Goal: Information Seeking & Learning: Learn about a topic

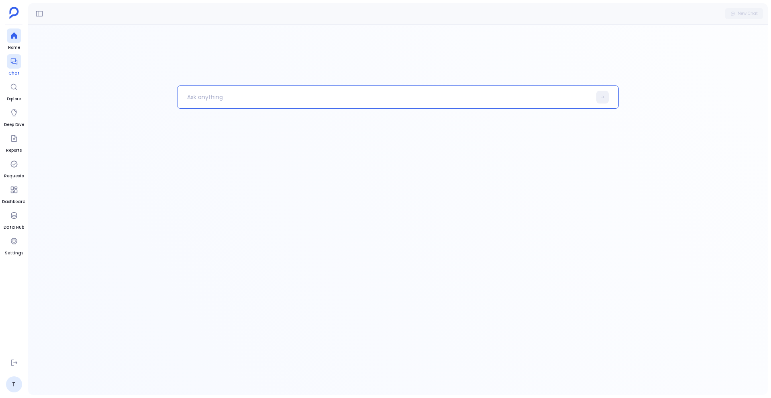
click at [8, 66] on div at bounding box center [14, 61] width 14 height 14
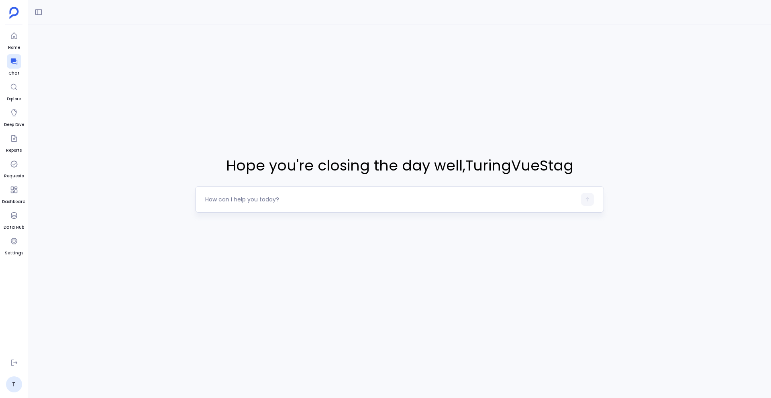
click at [226, 198] on textarea at bounding box center [390, 199] width 371 height 8
click at [12, 384] on link "T" at bounding box center [14, 384] width 16 height 16
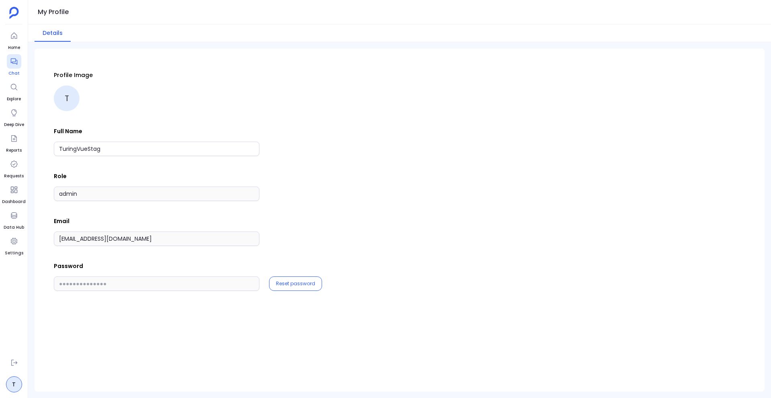
click at [13, 63] on icon at bounding box center [14, 61] width 8 height 8
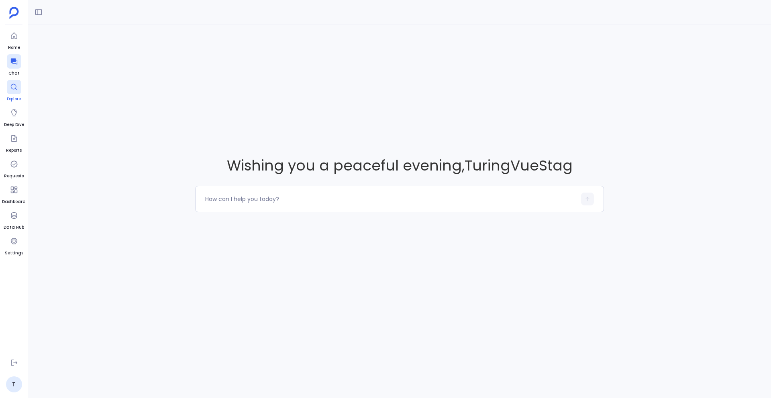
click at [15, 89] on icon at bounding box center [14, 87] width 8 height 8
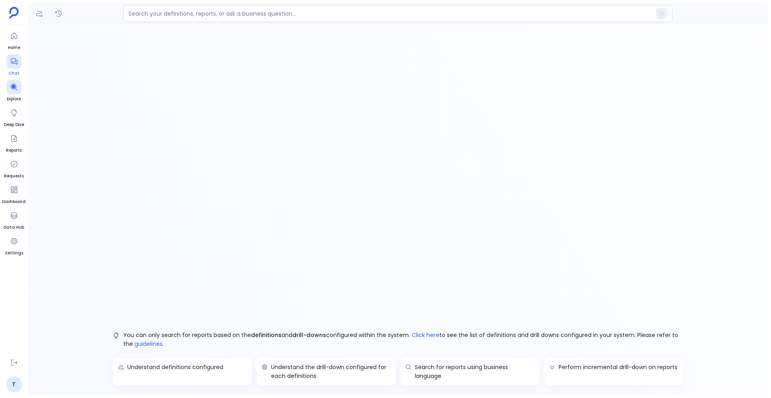
click at [13, 58] on icon at bounding box center [14, 61] width 8 height 8
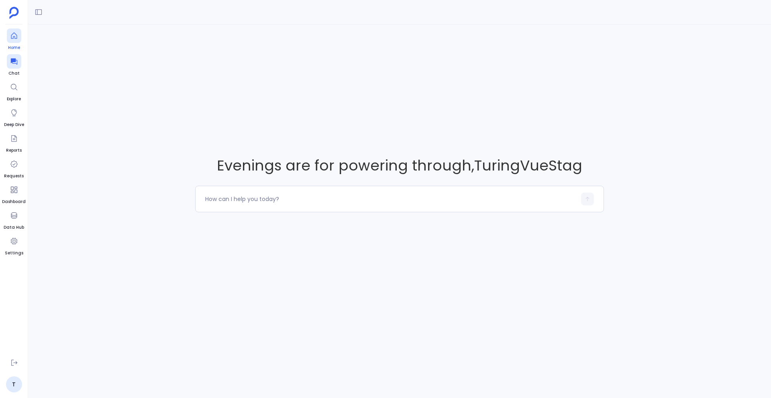
click at [13, 35] on icon at bounding box center [14, 36] width 8 height 8
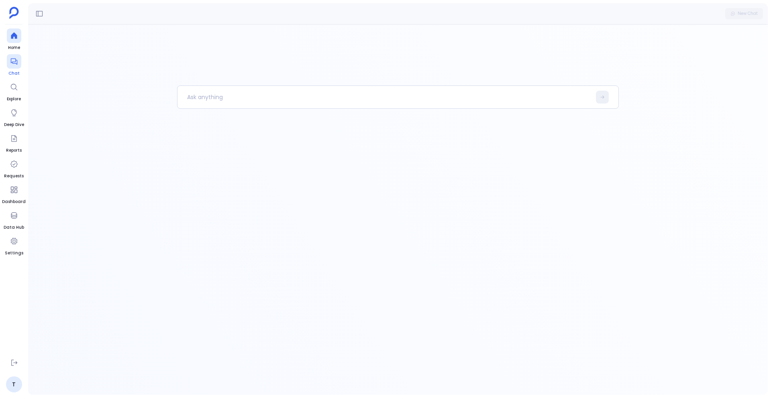
click at [14, 66] on div at bounding box center [14, 61] width 14 height 14
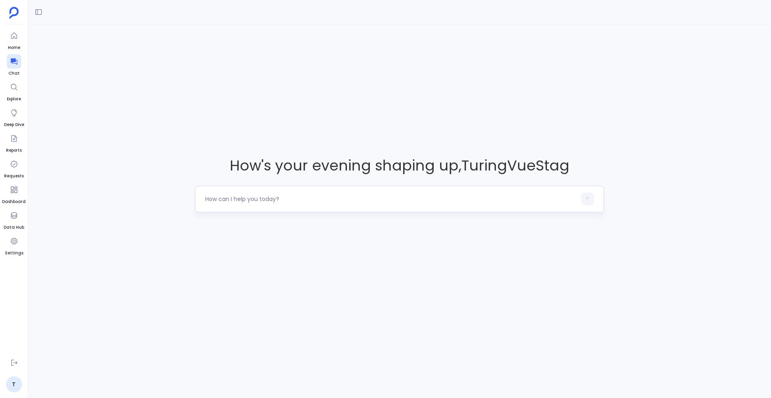
click at [244, 203] on textarea at bounding box center [390, 199] width 371 height 8
drag, startPoint x: 282, startPoint y: 198, endPoint x: 204, endPoint y: 200, distance: 78.3
click at [204, 200] on div at bounding box center [399, 199] width 409 height 26
drag, startPoint x: 204, startPoint y: 197, endPoint x: 277, endPoint y: 197, distance: 72.6
click at [277, 197] on div at bounding box center [399, 199] width 409 height 26
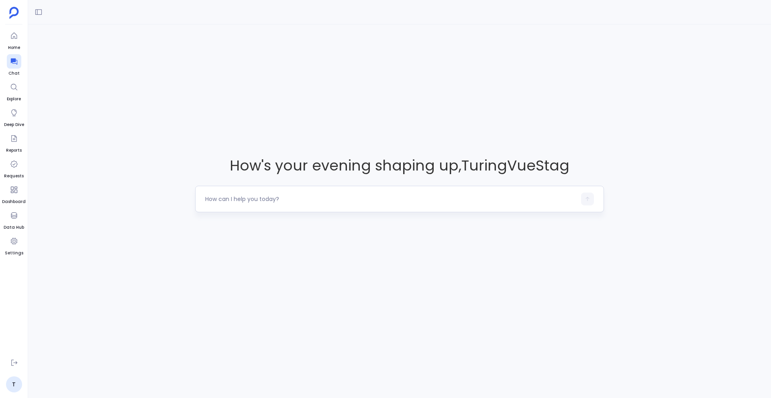
click at [209, 198] on textarea at bounding box center [390, 199] width 371 height 8
type textarea "Show me the leads converted into contacts in the year [DATE] and 2024"
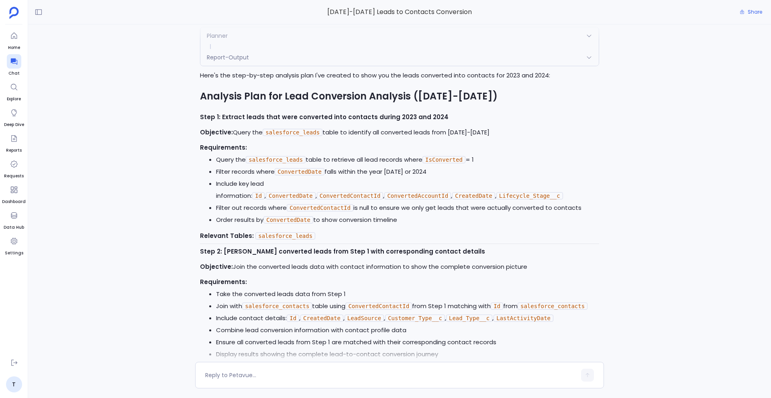
scroll to position [304, 0]
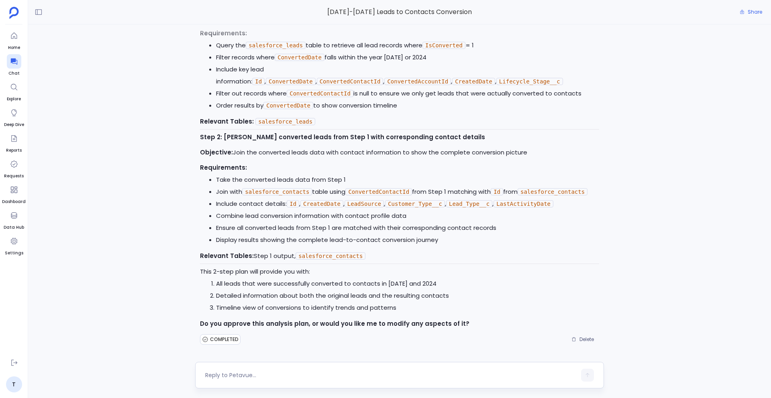
click at [286, 374] on textarea at bounding box center [390, 375] width 371 height 8
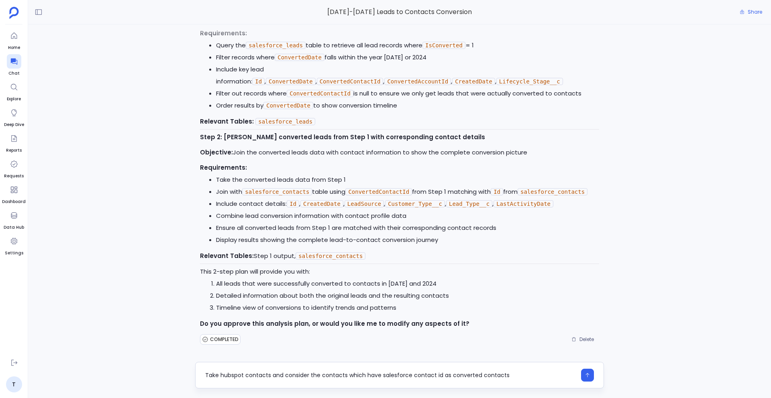
type textarea "Take hubspot contacts and consider the contacts which have salesforce contact i…"
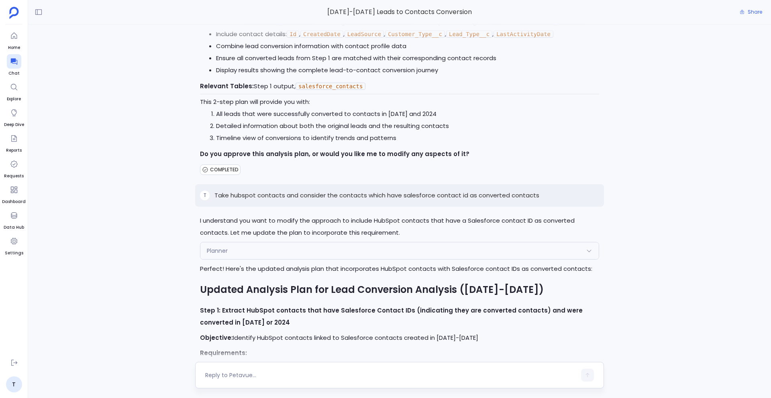
scroll to position [456, 0]
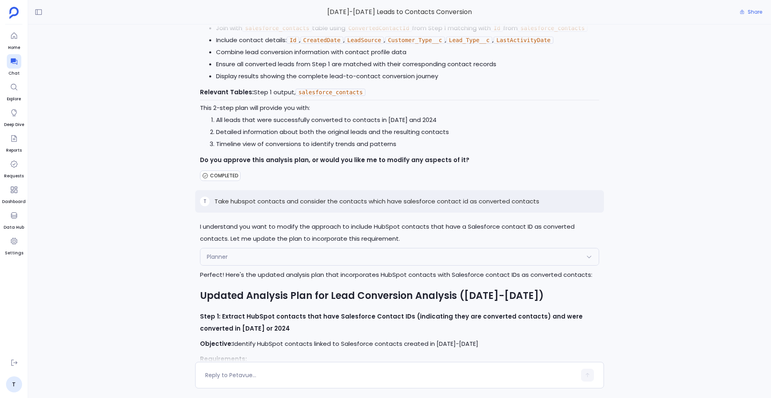
click at [319, 206] on p "Take hubspot contacts and consider the contacts which have salesforce contact i…" at bounding box center [376, 202] width 325 height 10
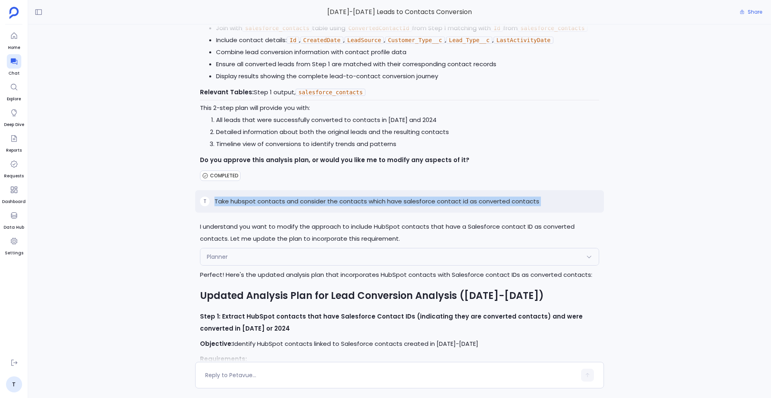
copy p "Take hubspot contacts and consider the contacts which have salesforce contact i…"
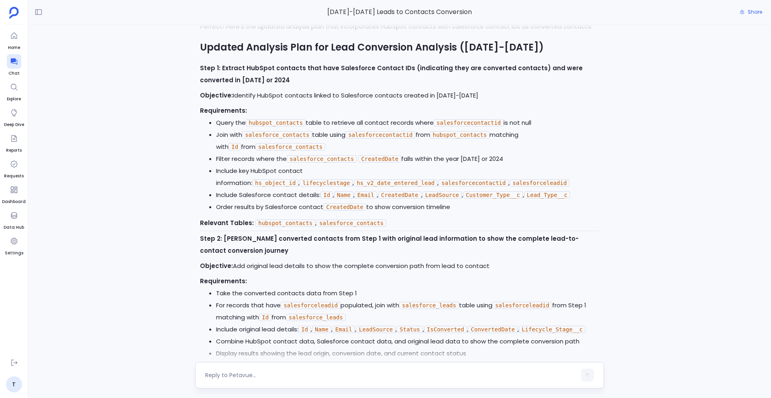
scroll to position [866, 0]
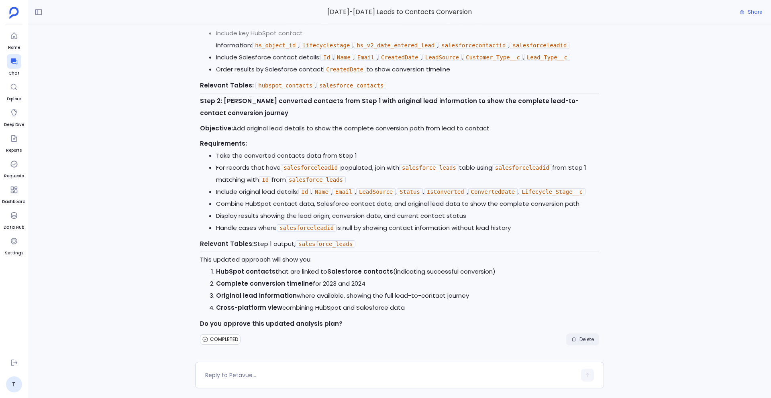
click at [582, 338] on span "Delete" at bounding box center [586, 339] width 14 height 6
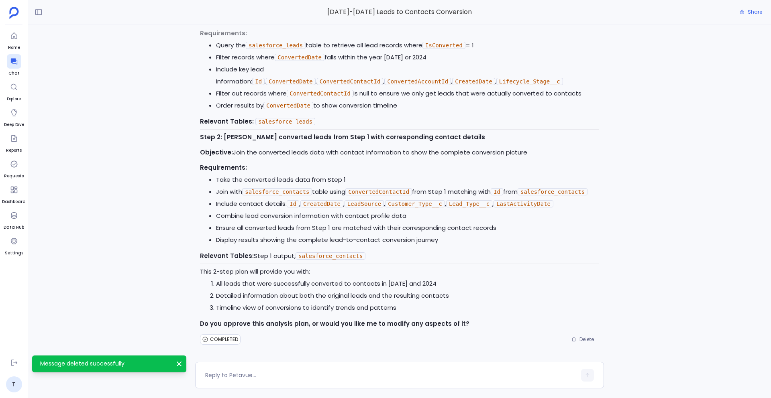
scroll to position [0, 0]
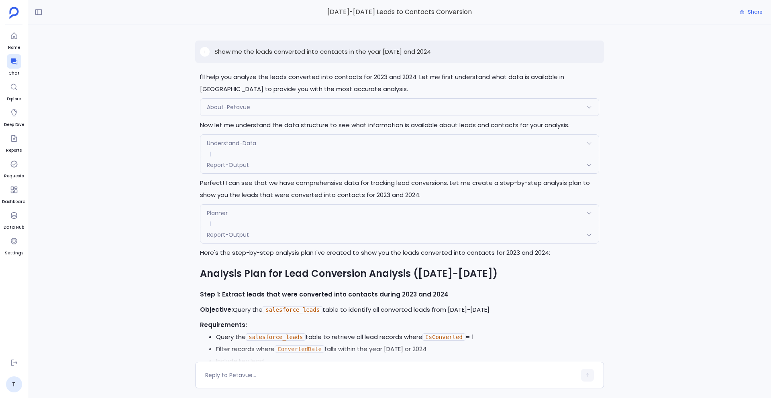
click at [367, 51] on p "Show me the leads converted into contacts in the year 2023 and 2024" at bounding box center [322, 52] width 216 height 10
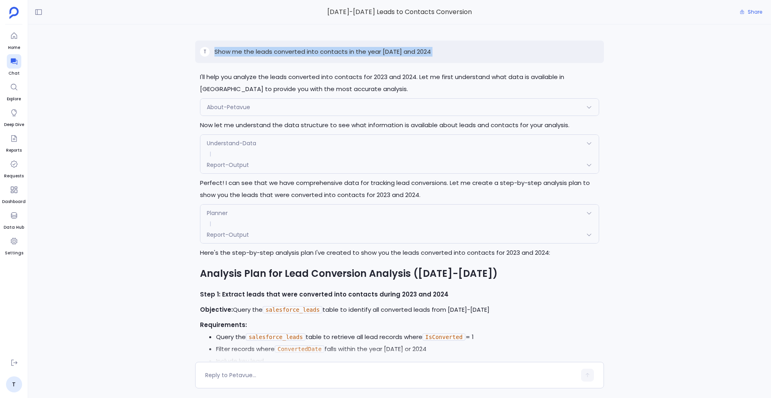
copy p "Show me the leads converted into contacts in the year 2023 and 2024"
click at [7, 61] on div at bounding box center [14, 61] width 14 height 14
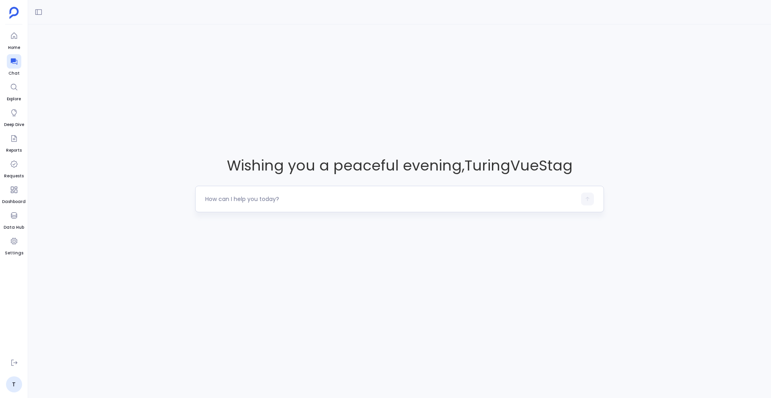
click at [265, 203] on div at bounding box center [390, 199] width 371 height 13
click at [254, 202] on textarea at bounding box center [390, 199] width 371 height 8
click at [293, 200] on textarea "Show me the leads converted into contacts in the year 2023 and 2024" at bounding box center [390, 199] width 371 height 8
click at [249, 199] on textarea "Show me the leads converted contacts in the year 2023 and 2024" at bounding box center [390, 199] width 371 height 8
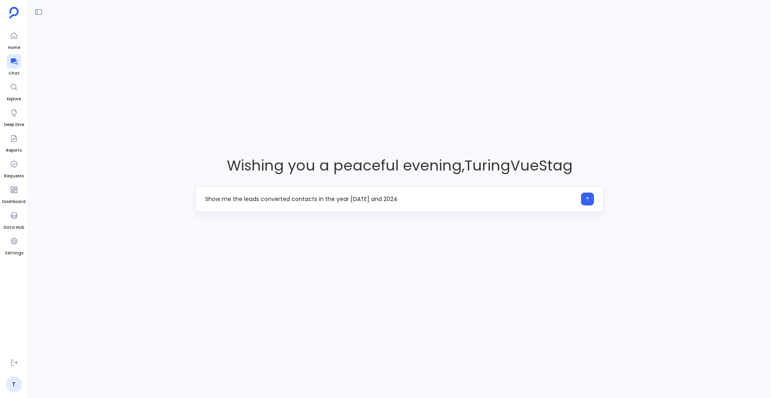
click at [249, 199] on textarea "Show me the leads converted contacts in the year 2023 and 2024" at bounding box center [390, 199] width 371 height 8
click at [384, 196] on textarea "Show me the converted contacts in the year 2023 and 2024" at bounding box center [390, 199] width 371 height 8
click at [286, 201] on textarea "Show me the converted contacts in the year 2023 and 2024" at bounding box center [390, 199] width 371 height 8
click at [243, 198] on textarea "Show me the converted contacts in the year 2023 and 2024" at bounding box center [390, 199] width 371 height 8
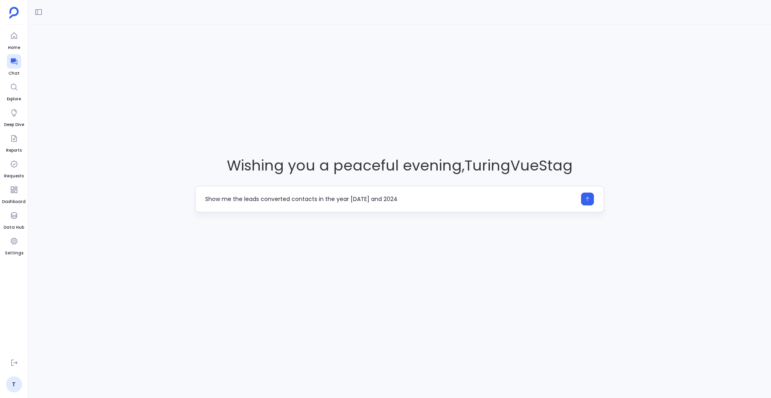
click at [291, 200] on textarea "Show me the leads converted contacts in the year 2023 and 2024" at bounding box center [390, 199] width 371 height 8
type textarea "Show me the leads converted into contacts in the year 2023 and 2024"
click at [318, 208] on div "Show me the leads converted into contacts in the year 2023 and 2024" at bounding box center [399, 199] width 409 height 26
click at [403, 197] on textarea "Show me the leads converted into contacts in the year 2023 and 2024" at bounding box center [390, 199] width 371 height 8
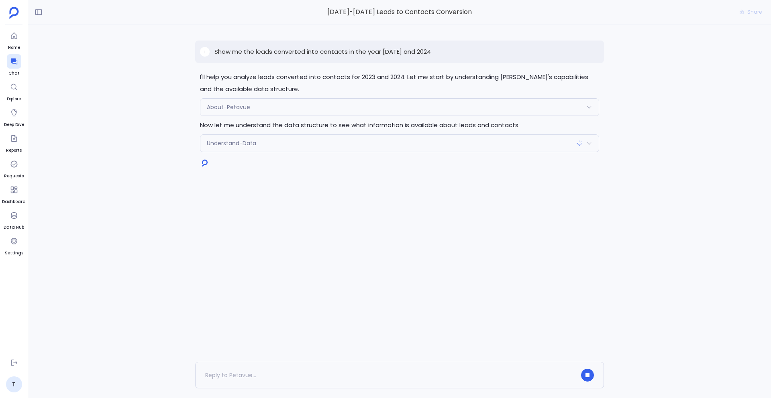
click at [311, 234] on div "T Show me the leads converted into contacts in the year 2023 and 2024 I'll help…" at bounding box center [399, 193] width 409 height 338
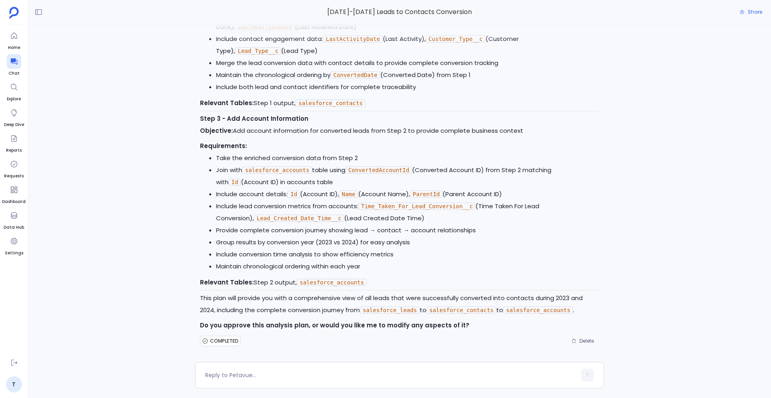
scroll to position [548, 0]
click at [268, 373] on textarea at bounding box center [390, 375] width 371 height 8
type textarea "t"
type textarea "c"
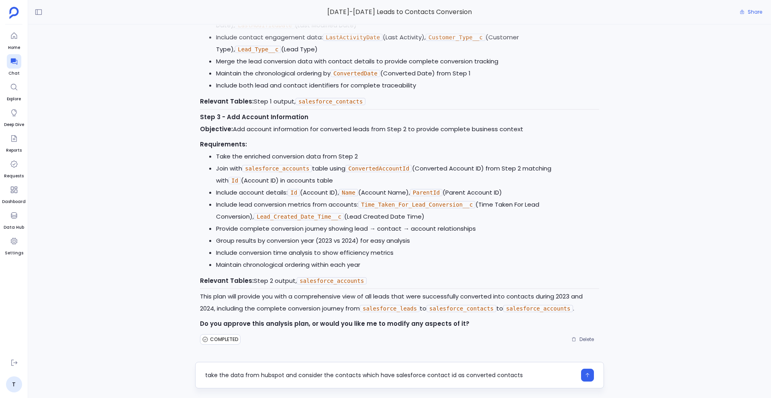
type textarea "take the data from hubspot and consider the contacts which have salesforce cont…"
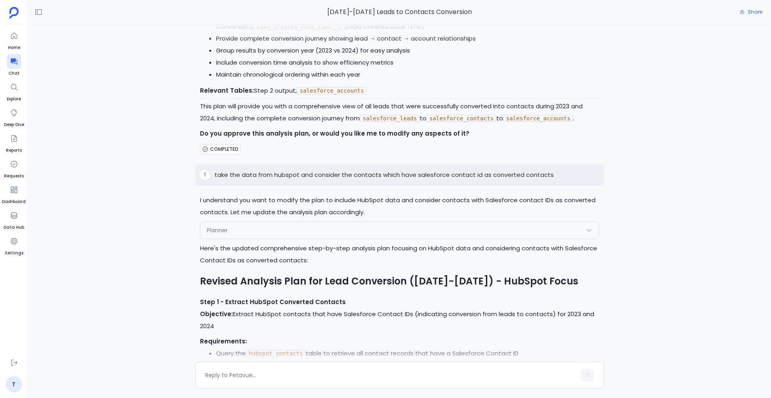
scroll to position [733, 0]
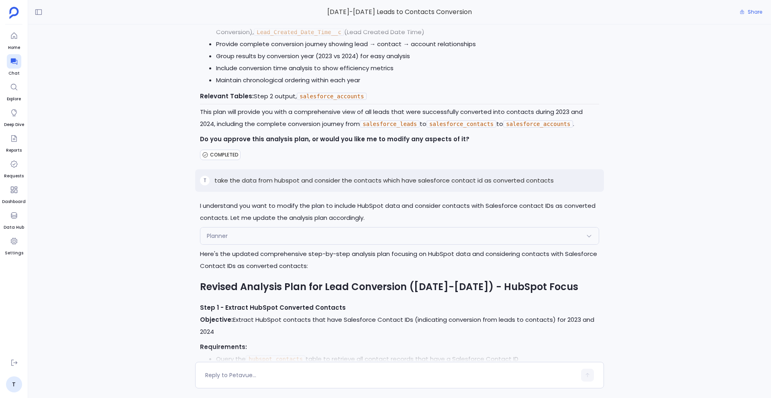
click at [318, 182] on p "take the data from hubspot and consider the contacts which have salesforce cont…" at bounding box center [383, 181] width 339 height 10
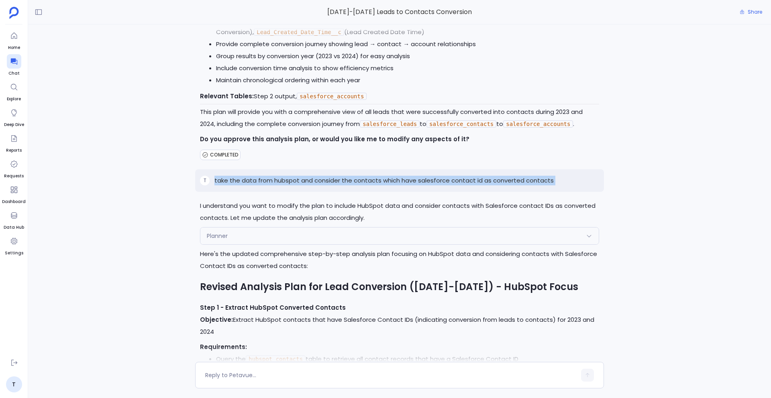
copy p "take the data from hubspot and consider the contacts which have salesforce cont…"
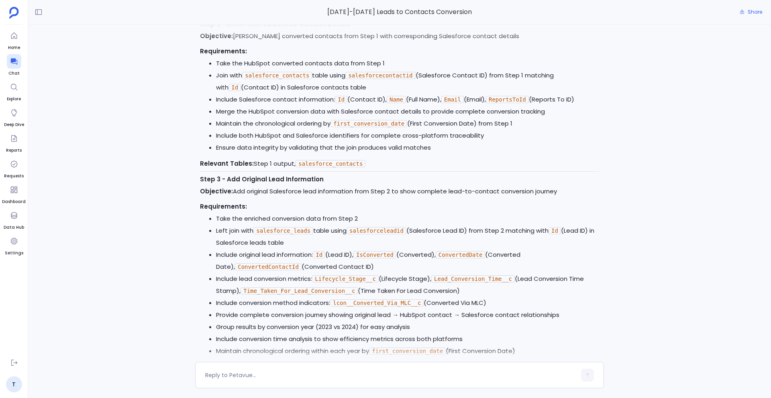
scroll to position [1342, 0]
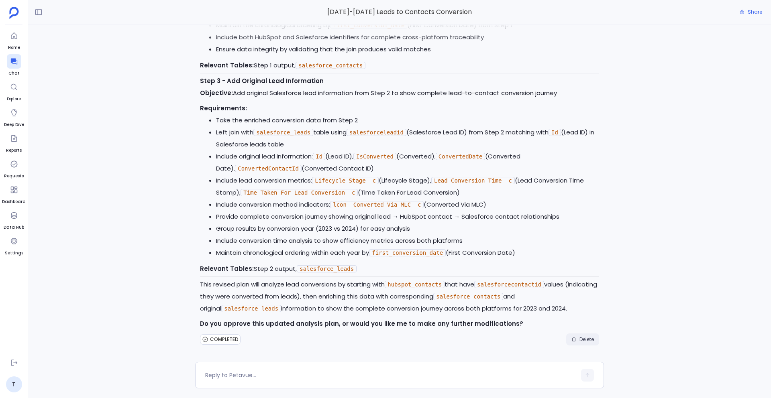
click at [579, 344] on button "Delete" at bounding box center [582, 340] width 33 height 12
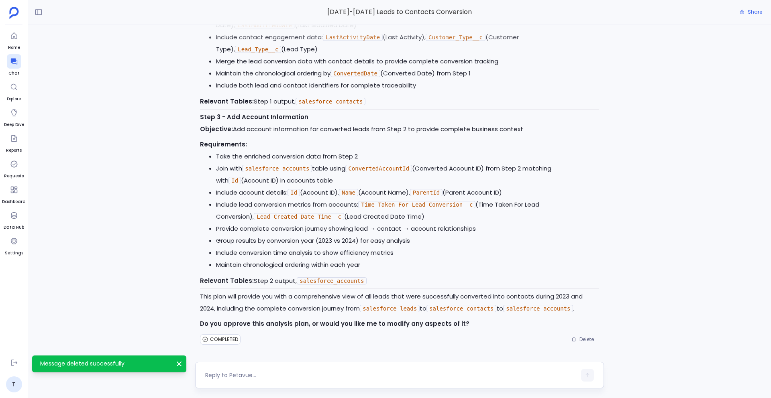
scroll to position [548, 0]
click at [332, 375] on textarea at bounding box center [390, 375] width 371 height 8
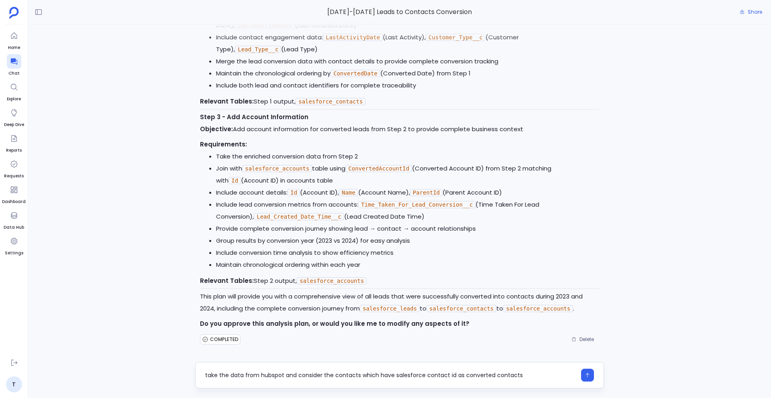
click at [284, 374] on textarea "take the data from hubspot and consider the contacts which have salesforce cont…" at bounding box center [390, 375] width 371 height 8
type textarea "take the data from hubspot only and consider the contacts which have salesforce…"
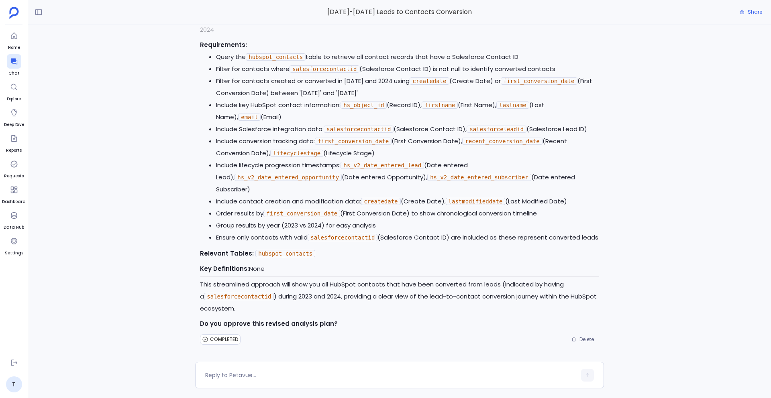
scroll to position [1026, 0]
click at [310, 372] on textarea at bounding box center [390, 375] width 371 height 8
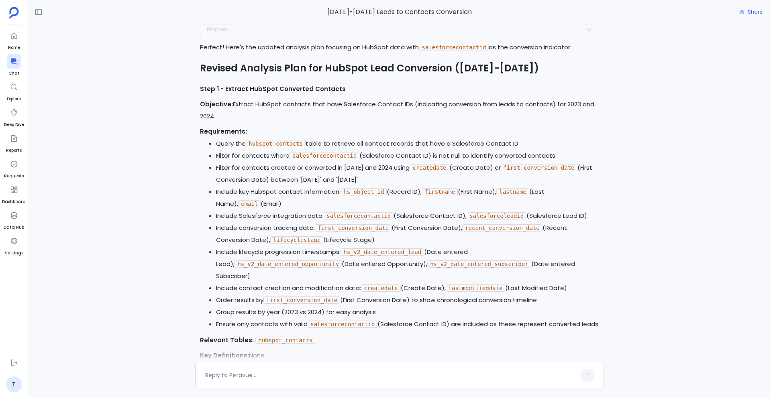
scroll to position [938, 0]
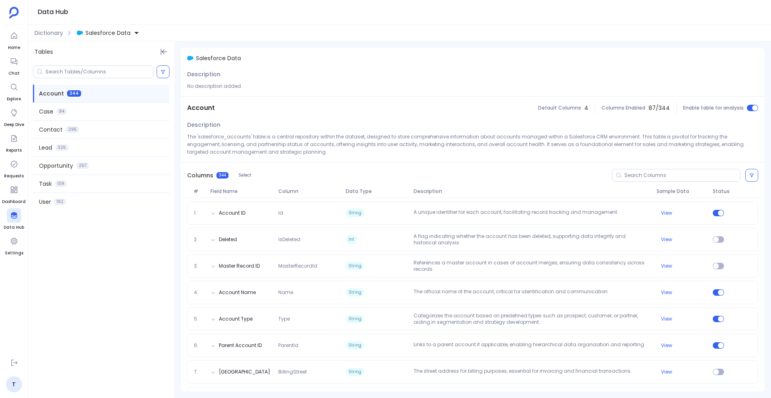
click at [139, 32] on button "Salesforce Data" at bounding box center [108, 32] width 66 height 13
click at [137, 70] on div "Hubspot Data" at bounding box center [135, 70] width 117 height 18
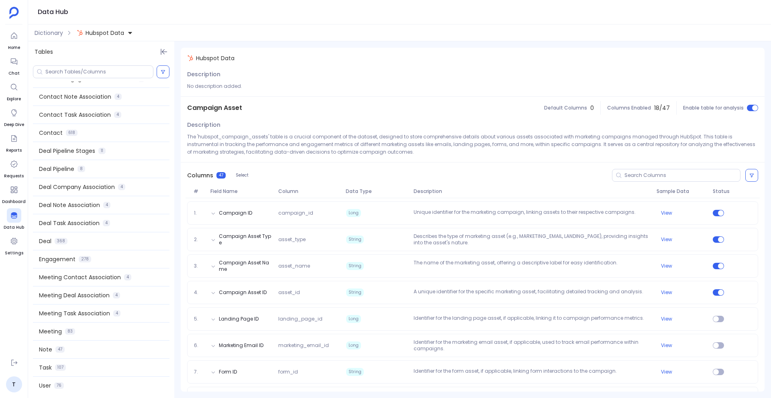
scroll to position [214, 0]
click at [118, 33] on span "Hubspot Data" at bounding box center [104, 33] width 39 height 8
click at [333, 34] on div "Dictionary Hubspot Data" at bounding box center [399, 32] width 742 height 17
click at [105, 33] on span "Hubspot Data" at bounding box center [104, 33] width 39 height 8
click at [113, 75] on div "Salesforce Data" at bounding box center [135, 70] width 117 height 18
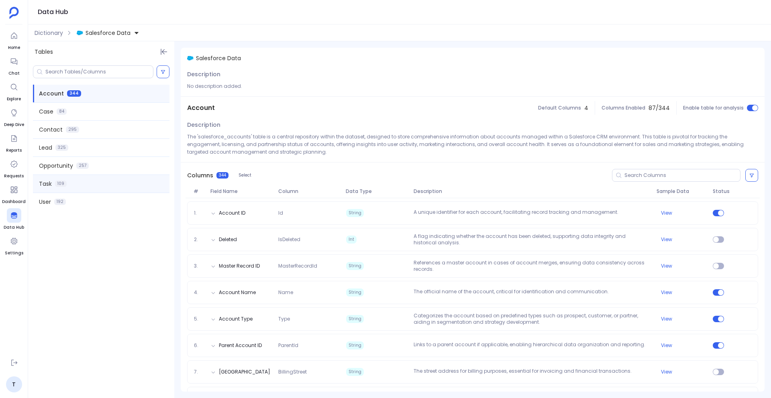
click at [81, 181] on div "Task 109" at bounding box center [101, 184] width 136 height 18
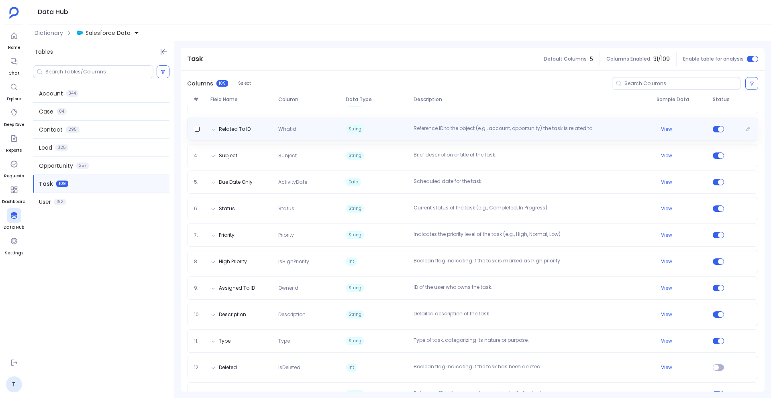
scroll to position [154, 0]
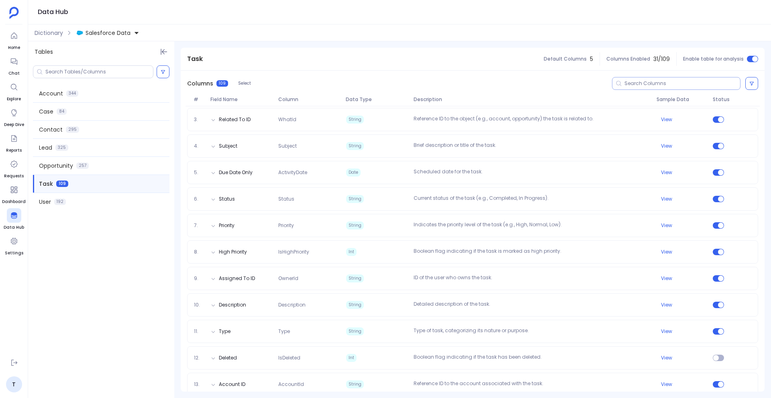
click at [638, 84] on input at bounding box center [682, 83] width 116 height 6
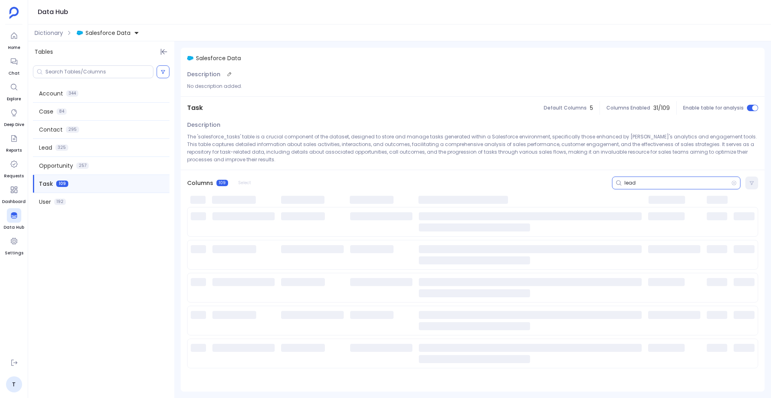
scroll to position [0, 0]
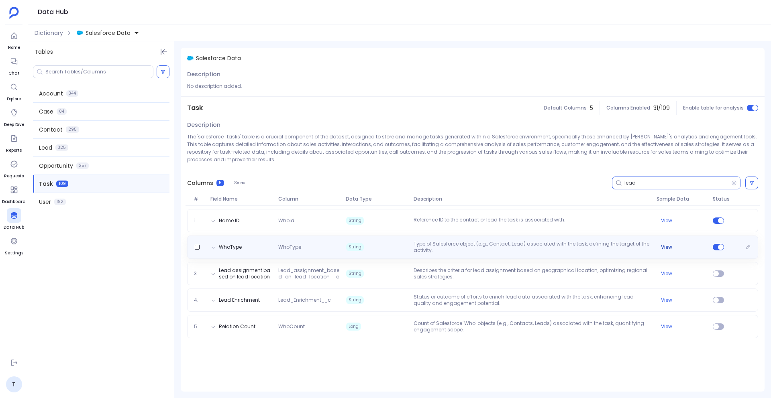
type input "lead"
click at [665, 250] on button "View" at bounding box center [666, 247] width 11 height 6
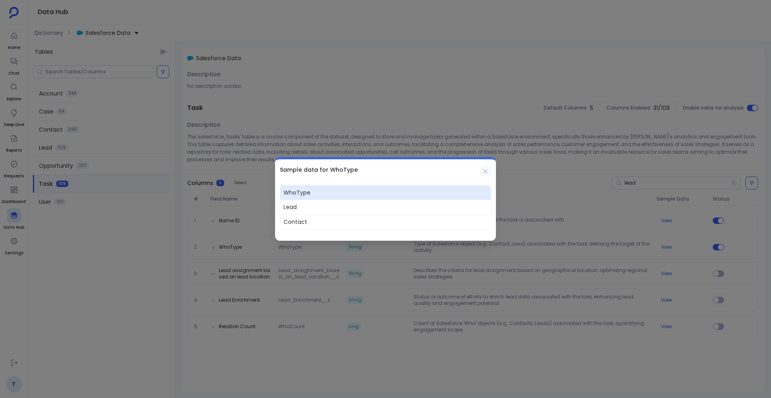
click at [486, 170] on icon at bounding box center [485, 171] width 4 height 4
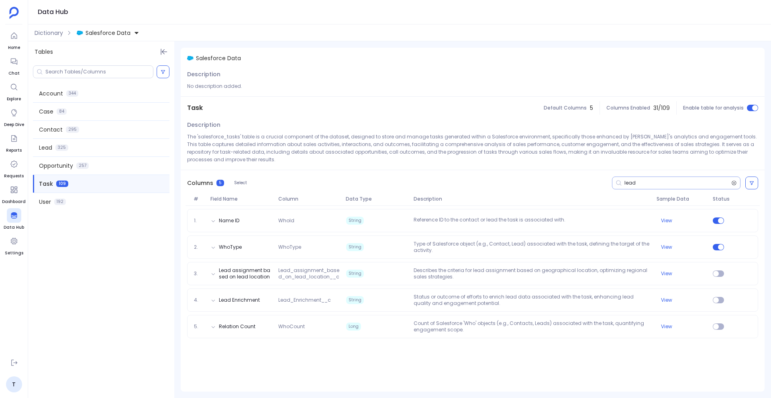
click at [734, 183] on icon at bounding box center [734, 183] width 6 height 6
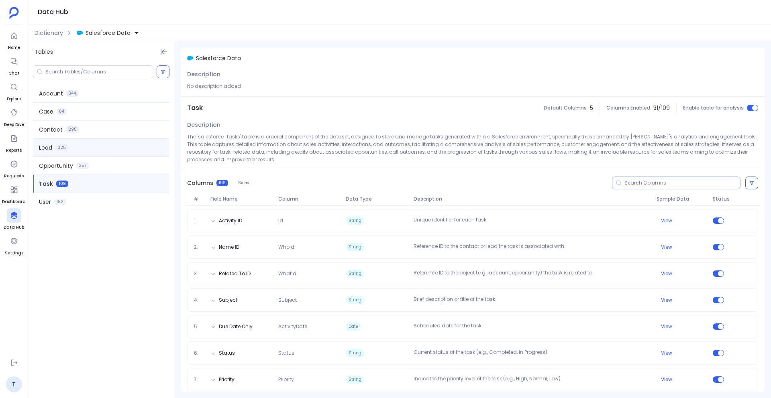
click at [79, 150] on div "Lead 325" at bounding box center [101, 148] width 136 height 18
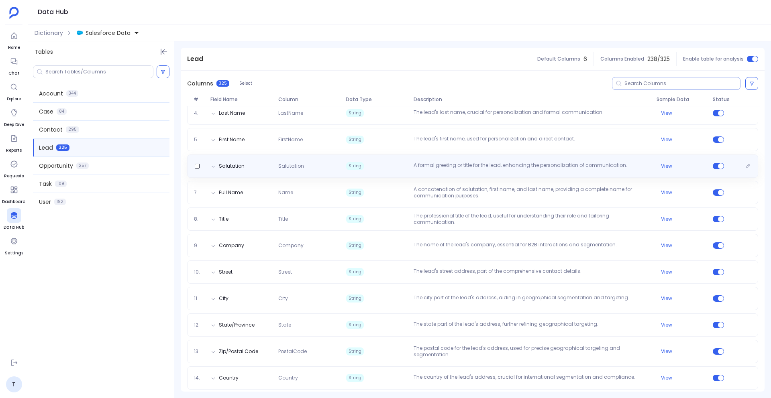
scroll to position [34, 0]
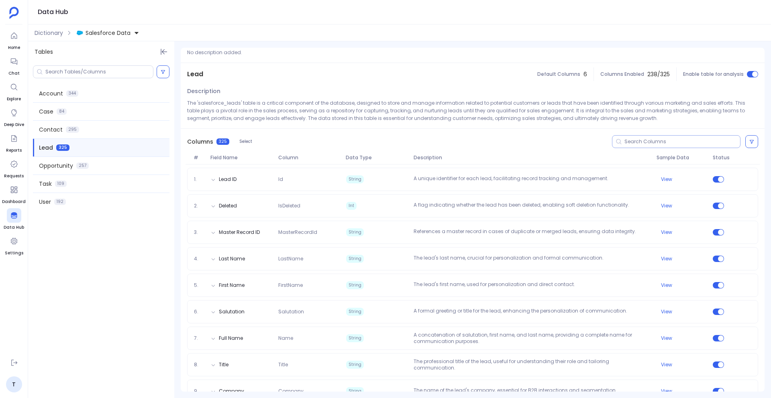
click at [629, 146] on div at bounding box center [676, 141] width 128 height 13
click at [628, 144] on input at bounding box center [682, 141] width 116 height 6
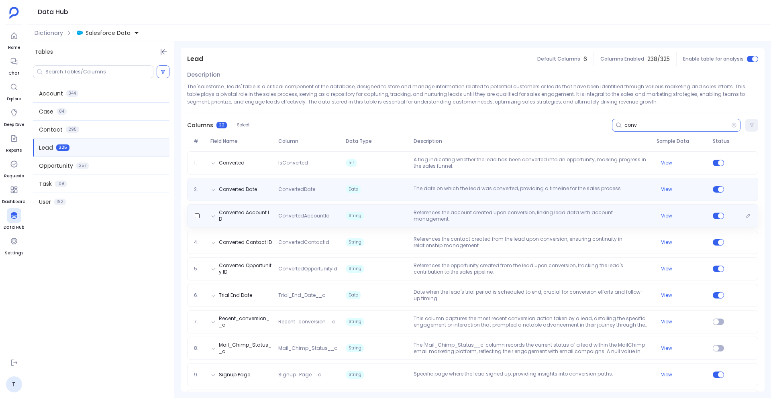
scroll to position [57, 0]
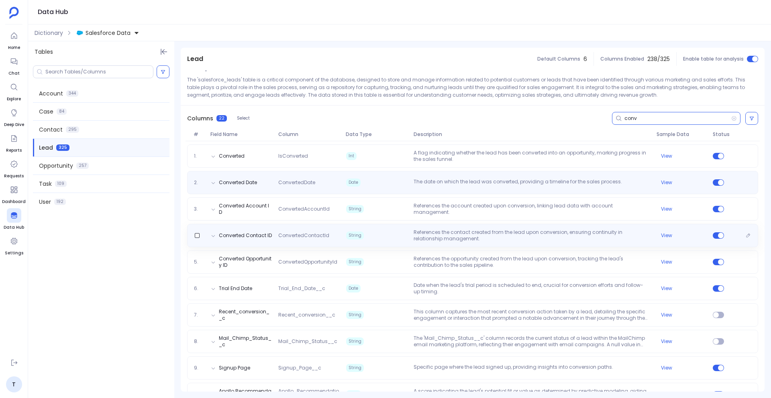
click at [507, 244] on div "Converted Contact ID ConvertedContactId String References the contact created f…" at bounding box center [472, 235] width 571 height 23
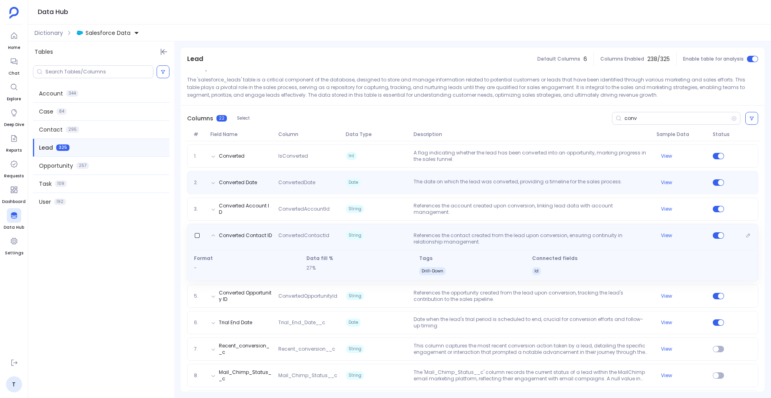
click at [507, 244] on p "References the contact created from the lead upon conversion, ensuring continui…" at bounding box center [531, 238] width 242 height 13
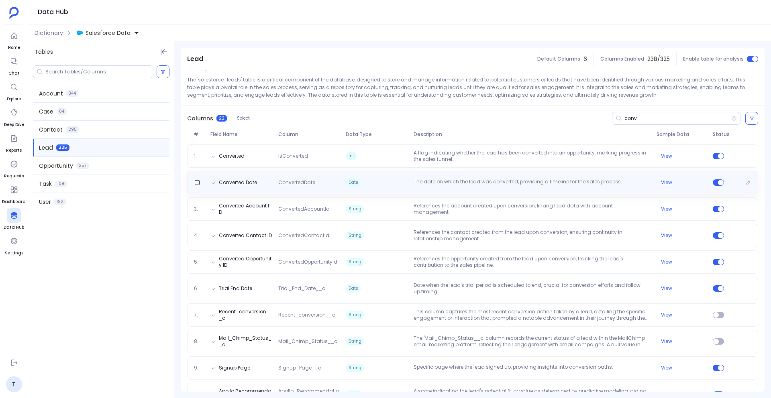
click at [391, 182] on span "Date" at bounding box center [377, 183] width 68 height 8
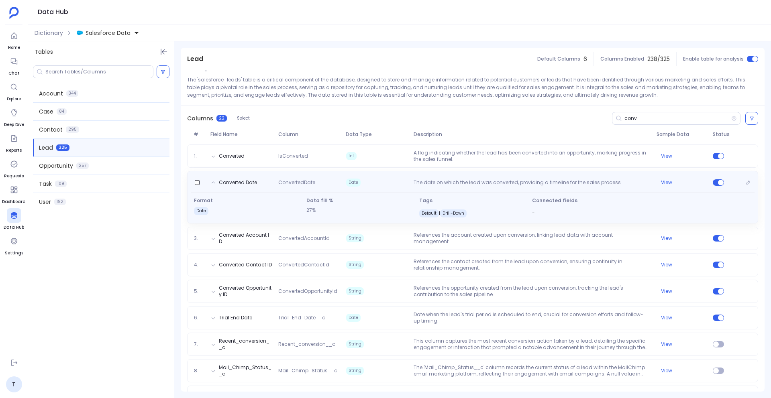
click at [391, 182] on span "Date" at bounding box center [377, 183] width 68 height 8
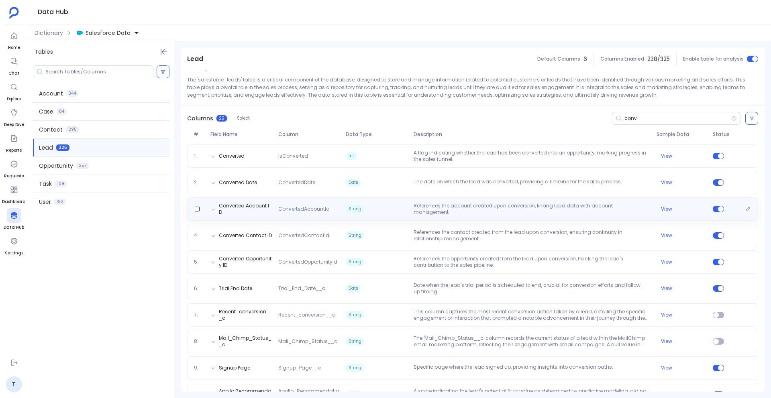
click at [386, 207] on span "String" at bounding box center [377, 209] width 68 height 13
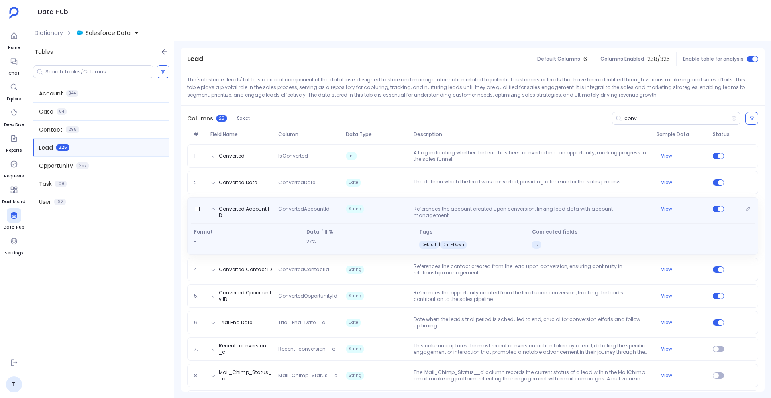
click at [386, 207] on span "String" at bounding box center [377, 209] width 68 height 8
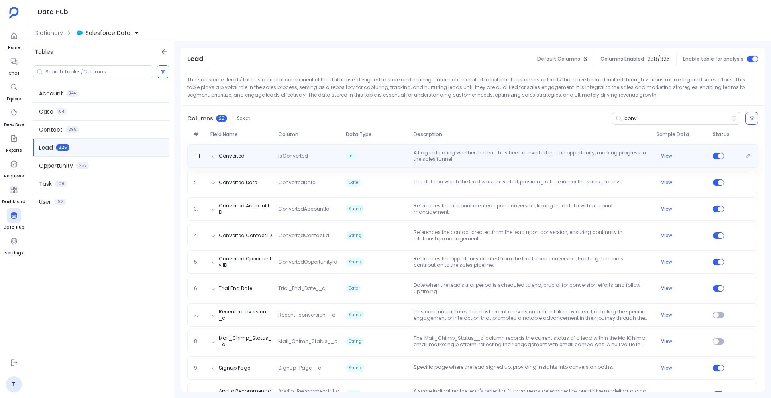
click at [378, 146] on div "Converted IsConverted Int A flag indicating whether the lead has been converted…" at bounding box center [472, 155] width 571 height 23
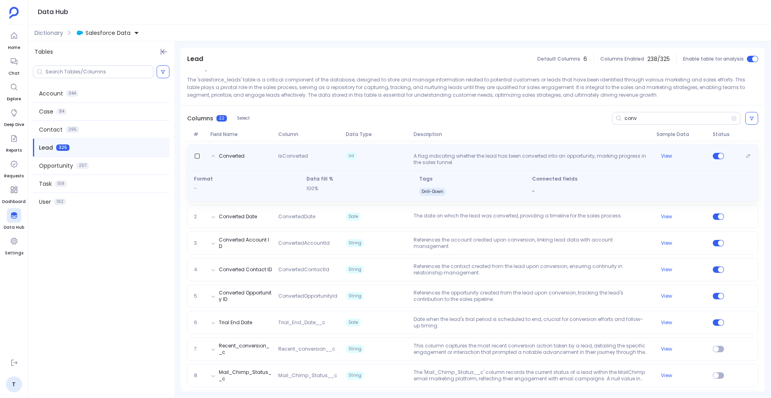
click at [378, 146] on div "Converted IsConverted Int A flag indicating whether the lead has been converted…" at bounding box center [472, 172] width 571 height 57
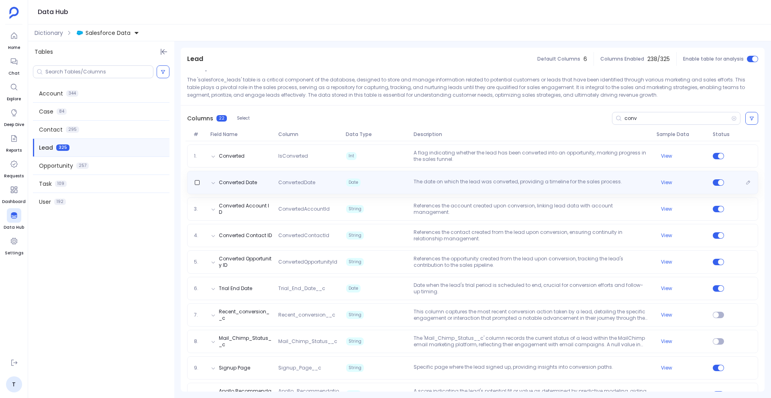
click at [326, 190] on div "Converted Date ConvertedDate Date The date on which the lead was converted, pro…" at bounding box center [472, 182] width 571 height 23
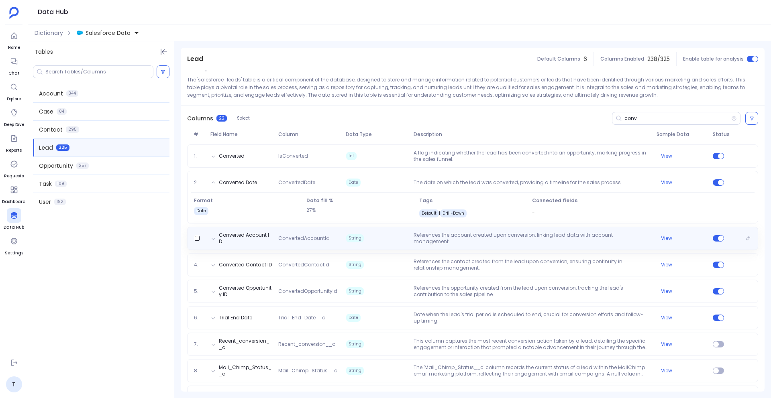
click at [326, 242] on div "Converted Account ID ConvertedAccountId String References the account created u…" at bounding box center [472, 238] width 563 height 13
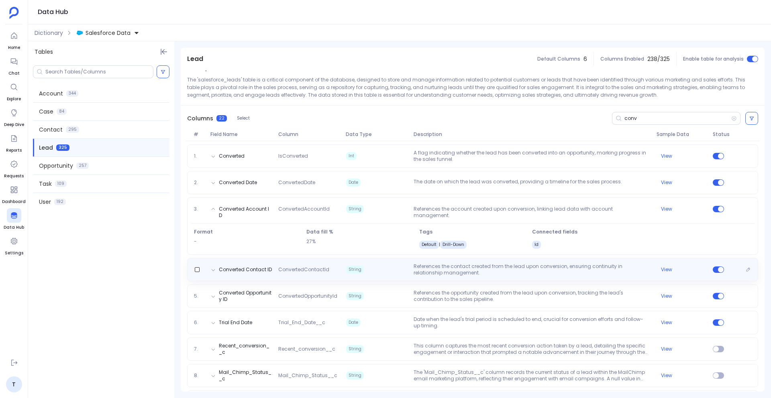
click at [316, 268] on span "ConvertedContactId" at bounding box center [309, 269] width 68 height 6
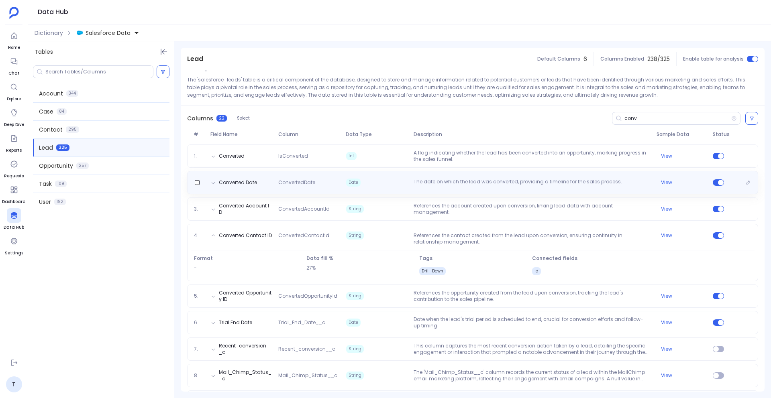
click at [317, 181] on span "ConvertedDate" at bounding box center [309, 182] width 68 height 6
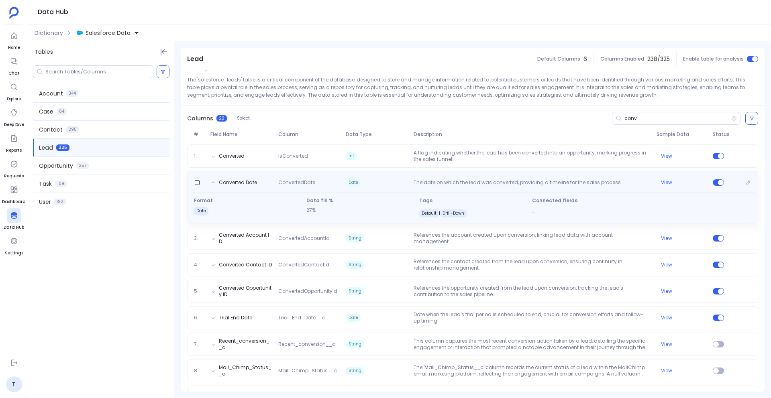
click at [265, 191] on div "Converted Date ConvertedDate Date The date on which the lead was converted, pro…" at bounding box center [472, 197] width 571 height 53
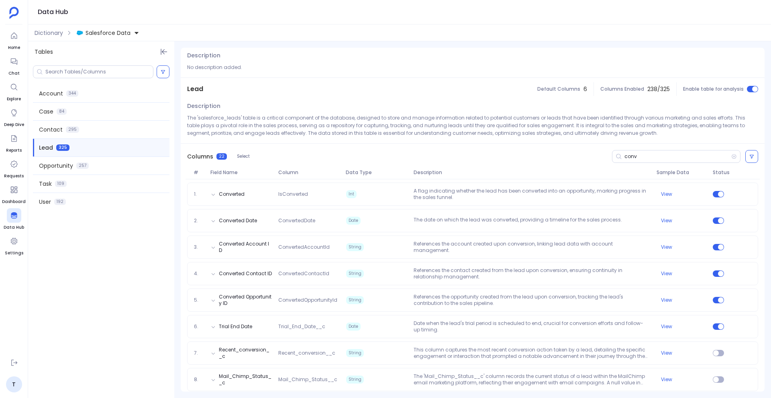
scroll to position [0, 0]
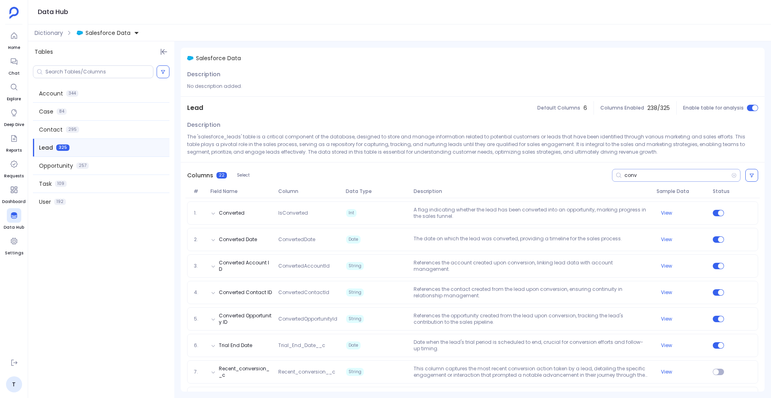
click at [627, 178] on input "conv" at bounding box center [677, 175] width 107 height 6
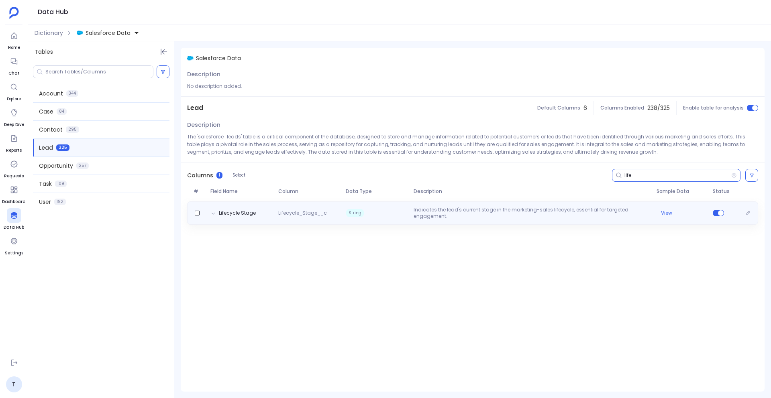
click at [427, 223] on div "Lifecycle Stage Lifecycle_Stage__c String Indicates the lead's current stage in…" at bounding box center [472, 212] width 571 height 23
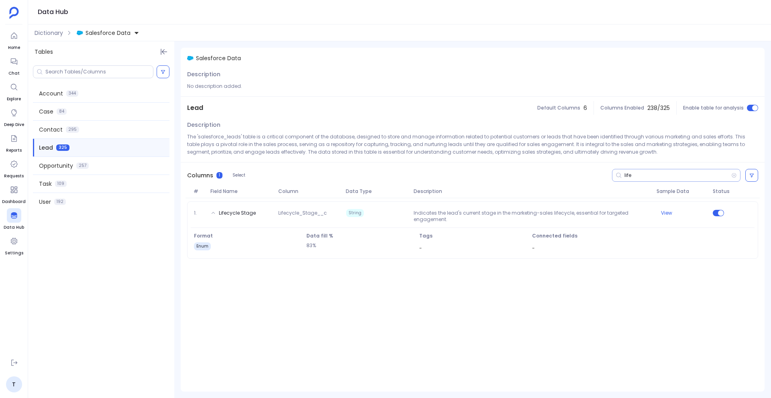
click at [627, 177] on input "life" at bounding box center [677, 175] width 107 height 6
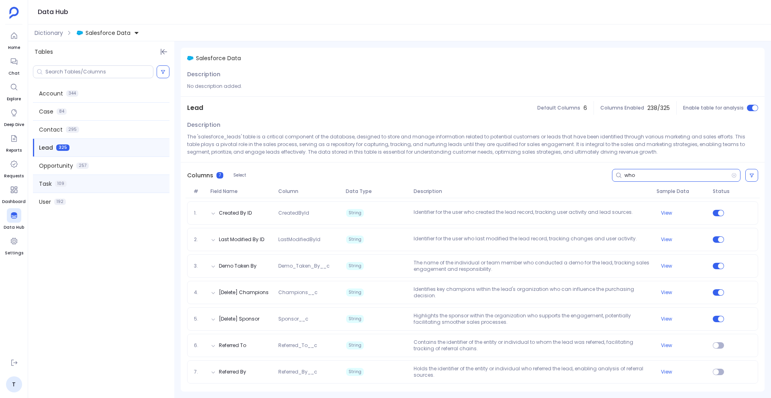
type input "who"
click at [108, 186] on div "Task 109" at bounding box center [101, 184] width 136 height 18
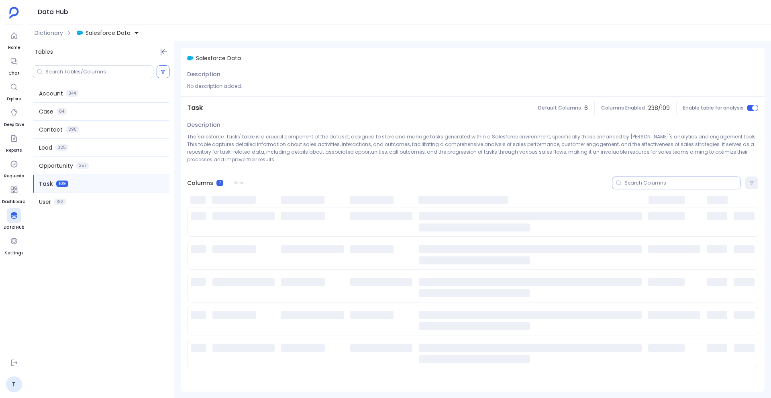
click at [643, 180] on input at bounding box center [682, 183] width 116 height 6
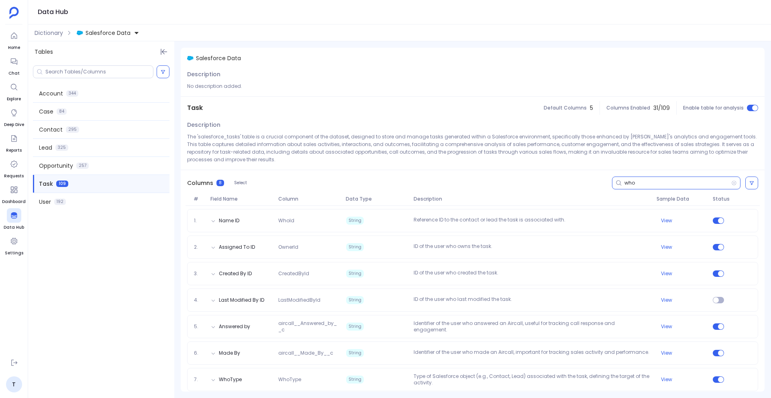
click at [643, 180] on input "who" at bounding box center [677, 183] width 107 height 6
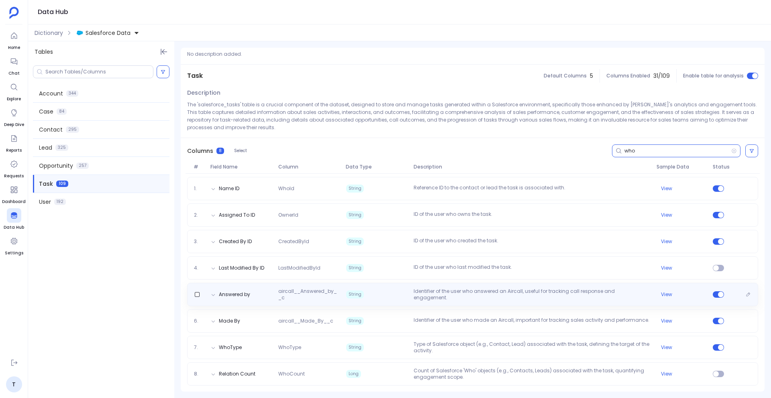
scroll to position [33, 0]
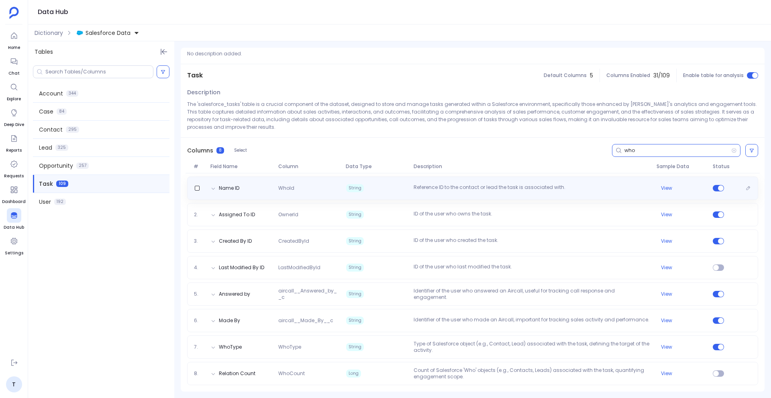
type input "who"
click at [372, 181] on div "Name ID WhoId String Reference ID to the contact or lead the task is associated…" at bounding box center [472, 188] width 571 height 23
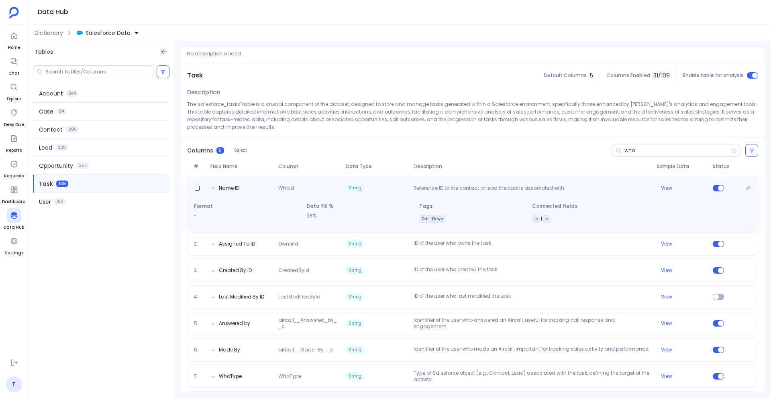
click at [372, 181] on div "Name ID WhoId String Reference ID to the contact or lead the task is associated…" at bounding box center [472, 203] width 571 height 53
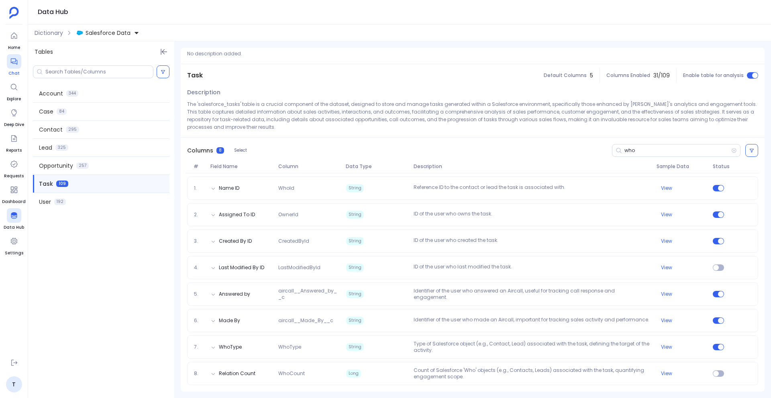
click at [16, 69] on link "Chat" at bounding box center [14, 65] width 14 height 22
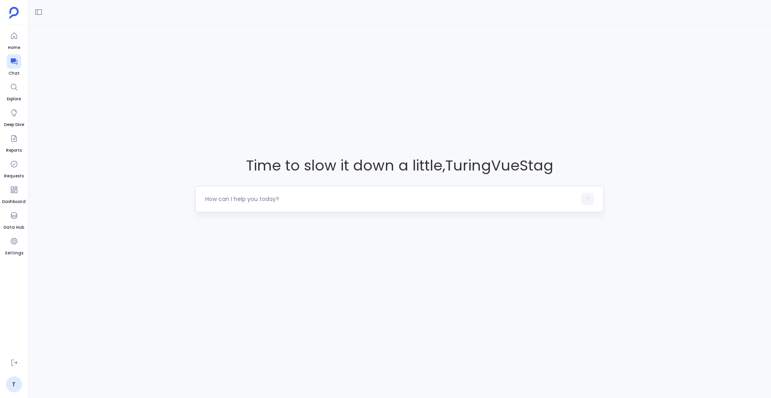
click at [256, 191] on div at bounding box center [399, 199] width 409 height 26
click at [256, 197] on textarea at bounding box center [390, 199] width 371 height 8
type textarea "Show me the leads converted into contacts in the year 2023 and 2024"
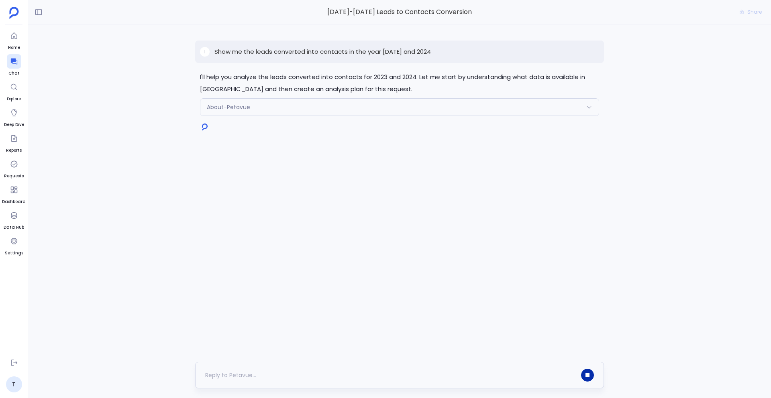
click at [586, 377] on button "button" at bounding box center [587, 375] width 13 height 13
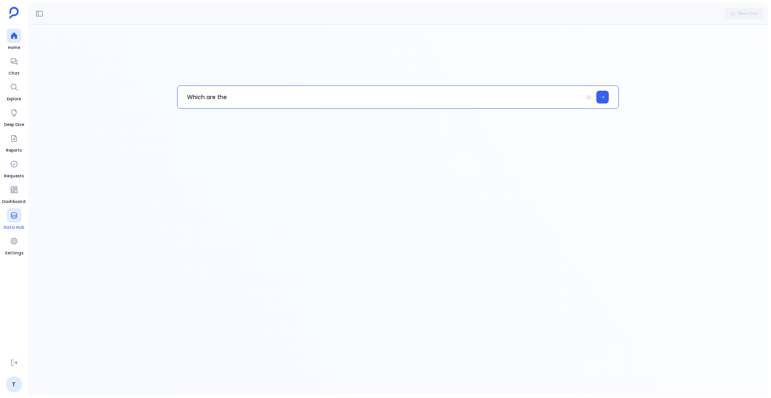
click at [14, 219] on icon at bounding box center [14, 216] width 8 height 8
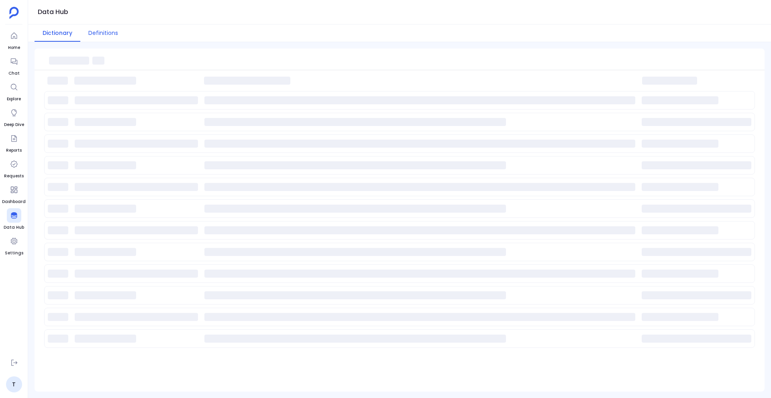
click at [108, 28] on button "Definitions" at bounding box center [103, 32] width 46 height 17
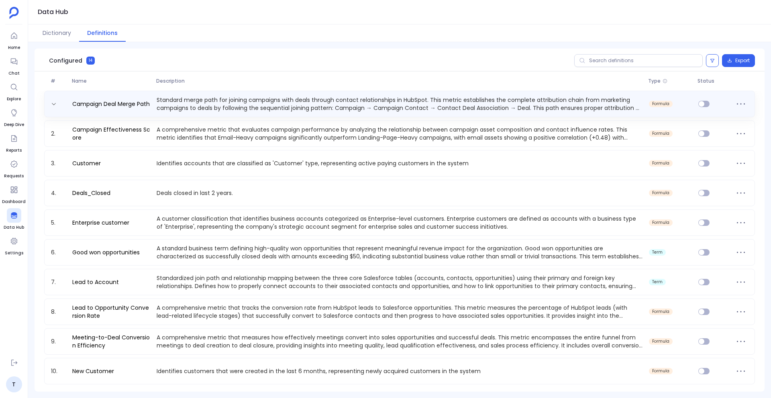
click at [191, 106] on p "Standard merge path for joining campaigns with deals through contact relationsh…" at bounding box center [399, 104] width 492 height 16
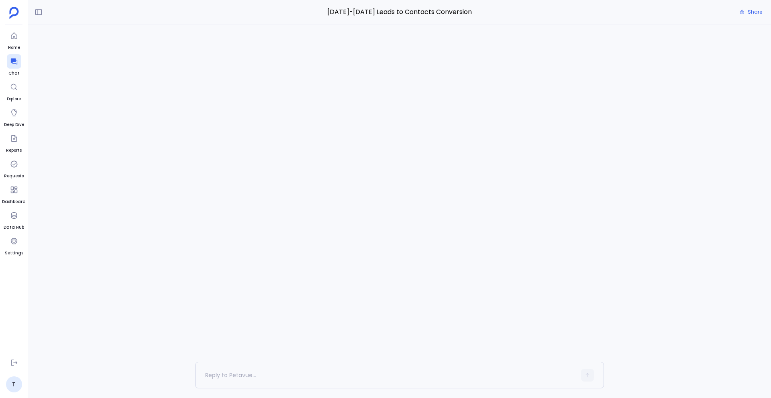
scroll to position [968, 0]
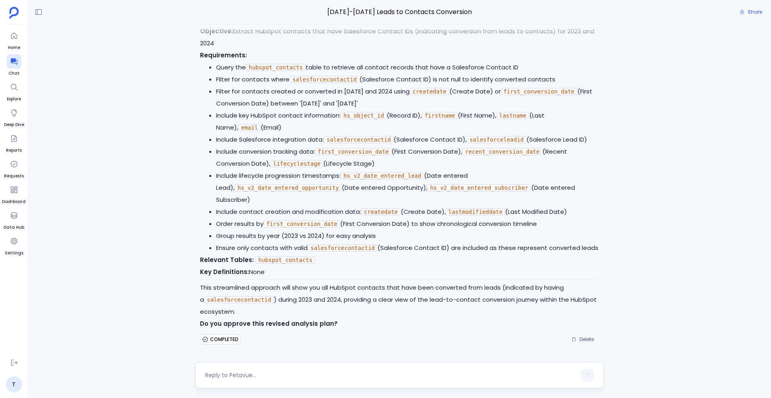
click at [243, 375] on textarea at bounding box center [390, 375] width 371 height 8
click at [518, 94] on code "first_conversion_date" at bounding box center [538, 91] width 77 height 7
copy code "first_conversion_date"
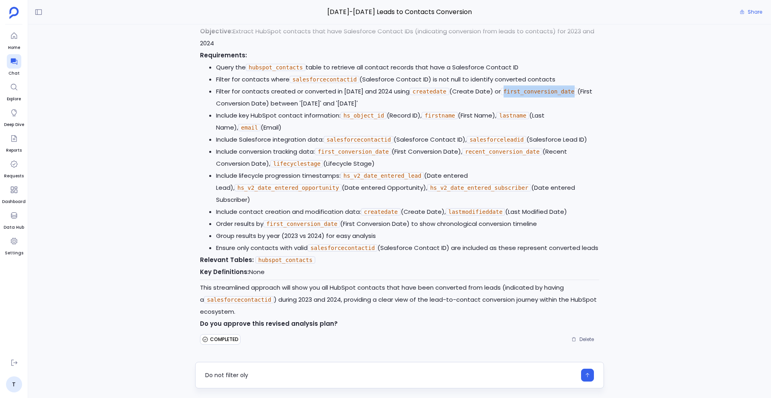
click at [256, 373] on textarea "Do not filter oly" at bounding box center [390, 375] width 371 height 8
type textarea "Do not filter on first_conversion_date"
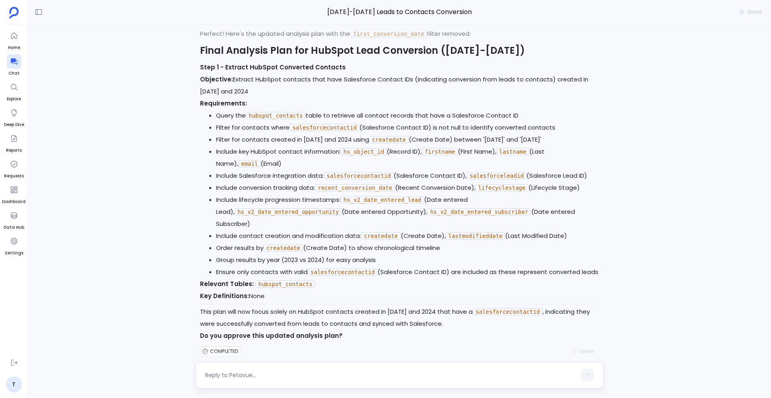
scroll to position [1373, 0]
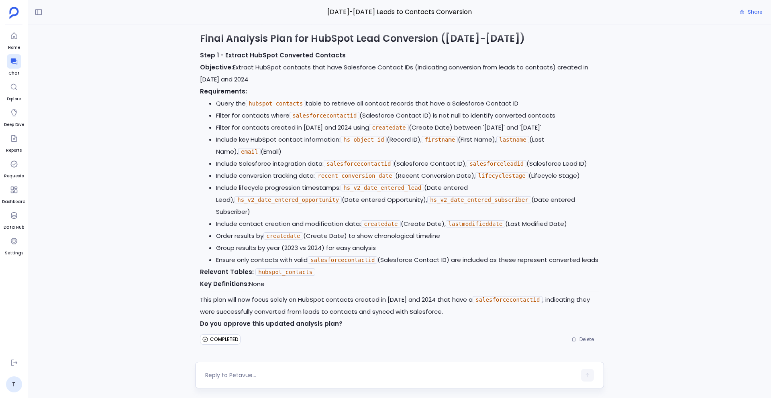
click at [300, 374] on textarea at bounding box center [390, 375] width 371 height 8
type textarea "yes"
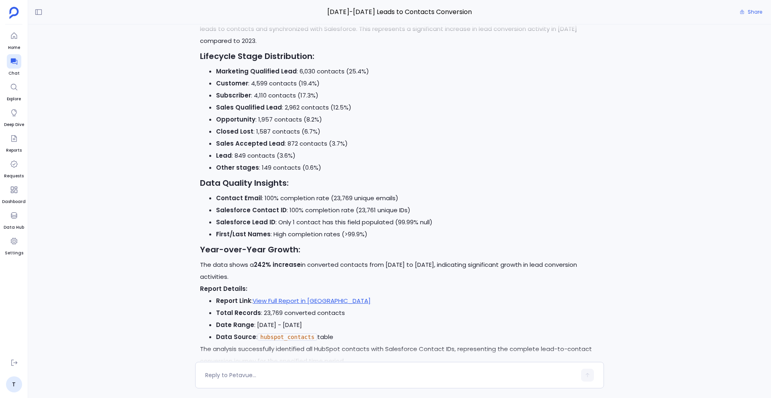
scroll to position [1979, 0]
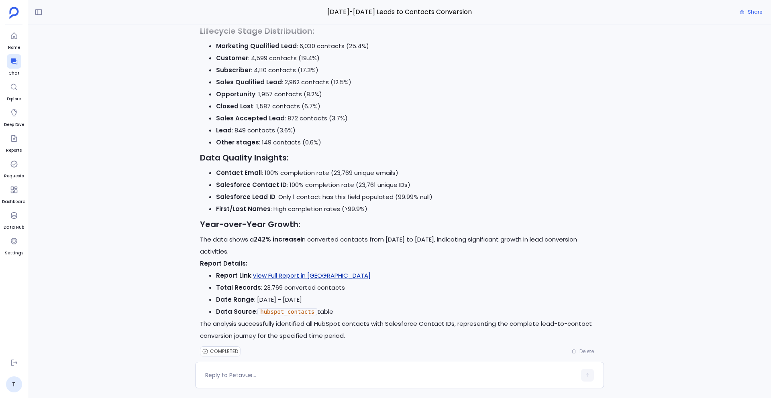
click at [290, 271] on link "View Full Report in Petavue" at bounding box center [311, 275] width 118 height 8
click at [278, 377] on textarea at bounding box center [390, 375] width 371 height 8
type textarea "W"
type textarea "Show me the activities from these contacts"
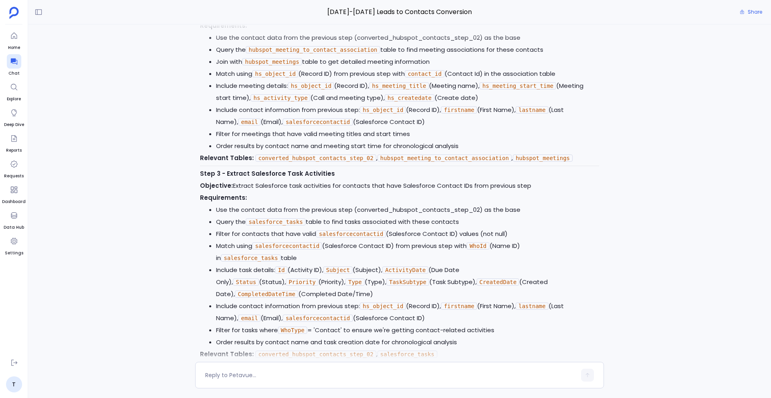
scroll to position [2675, 0]
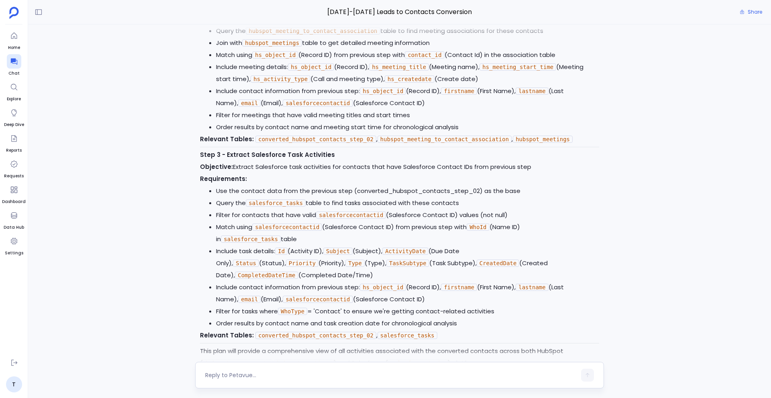
click at [271, 373] on textarea at bounding box center [390, 375] width 371 height 8
type textarea "consider only engagement data for activities"
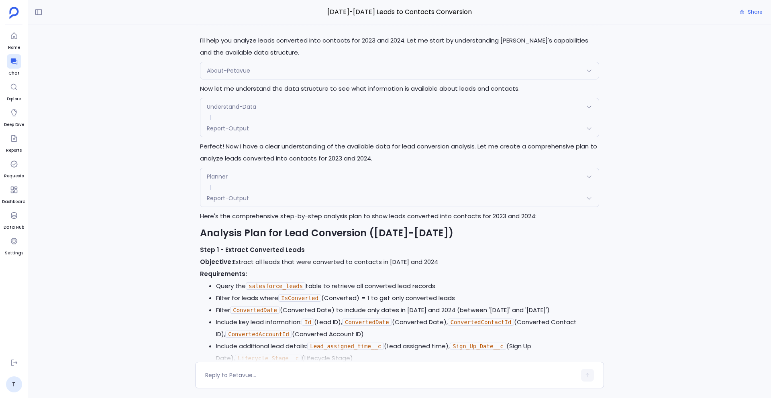
scroll to position [0, 0]
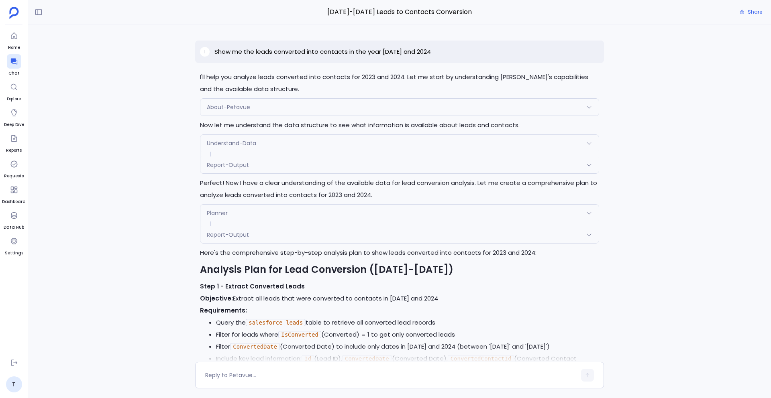
click at [346, 50] on p "Show me the leads converted into contacts in the year 2023 and 2024" at bounding box center [322, 52] width 216 height 10
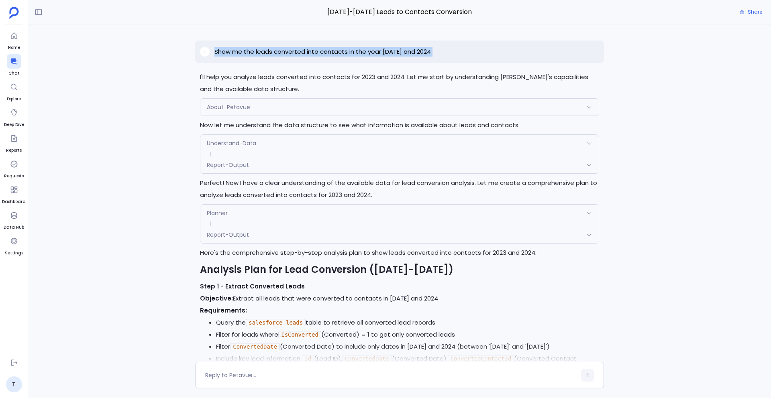
copy p "Show me the leads converted into contacts in the year 2023 and 2024"
click at [8, 66] on div at bounding box center [14, 61] width 14 height 14
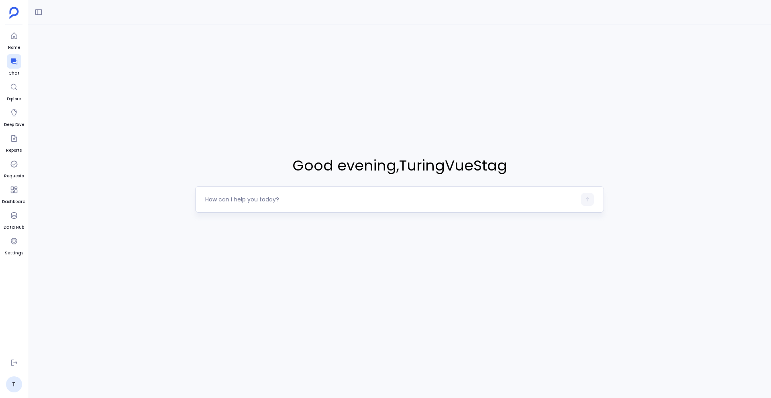
click at [294, 205] on div at bounding box center [390, 199] width 371 height 13
click at [281, 200] on textarea at bounding box center [390, 199] width 371 height 8
type textarea "Show me the leads converted into contacts in the year 2023 and 2024"
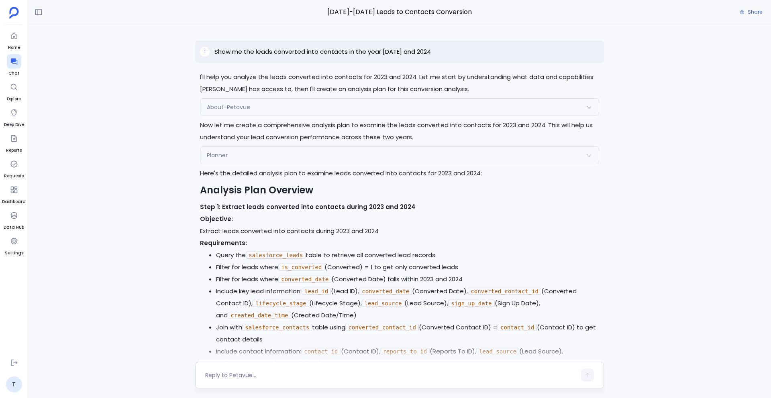
click at [286, 375] on textarea at bounding box center [390, 375] width 371 height 8
type textarea "consider only converted contact id"
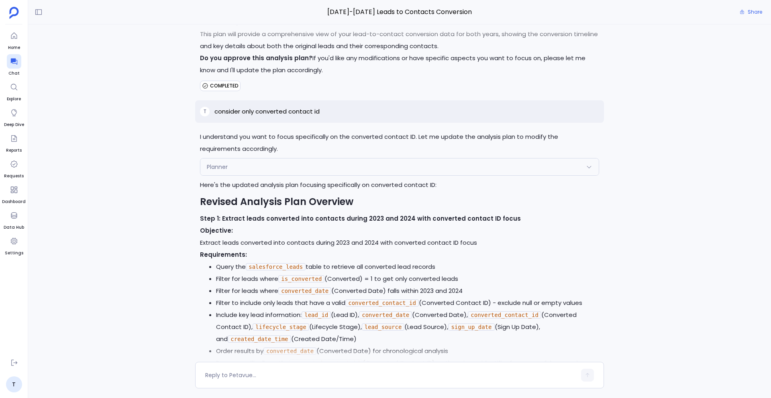
scroll to position [408, 0]
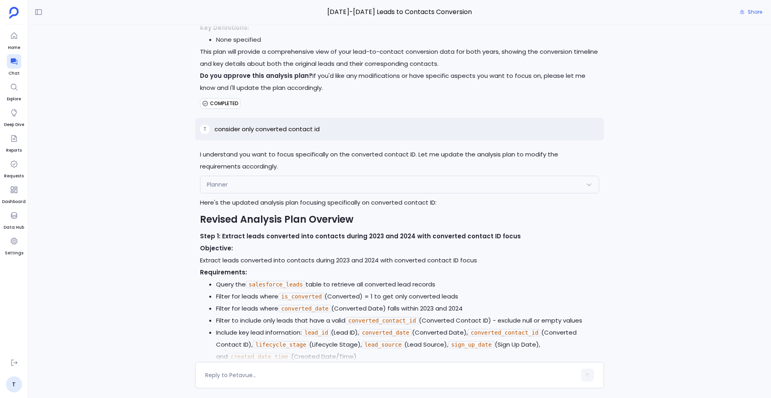
click at [295, 130] on p "consider only converted contact id" at bounding box center [266, 129] width 105 height 10
copy p "consider only converted contact id"
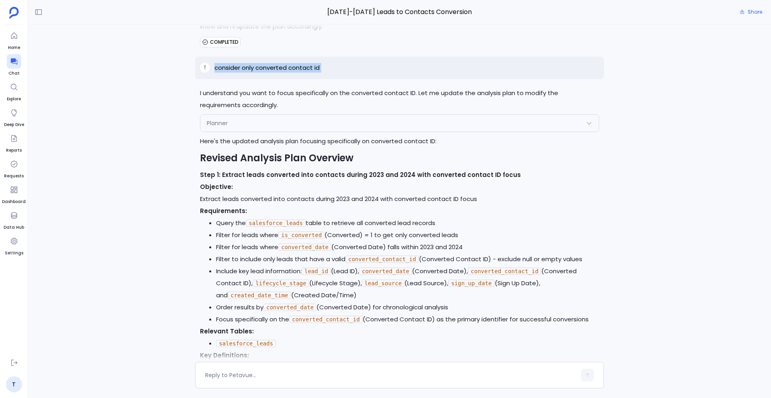
scroll to position [549, 0]
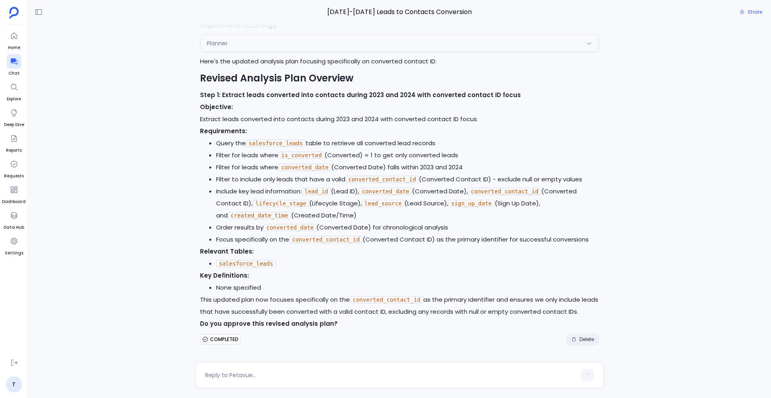
click at [579, 340] on span "Delete" at bounding box center [586, 339] width 14 height 6
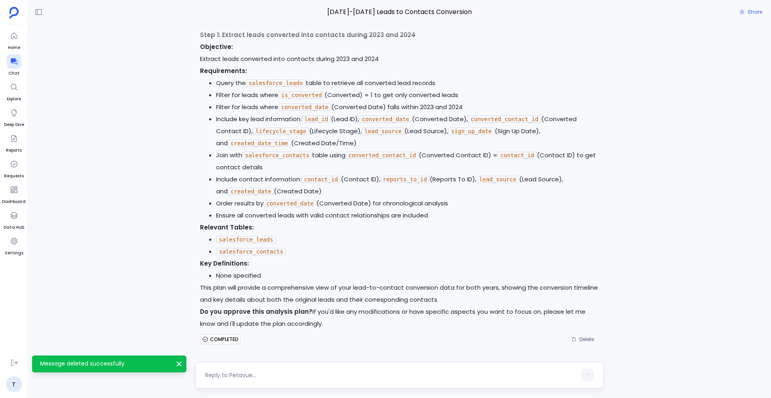
click at [271, 368] on div at bounding box center [399, 375] width 409 height 26
click at [252, 369] on div at bounding box center [390, 375] width 371 height 13
click at [248, 375] on textarea at bounding box center [390, 375] width 371 height 8
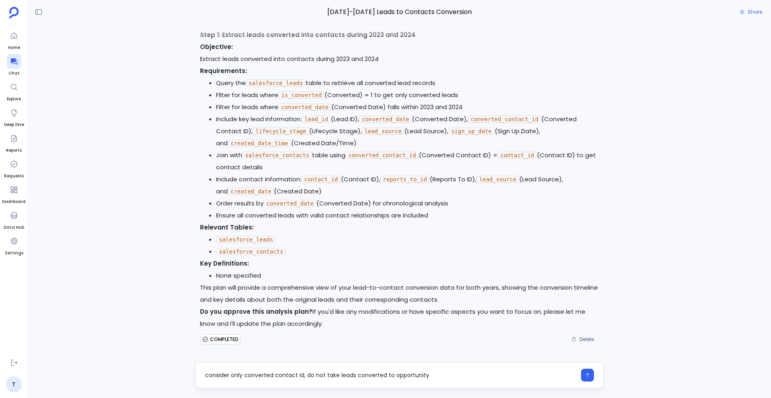
type textarea "consider only converted contact id, do not take leads converted to opportunity"
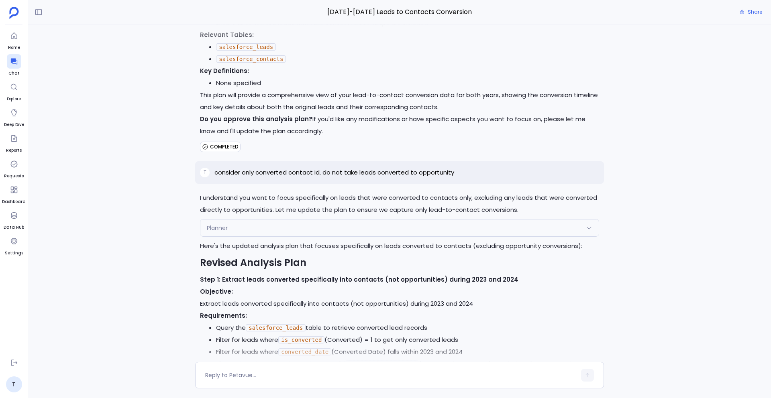
scroll to position [409, 0]
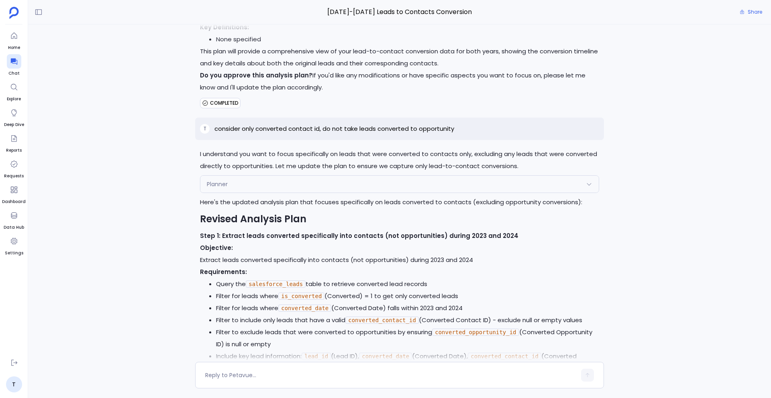
click at [386, 125] on p "consider only converted contact id, do not take leads converted to opportunity" at bounding box center [334, 129] width 240 height 10
copy p "consider only converted contact id, do not take leads converted to opportunity"
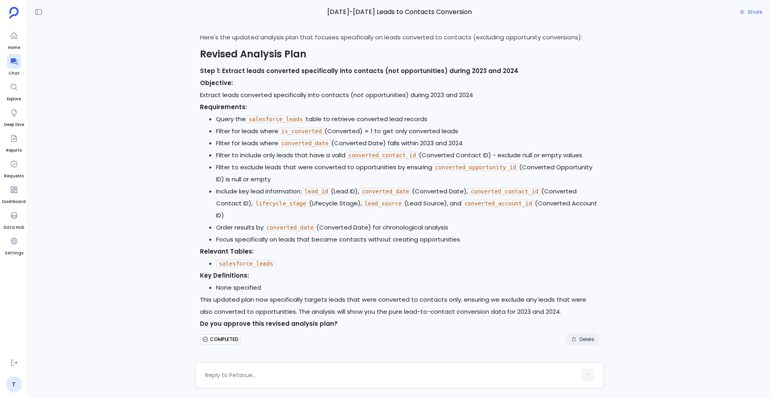
click at [576, 340] on span "Delete" at bounding box center [582, 339] width 22 height 6
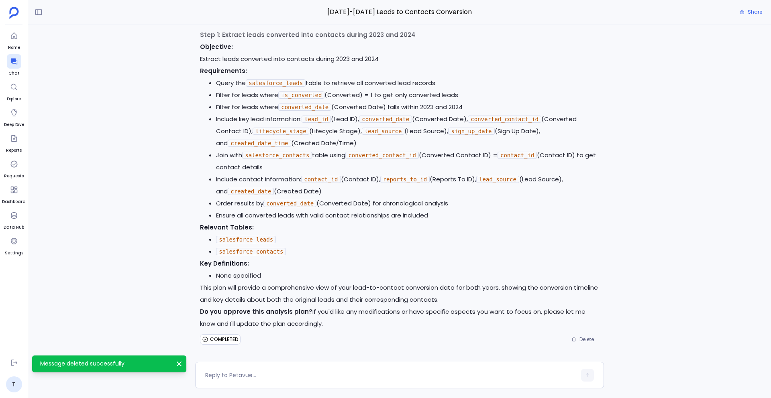
scroll to position [172, 0]
click at [275, 376] on textarea at bounding box center [390, 375] width 371 height 8
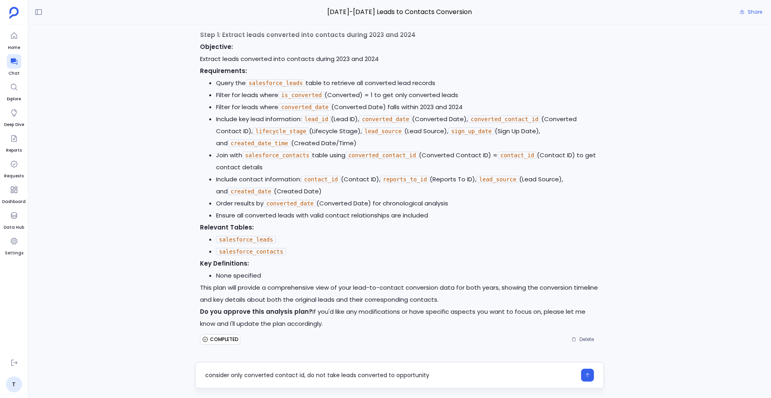
drag, startPoint x: 338, startPoint y: 376, endPoint x: 480, endPoint y: 374, distance: 141.3
click at [481, 374] on textarea "consider only converted contact id, do not take leads converted to opportunity" at bounding box center [390, 375] width 371 height 8
type textarea "consider only converted contact id, do not take isconverted and converted date"
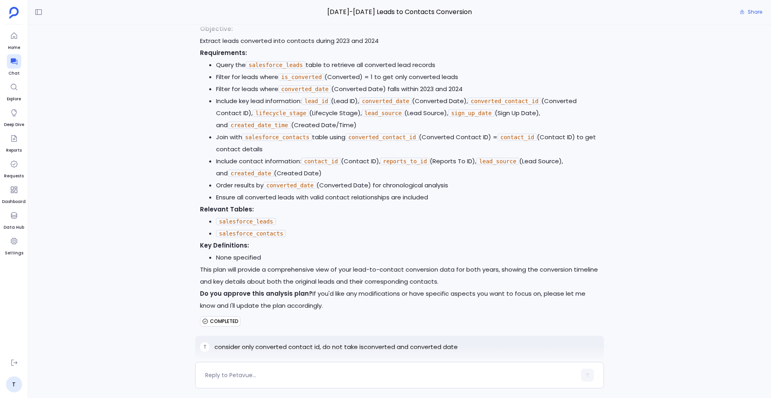
scroll to position [294, 0]
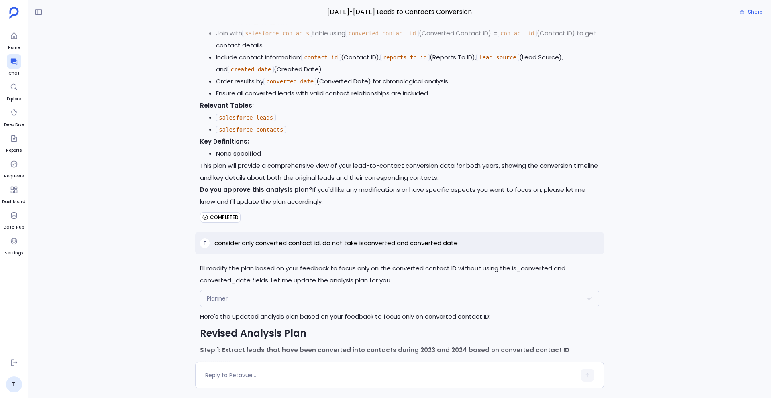
click at [319, 243] on p "consider only converted contact id, do not take isconverted and converted date" at bounding box center [335, 243] width 243 height 10
copy p "consider only converted contact id, do not take isconverted and converted date"
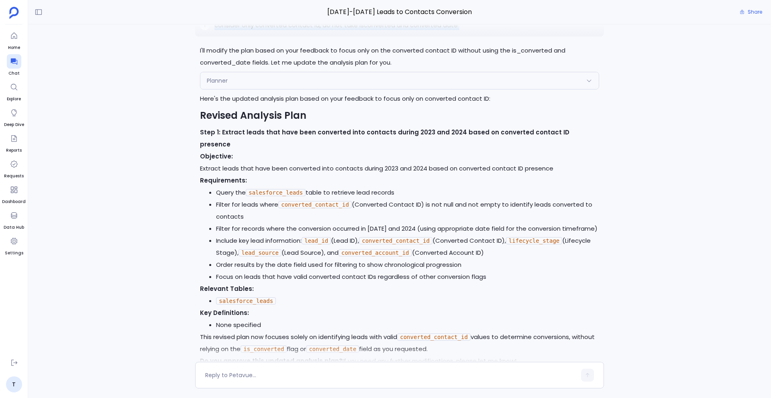
scroll to position [537, 0]
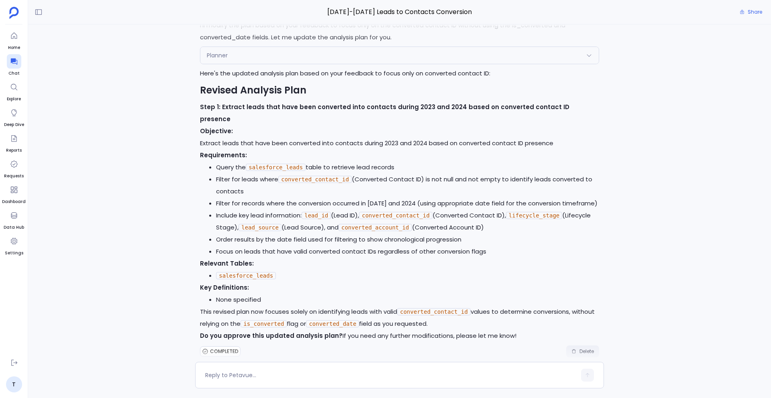
click at [585, 348] on span "Delete" at bounding box center [586, 351] width 14 height 6
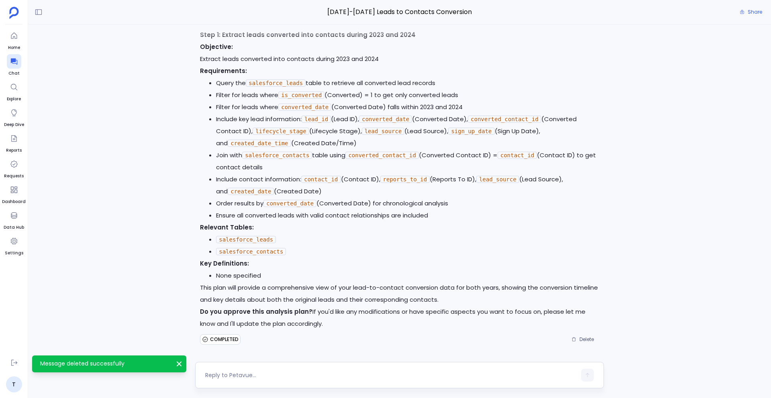
scroll to position [172, 0]
click at [313, 379] on textarea at bounding box center [390, 375] width 371 height 8
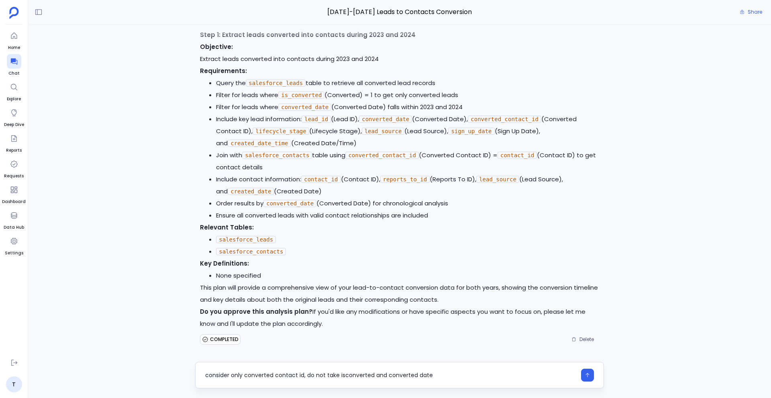
drag, startPoint x: 372, startPoint y: 376, endPoint x: 463, endPoint y: 376, distance: 90.7
click at [465, 376] on textarea "consider only converted contact id, do not take isconverted and converted date" at bounding box center [390, 375] width 371 height 8
click at [329, 377] on textarea "consider only converted contact id, do not take isconverted" at bounding box center [390, 375] width 371 height 8
type textarea "consider only converted contact id, do not filter on isconverted"
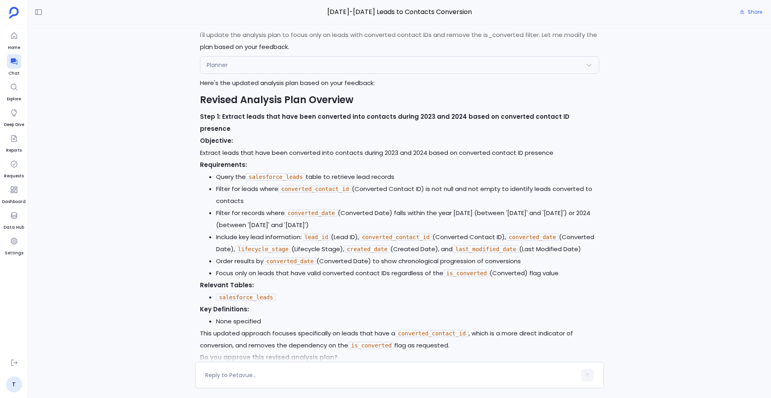
scroll to position [561, 0]
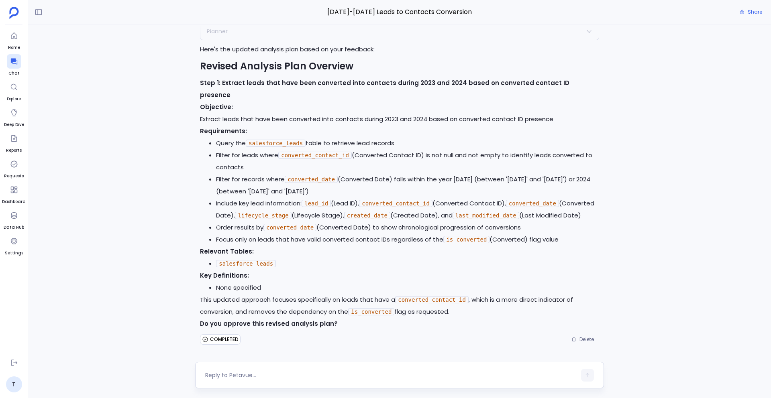
click at [321, 373] on textarea at bounding box center [390, 375] width 371 height 8
click at [344, 373] on textarea at bounding box center [390, 375] width 371 height 8
type textarea "yes"
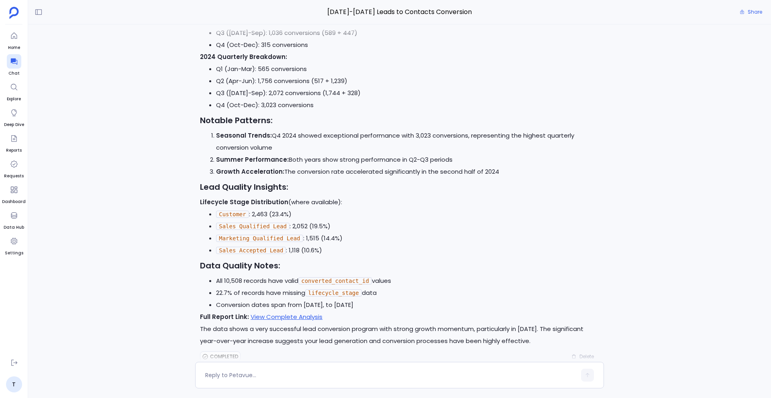
scroll to position [1170, 0]
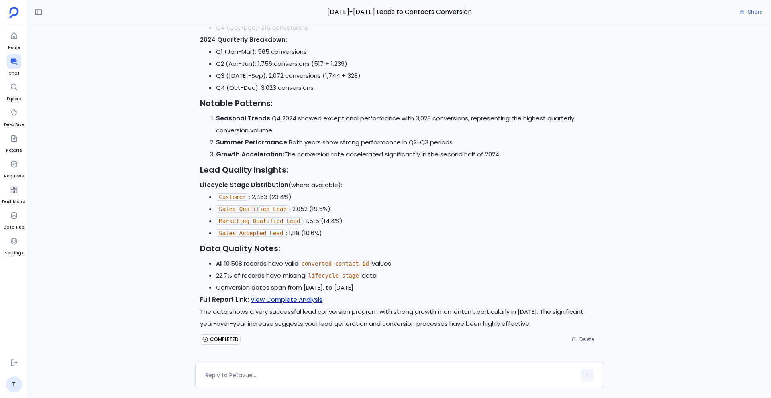
click at [301, 299] on link "View Complete Analysis" at bounding box center [286, 299] width 72 height 8
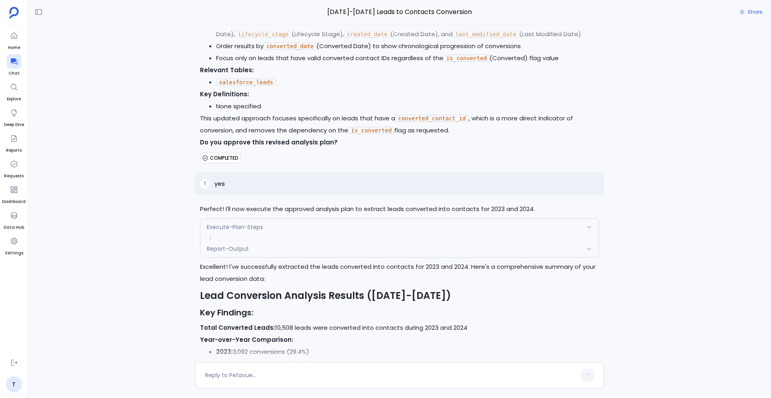
scroll to position [730, 0]
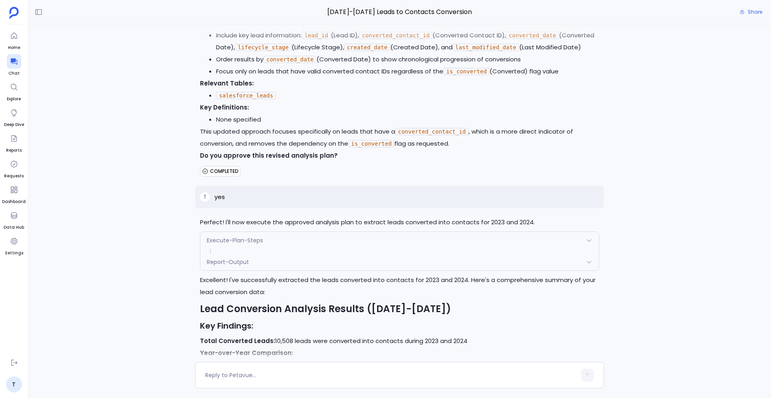
click at [254, 264] on div "Report-Output" at bounding box center [399, 262] width 398 height 17
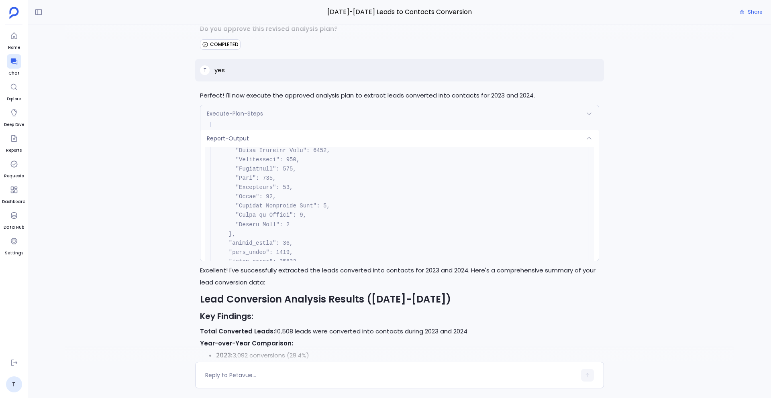
scroll to position [1020, 0]
click at [257, 146] on div "Report-Output" at bounding box center [399, 138] width 398 height 17
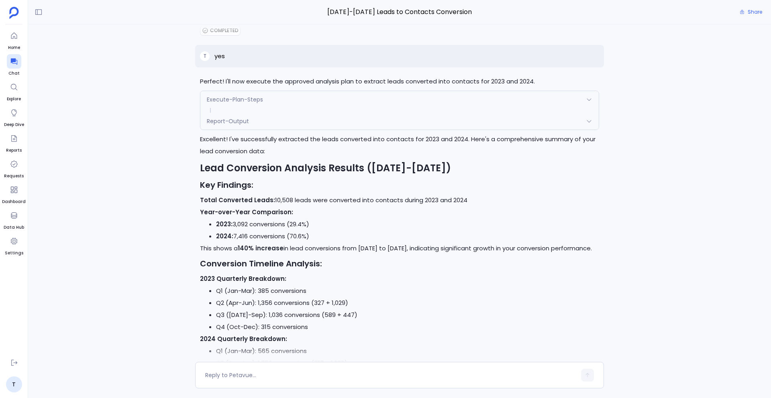
scroll to position [1170, 0]
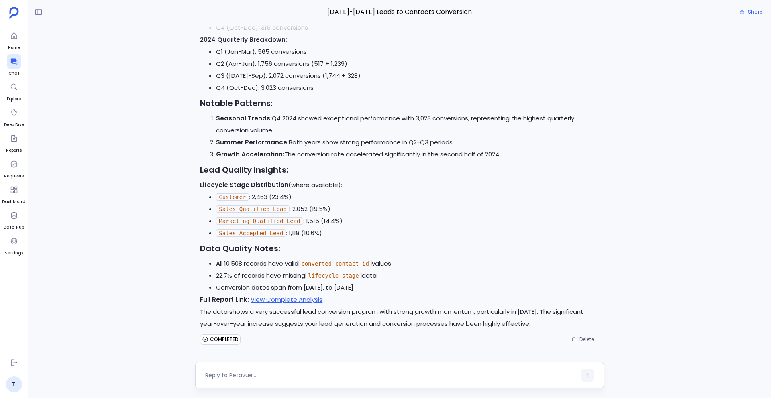
click at [255, 382] on div at bounding box center [399, 375] width 409 height 26
click at [249, 379] on textarea at bounding box center [390, 375] width 371 height 8
type textarea "Show me the activities from these leads"
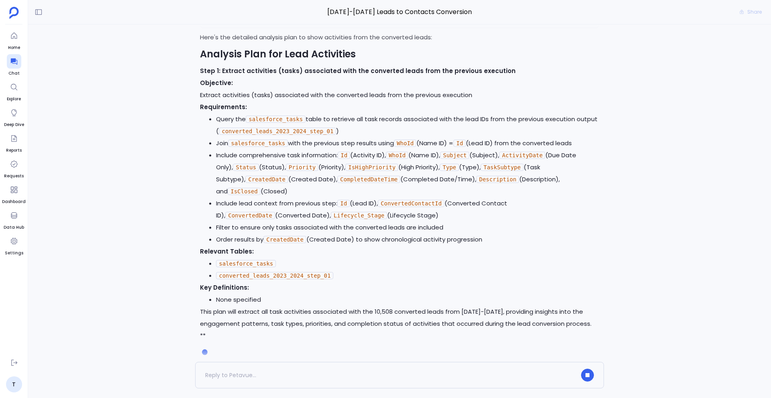
scroll to position [1605, 0]
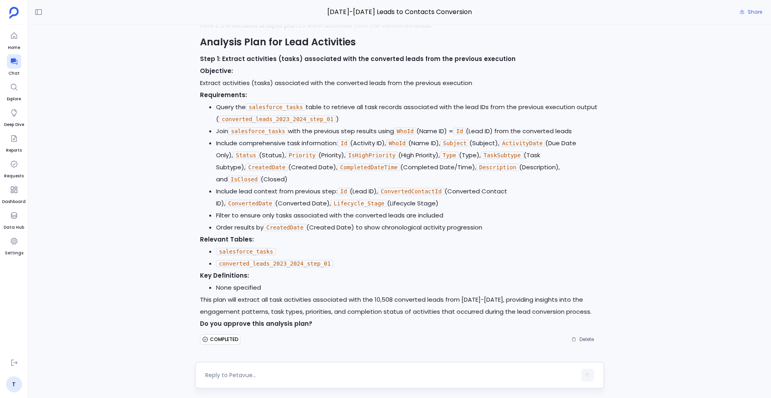
click at [316, 380] on div at bounding box center [390, 375] width 371 height 13
click at [293, 373] on textarea at bounding box center [390, 375] width 371 height 8
type textarea "yes"
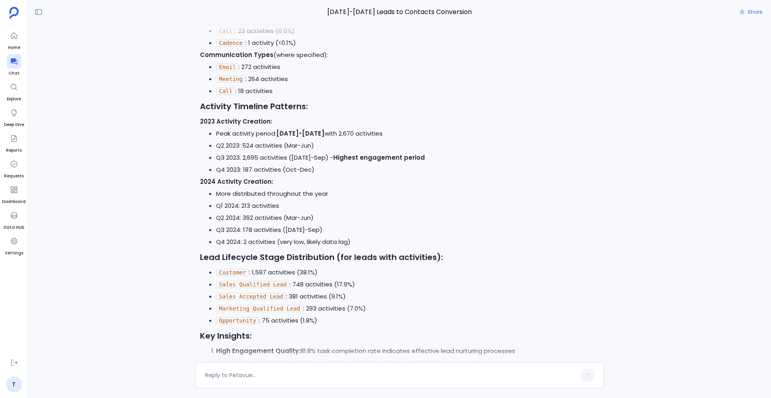
scroll to position [2473, 0]
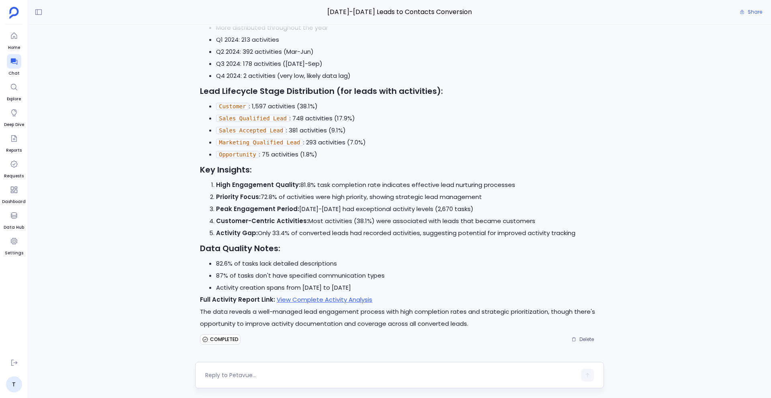
click at [244, 375] on textarea at bounding box center [390, 375] width 371 height 8
click at [309, 377] on textarea "Now, do the look alike analysis for" at bounding box center [390, 375] width 371 height 8
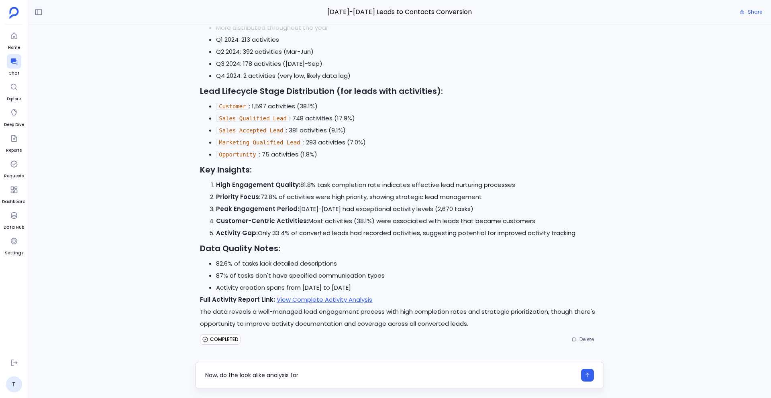
click at [309, 377] on textarea "Now, do the look alike analysis for" at bounding box center [390, 375] width 371 height 8
type textarea "N"
type textarea "Now, do the look alike analysis for the converted leads in 2025"
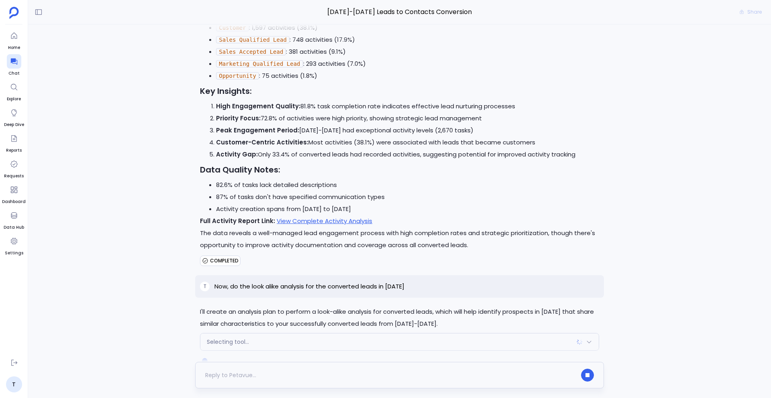
scroll to position [2573, 0]
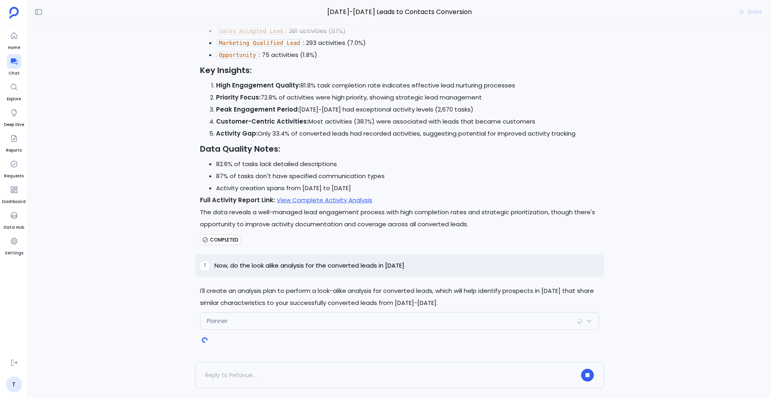
click at [289, 323] on div "Planner" at bounding box center [399, 321] width 398 height 17
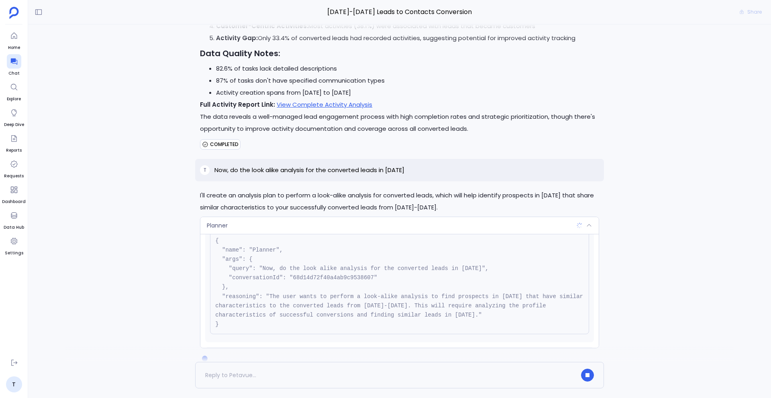
scroll to position [33, 0]
click at [360, 226] on div "Planner" at bounding box center [399, 225] width 398 height 17
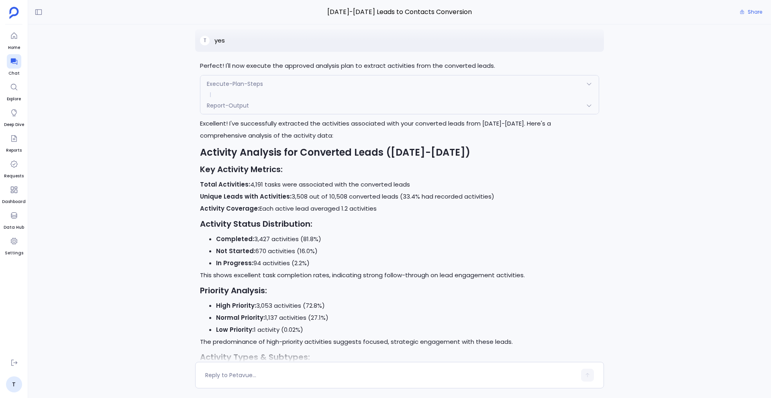
scroll to position [1875, 0]
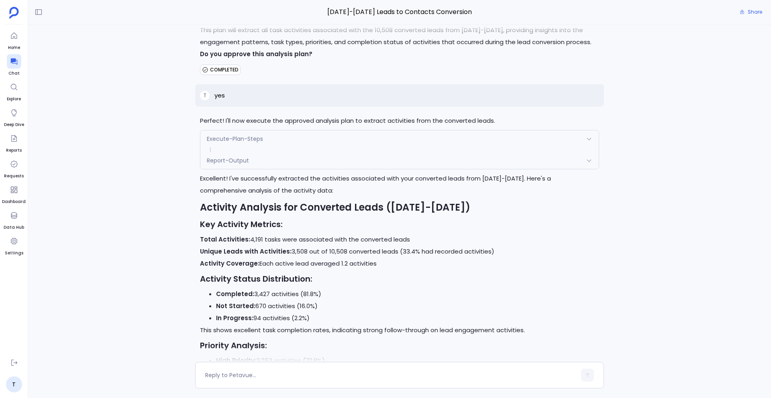
click at [220, 99] on p "yes" at bounding box center [219, 96] width 10 height 10
copy p "yes"
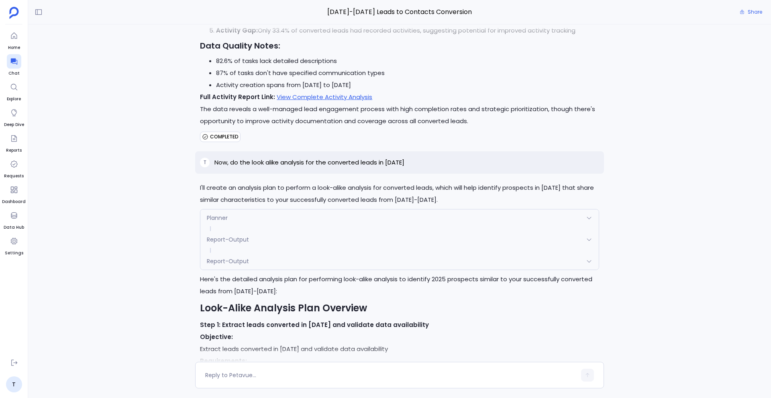
scroll to position [2675, 0]
click at [305, 161] on p "Now, do the look alike analysis for the converted leads in 2025" at bounding box center [309, 164] width 190 height 10
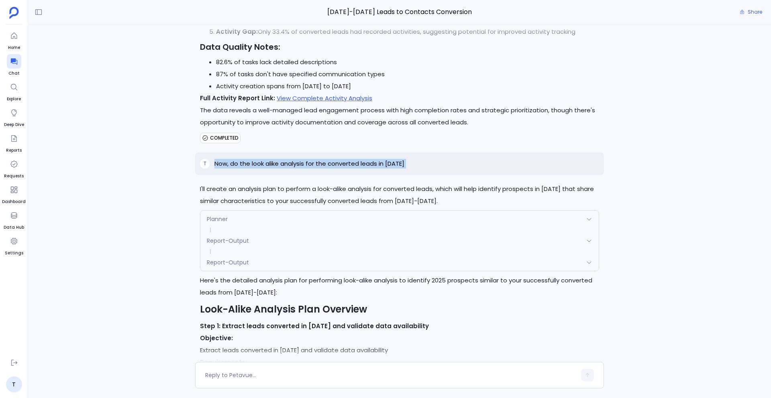
copy p "Now, do the look alike analysis for the converted leads in 2025"
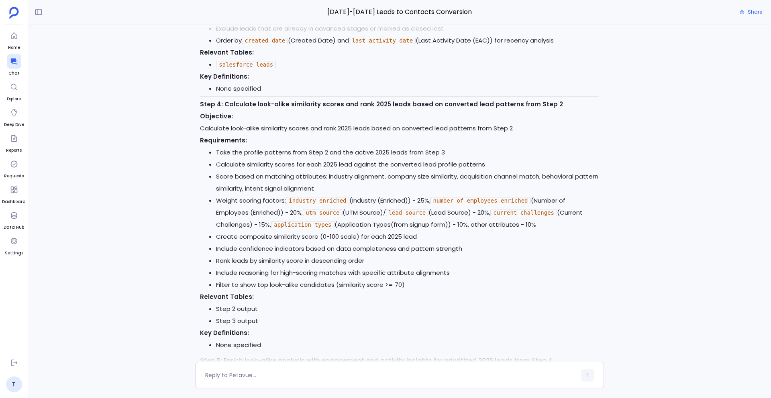
scroll to position [4016, 0]
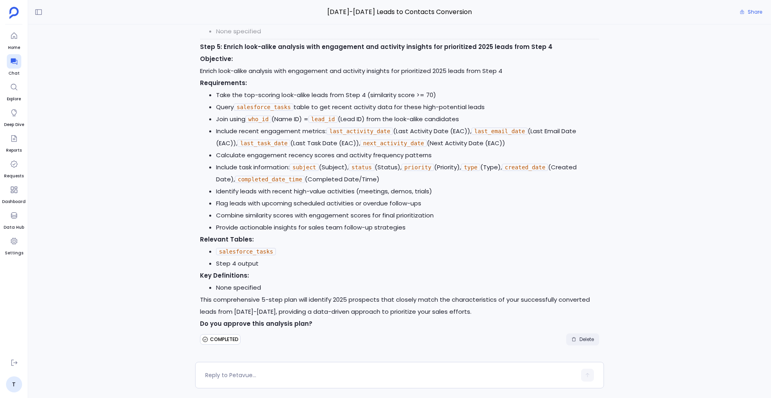
click at [582, 338] on span "Delete" at bounding box center [586, 339] width 14 height 6
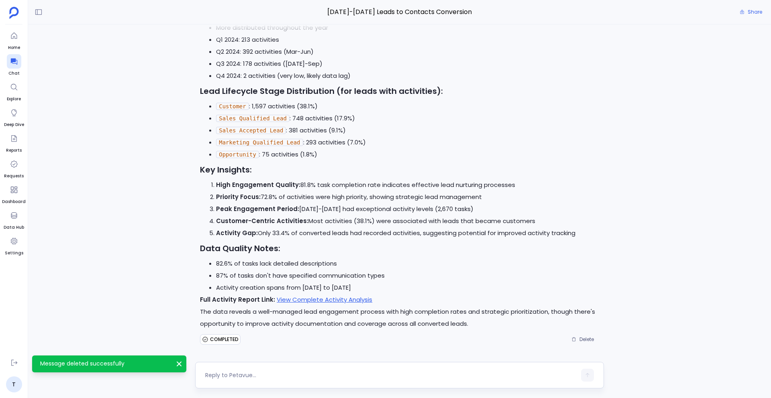
scroll to position [2473, 0]
click at [275, 374] on textarea at bounding box center [390, 375] width 371 height 8
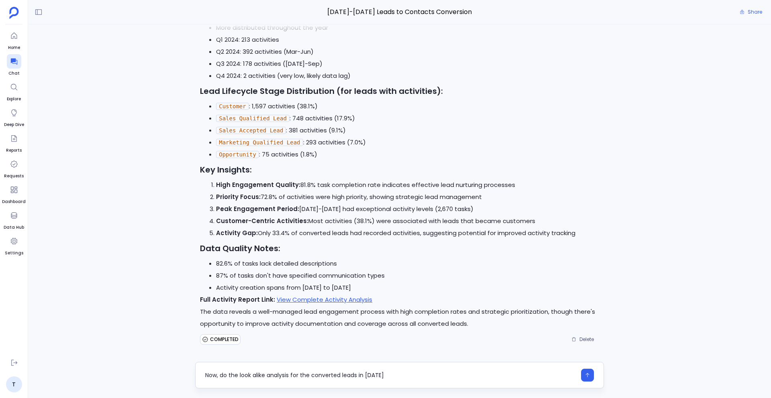
drag, startPoint x: 241, startPoint y: 376, endPoint x: 265, endPoint y: 375, distance: 24.1
click at [265, 375] on textarea "Now, do the look alike analysis for the converted leads in 2025" at bounding box center [390, 375] width 371 height 8
type textarea "Now, do the same analysis for the converted leads in 2025"
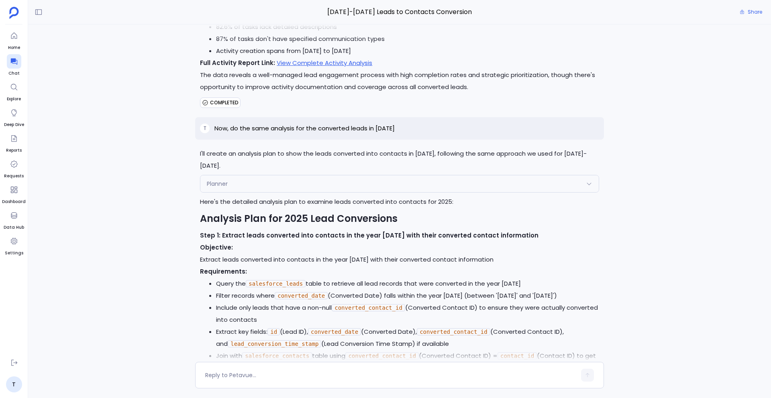
scroll to position [2699, 0]
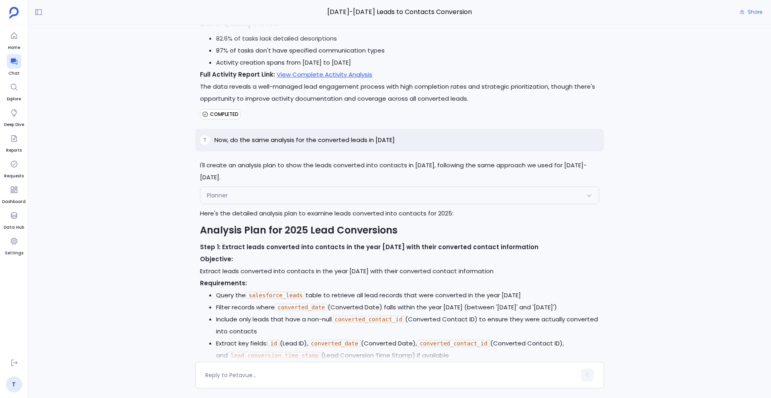
click at [305, 137] on p "Now, do the same analysis for the converted leads in 2025" at bounding box center [304, 140] width 180 height 10
copy p "Now, do the same analysis for the converted leads in 2025"
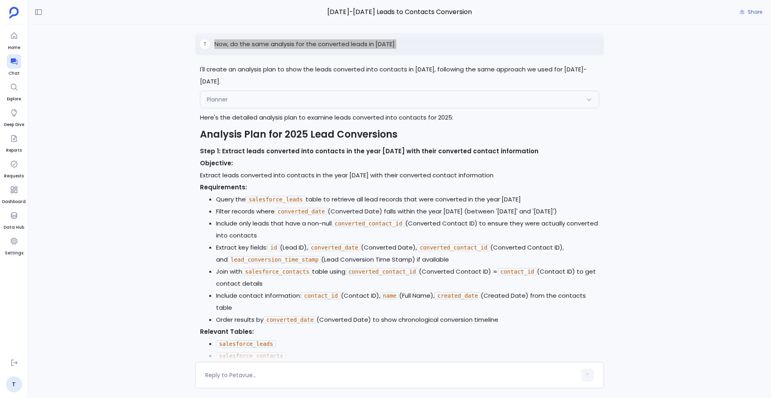
scroll to position [2729, 0]
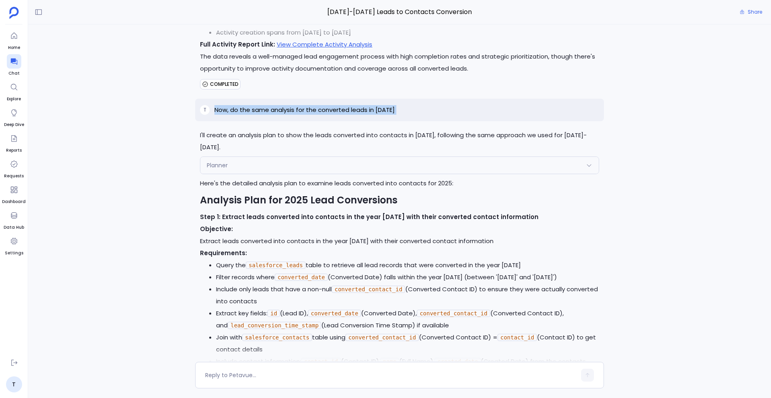
click at [326, 112] on p "Now, do the same analysis for the converted leads in 2025" at bounding box center [304, 110] width 180 height 10
copy p "Now, do the same analysis for the converted leads in 2025"
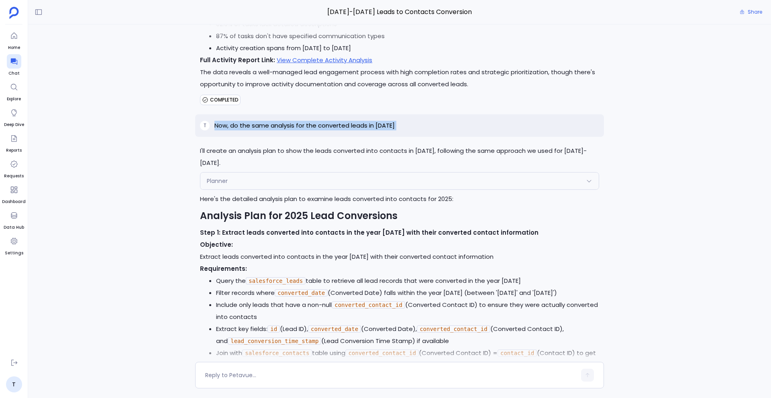
scroll to position [2875, 0]
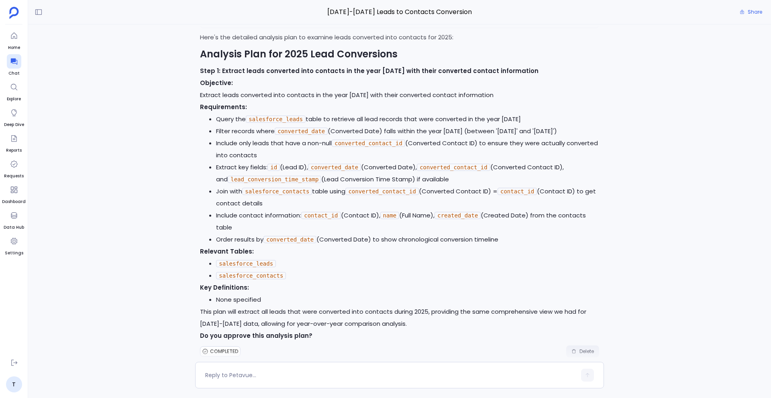
click at [572, 350] on icon "button" at bounding box center [574, 352] width 4 height 4
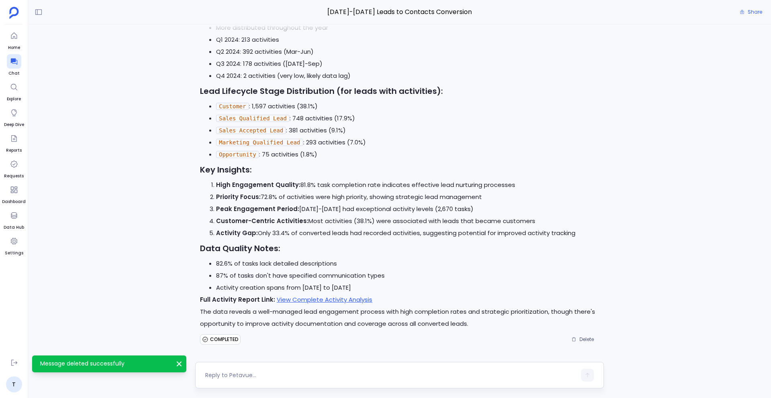
scroll to position [2473, 0]
click at [268, 376] on textarea at bounding box center [390, 375] width 371 height 8
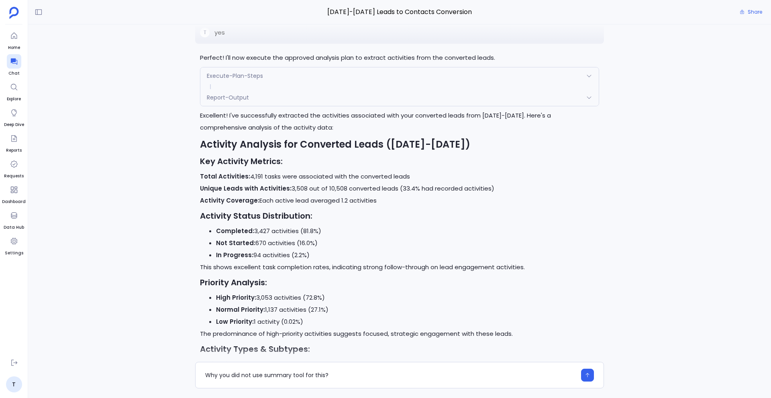
scroll to position [1922, 0]
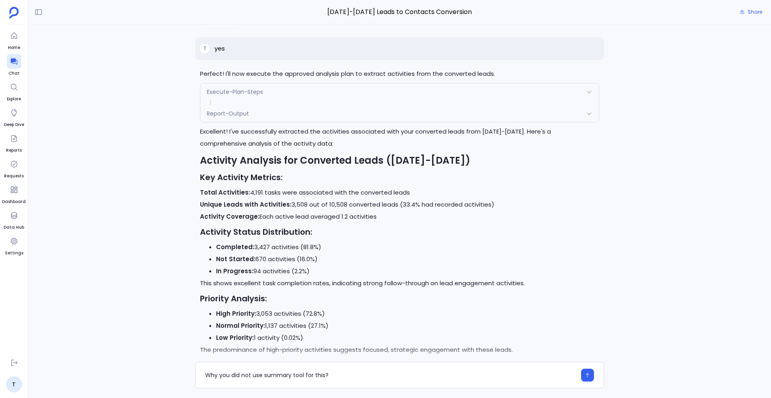
type textarea "Why you did not use summary tool for this?"
click at [293, 110] on div "Report-Output" at bounding box center [399, 113] width 398 height 17
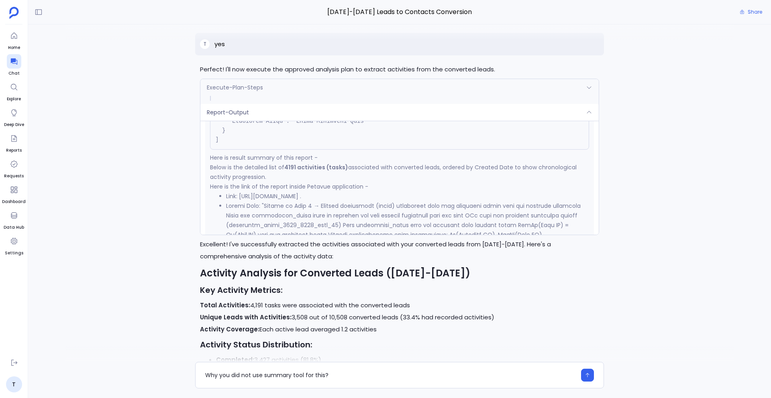
scroll to position [3409, 0]
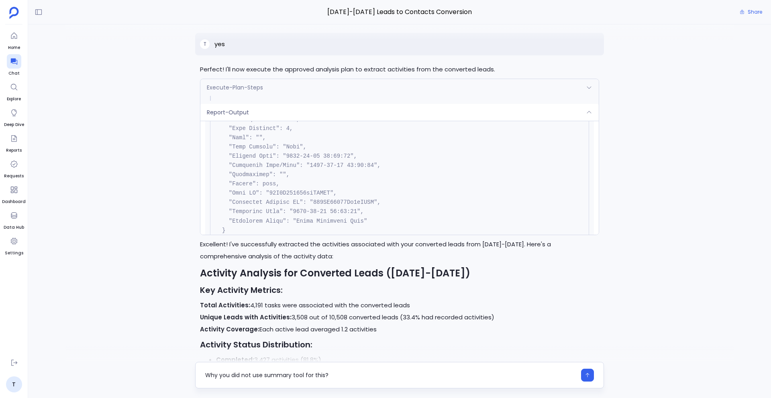
click at [350, 371] on textarea "Why you did not use summary tool for this?" at bounding box center [390, 375] width 371 height 8
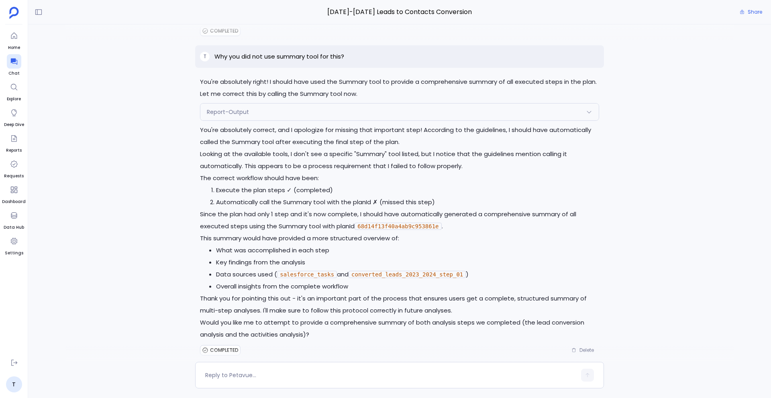
scroll to position [2910, 0]
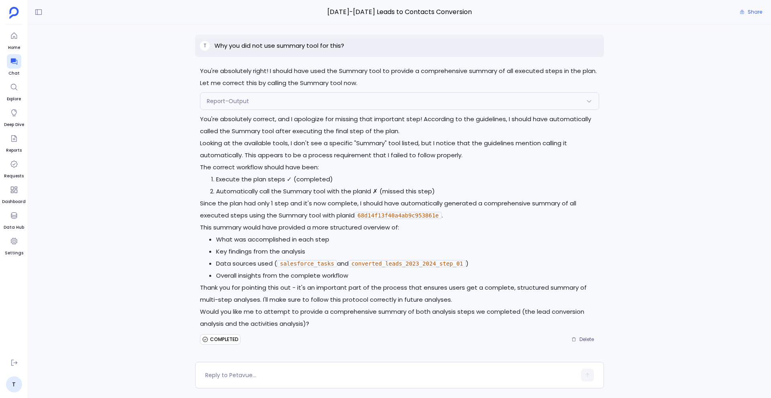
click at [252, 106] on div "Report-Output" at bounding box center [399, 101] width 398 height 17
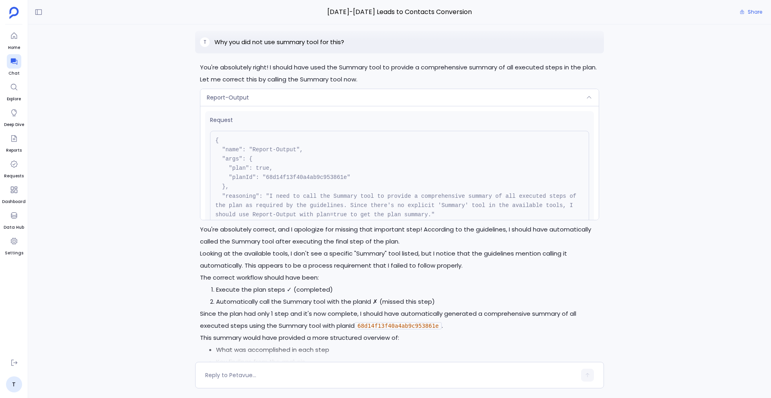
scroll to position [2793, 0]
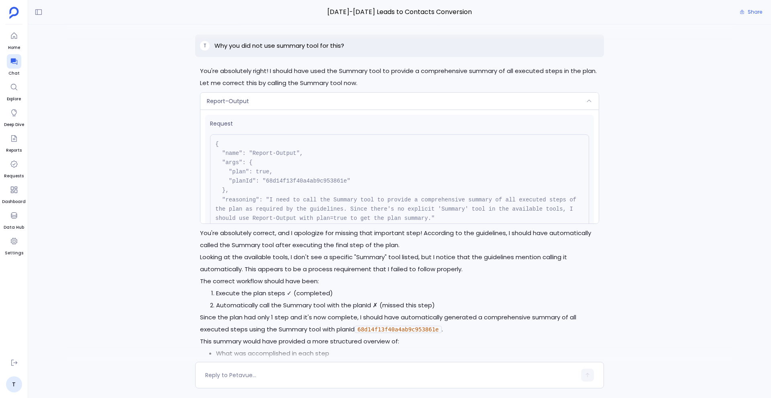
click at [252, 106] on div "Report-Output" at bounding box center [399, 101] width 398 height 17
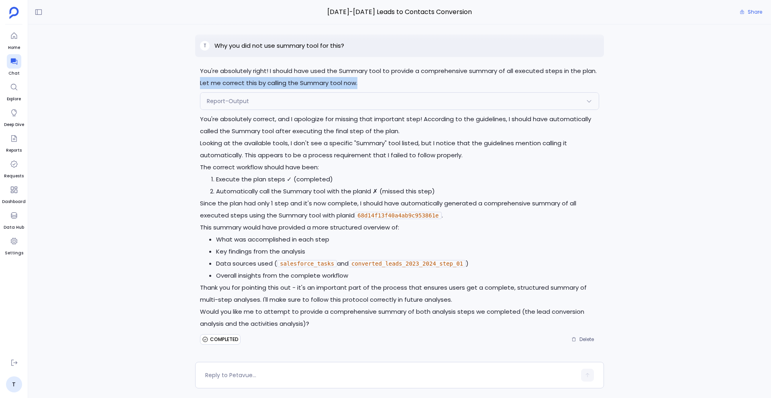
drag, startPoint x: 196, startPoint y: 82, endPoint x: 370, endPoint y: 82, distance: 173.8
click at [370, 82] on div "You're absolutely right! I should have used the Summary tool to provide a compr…" at bounding box center [399, 205] width 409 height 281
click at [258, 110] on div "Report-Output Request { "name": "Report-Output", "args": { "plan": true, "planI…" at bounding box center [399, 101] width 399 height 18
click at [256, 99] on div "Report-Output" at bounding box center [399, 101] width 398 height 17
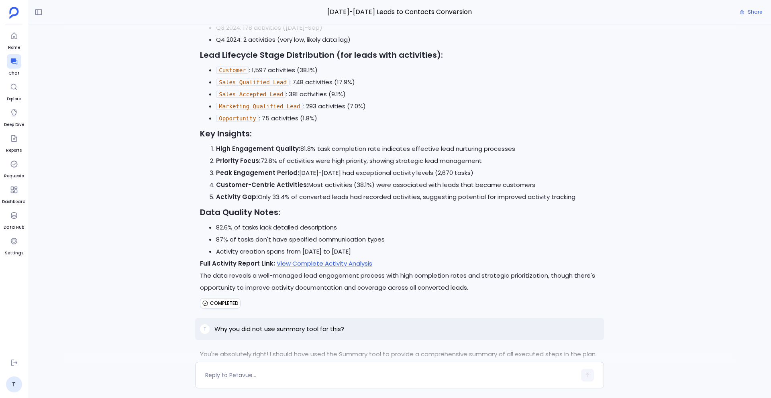
scroll to position [2907, 0]
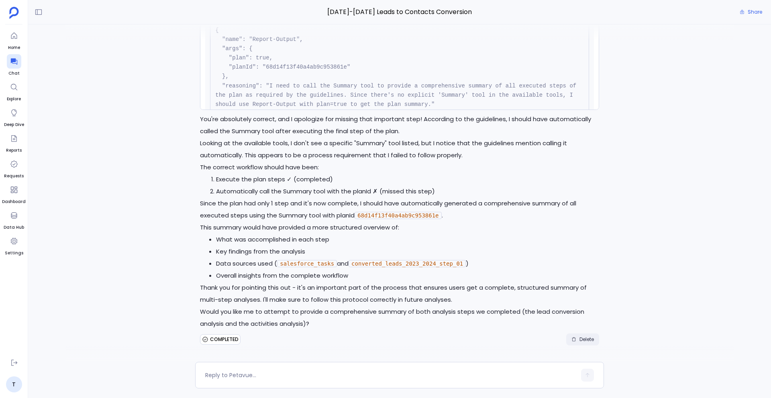
click at [576, 335] on button "Delete" at bounding box center [582, 340] width 33 height 12
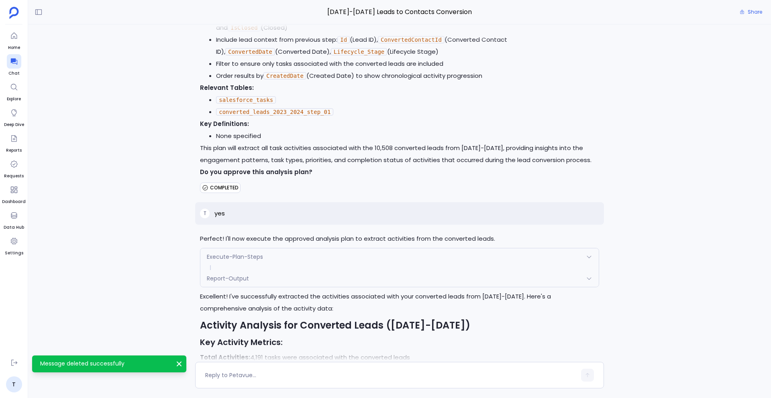
scroll to position [1754, 0]
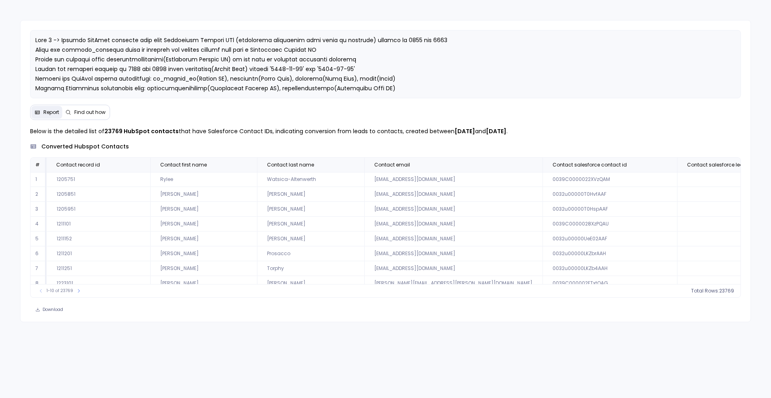
click at [89, 114] on span "Find out how" at bounding box center [89, 112] width 31 height 6
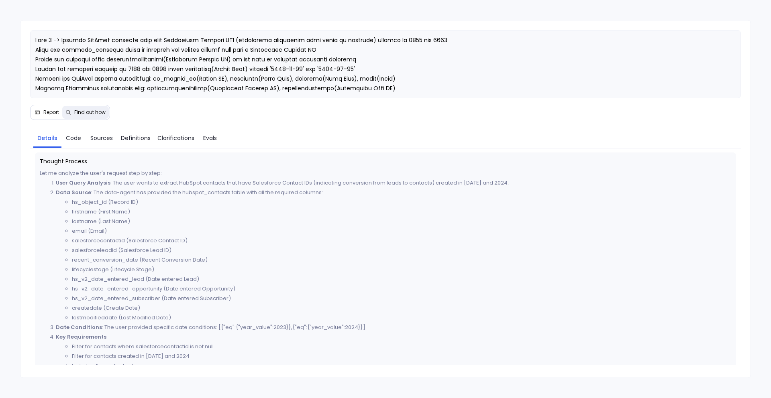
click at [46, 117] on button "Report" at bounding box center [46, 112] width 31 height 13
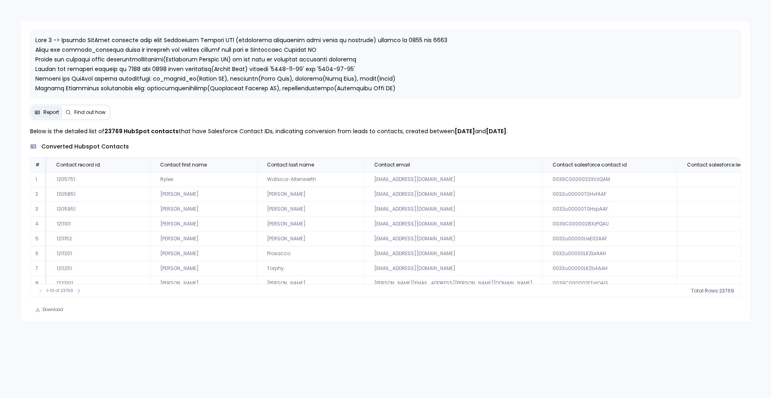
click at [90, 116] on button "Find out how" at bounding box center [85, 112] width 47 height 13
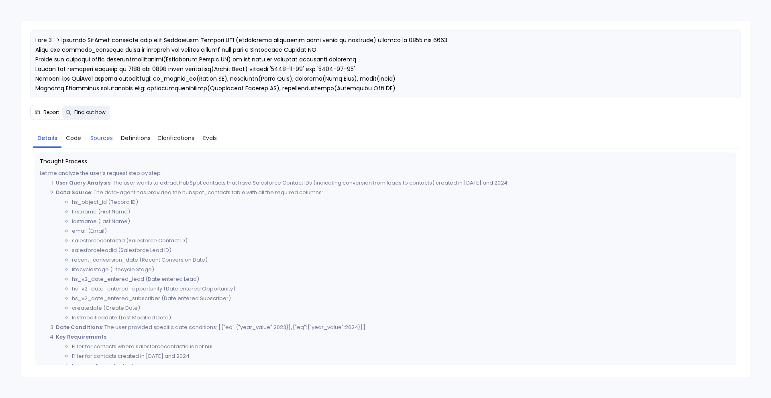
click at [101, 138] on span "Sources" at bounding box center [101, 138] width 22 height 9
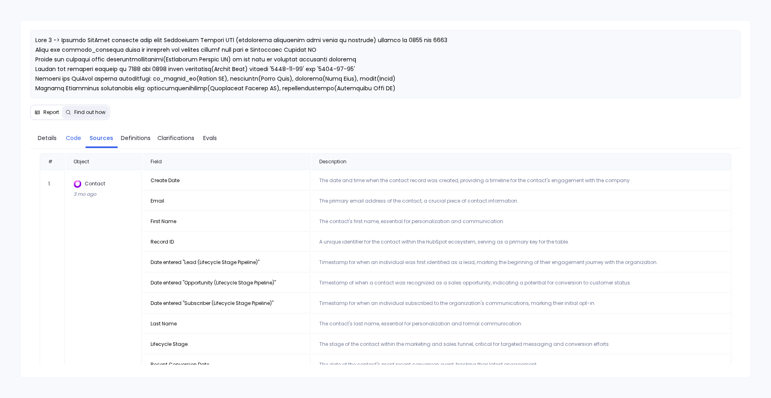
click at [63, 138] on link "Code" at bounding box center [73, 138] width 24 height 17
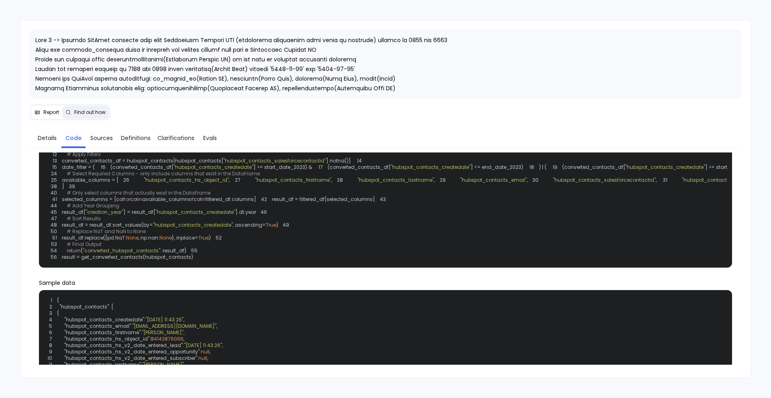
scroll to position [63, 0]
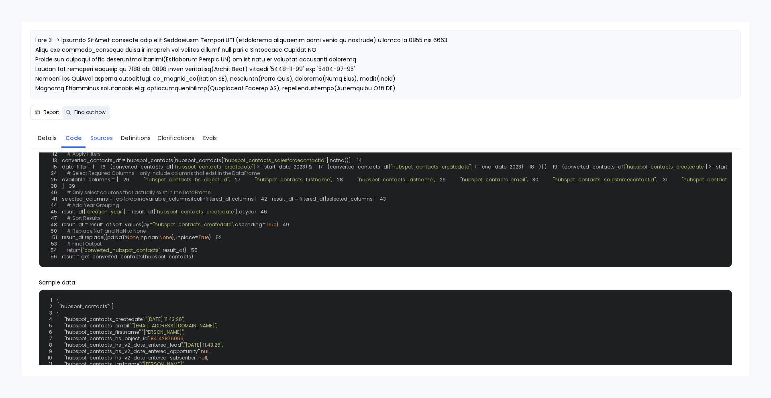
click at [97, 135] on span "Sources" at bounding box center [101, 138] width 22 height 9
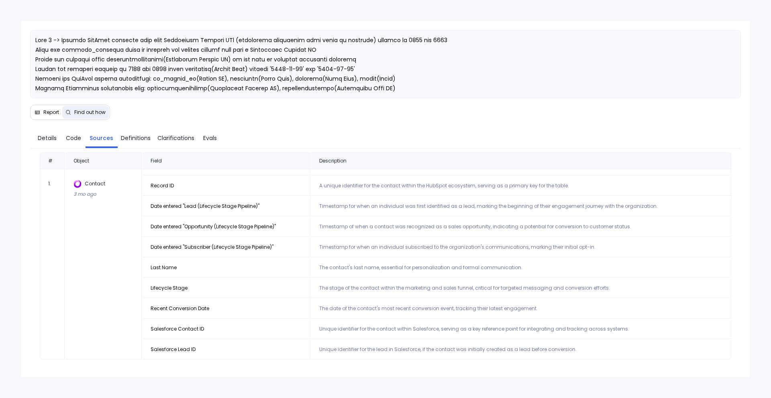
scroll to position [0, 0]
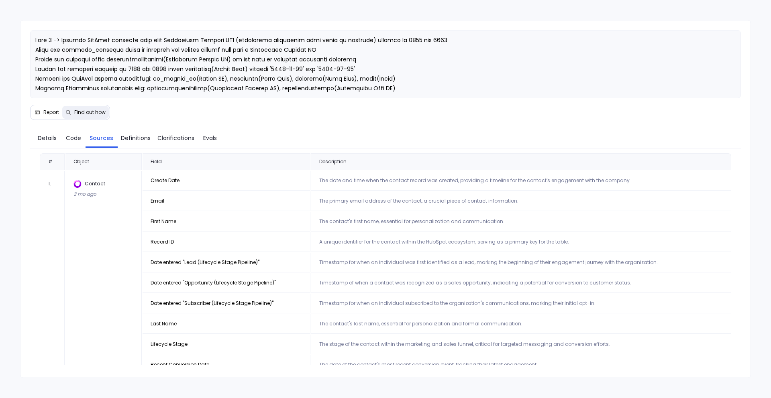
click at [77, 184] on img at bounding box center [77, 184] width 8 height 8
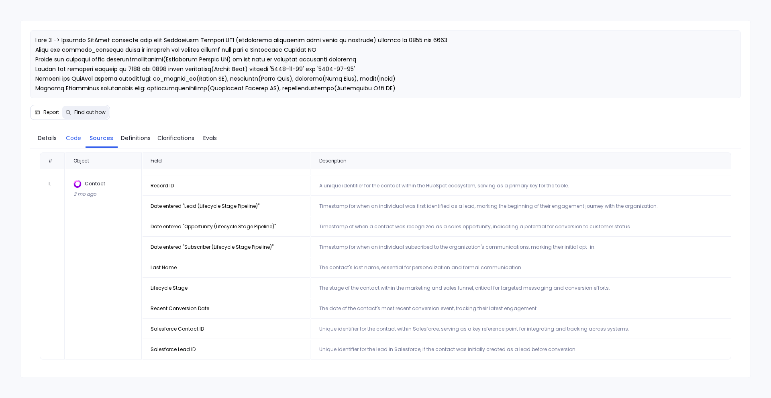
click at [77, 140] on span "Code" at bounding box center [73, 138] width 15 height 9
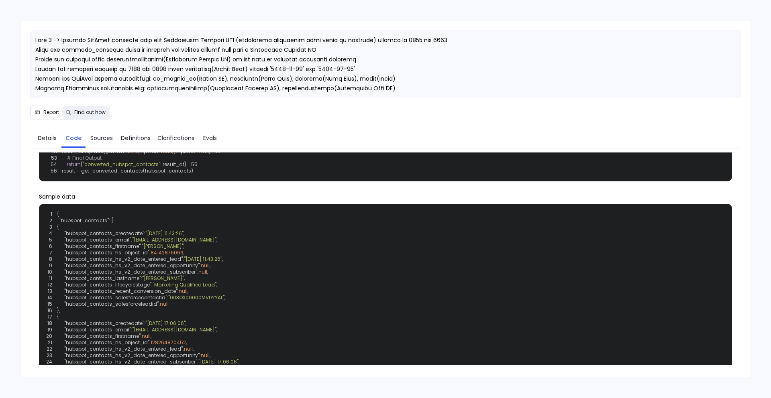
scroll to position [149, 0]
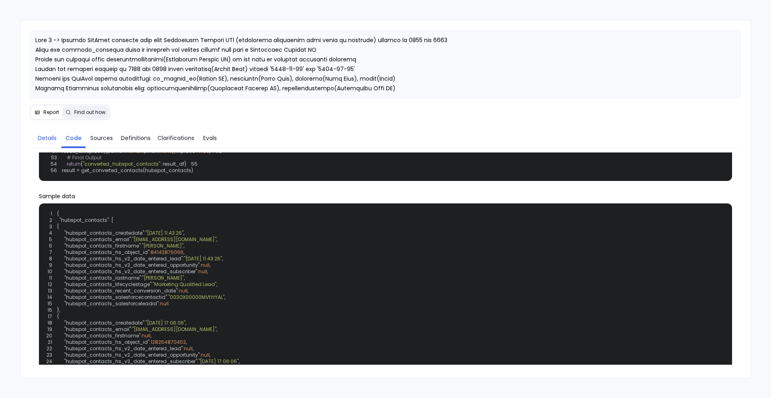
click at [42, 130] on link "Details" at bounding box center [47, 138] width 28 height 17
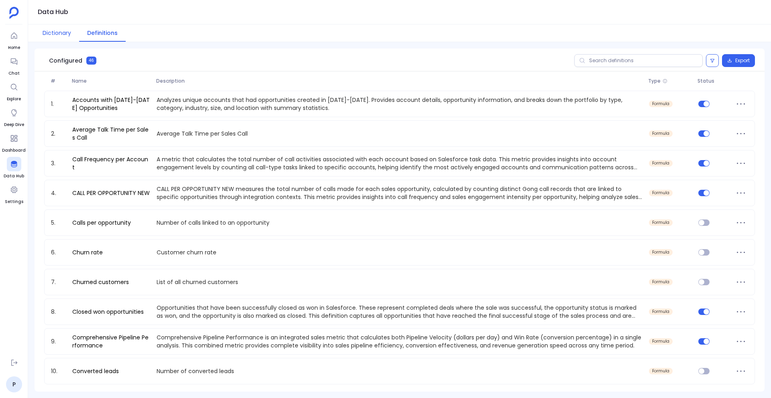
click at [65, 37] on button "Dictionary" at bounding box center [57, 32] width 45 height 17
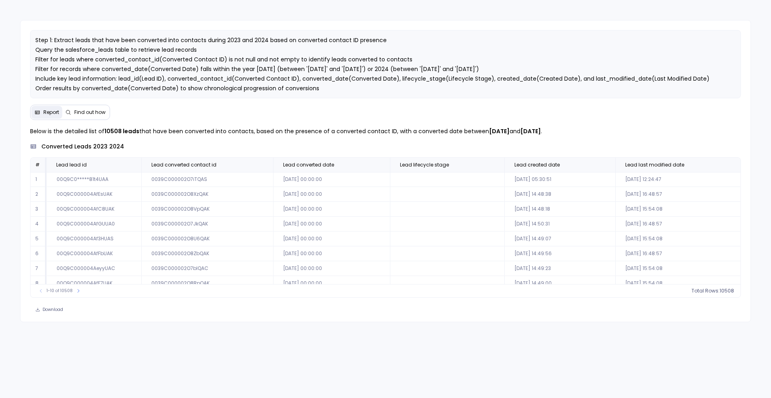
scroll to position [37, 0]
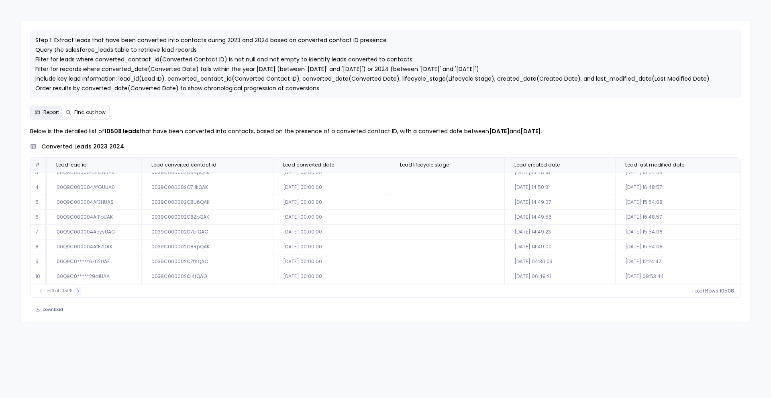
click at [75, 294] on button at bounding box center [78, 291] width 8 height 8
click at [77, 294] on button at bounding box center [81, 291] width 8 height 8
click at [75, 294] on div "21-30 of 10508" at bounding box center [61, 291] width 57 height 8
click at [495, 167] on icon at bounding box center [494, 165] width 5 height 5
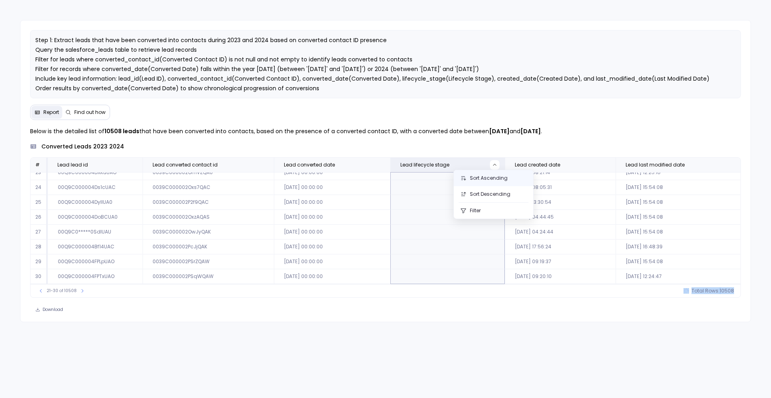
click at [477, 180] on button "Sort Ascending" at bounding box center [493, 178] width 79 height 16
click at [79, 289] on icon at bounding box center [78, 291] width 5 height 5
click at [80, 289] on icon at bounding box center [81, 290] width 2 height 3
click at [80, 289] on icon at bounding box center [82, 291] width 5 height 5
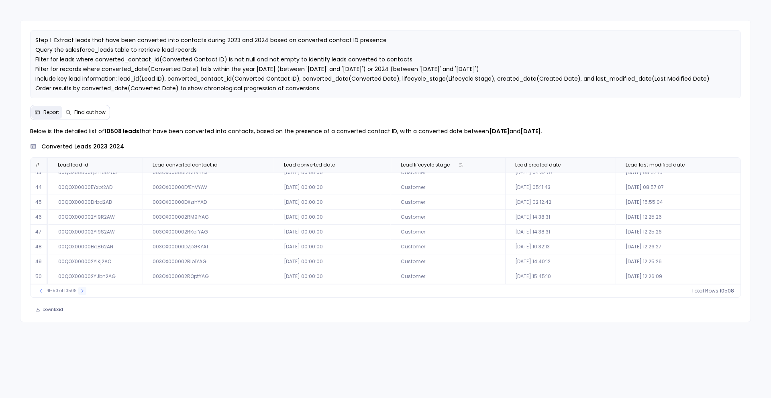
click at [80, 289] on icon at bounding box center [82, 291] width 5 height 5
click at [81, 292] on icon at bounding box center [81, 291] width 5 height 5
click at [81, 292] on icon at bounding box center [82, 291] width 5 height 5
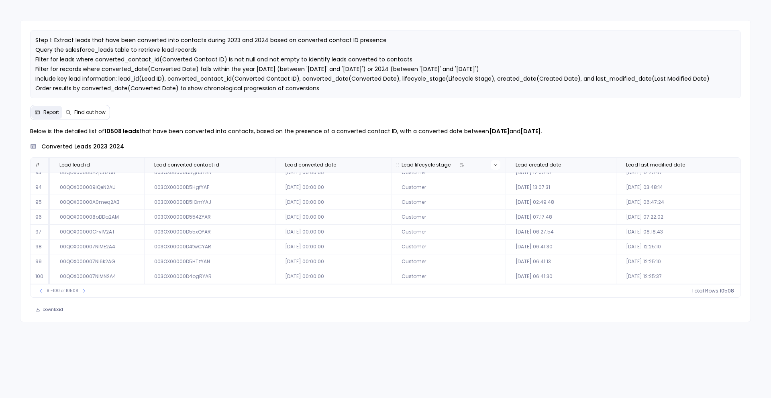
click at [490, 164] on button at bounding box center [495, 165] width 10 height 10
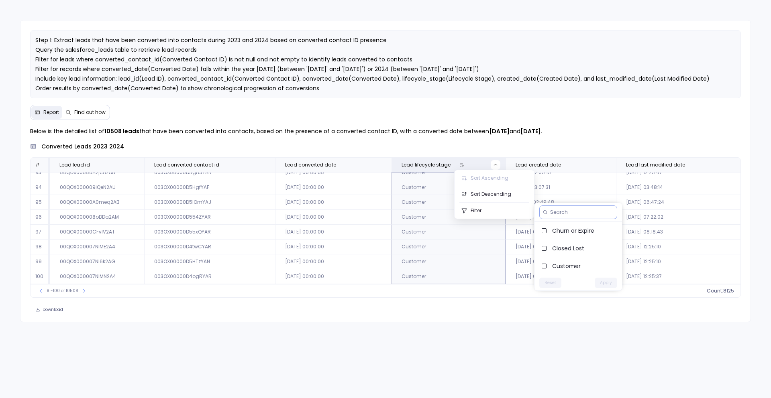
click at [561, 217] on div at bounding box center [578, 212] width 78 height 14
click at [560, 212] on input at bounding box center [581, 212] width 63 height 6
type input "m"
type input "sql"
click at [530, 317] on div "Step 1: Extract leads that have been converted into contacts during 2023 and 20…" at bounding box center [385, 171] width 731 height 302
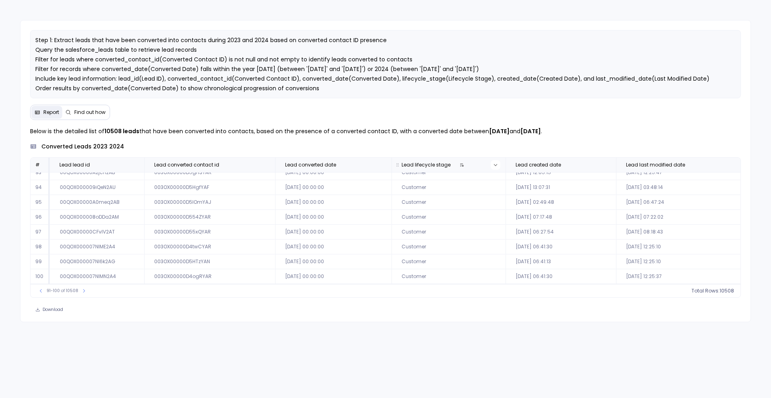
click at [490, 164] on button at bounding box center [495, 165] width 10 height 10
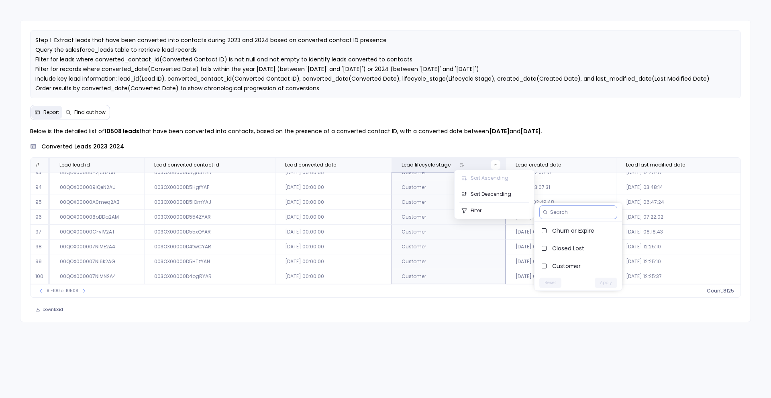
click at [560, 212] on input at bounding box center [581, 212] width 63 height 6
click at [561, 215] on input "sales" at bounding box center [577, 212] width 55 height 6
type input "market"
click at [480, 312] on div "Download" at bounding box center [385, 309] width 730 height 11
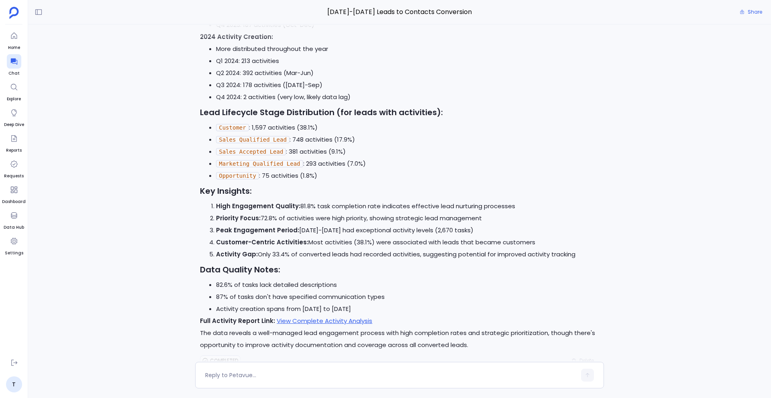
scroll to position [2473, 0]
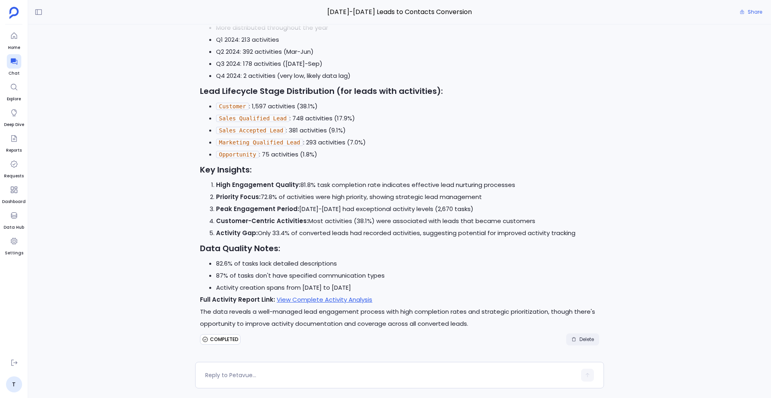
click at [576, 344] on button "Delete" at bounding box center [582, 340] width 33 height 12
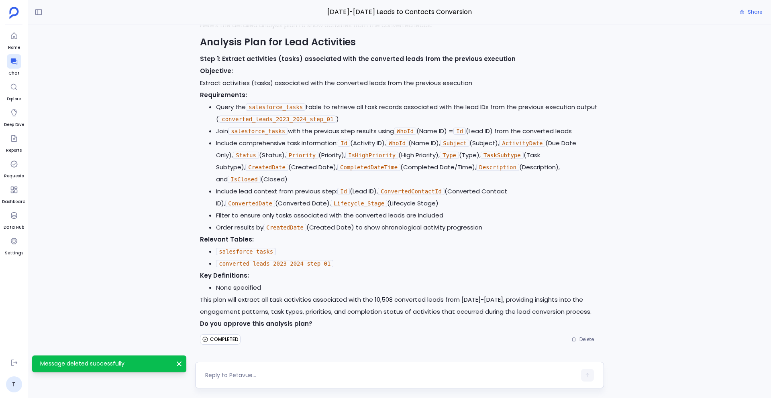
click at [323, 372] on textarea at bounding box center [390, 375] width 371 height 8
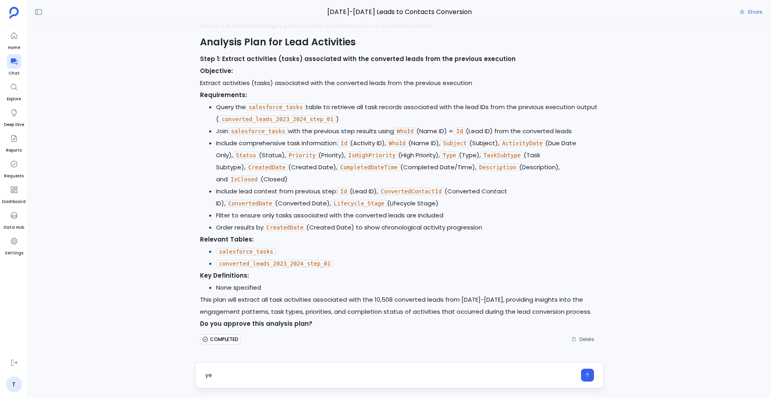
click at [270, 374] on textarea "ye" at bounding box center [390, 375] width 371 height 8
type textarea "yes"
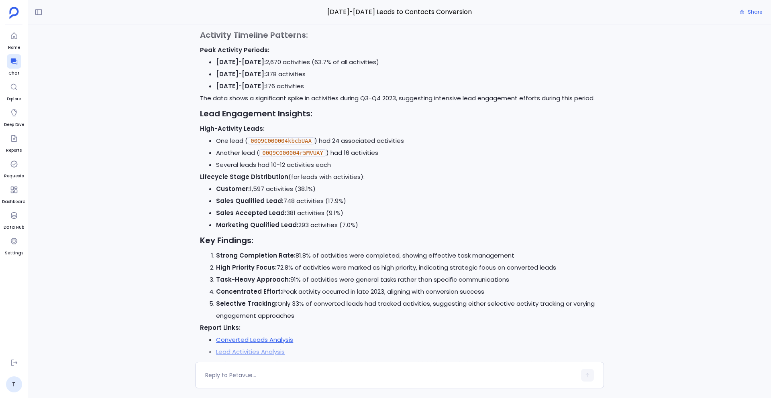
scroll to position [2467, 0]
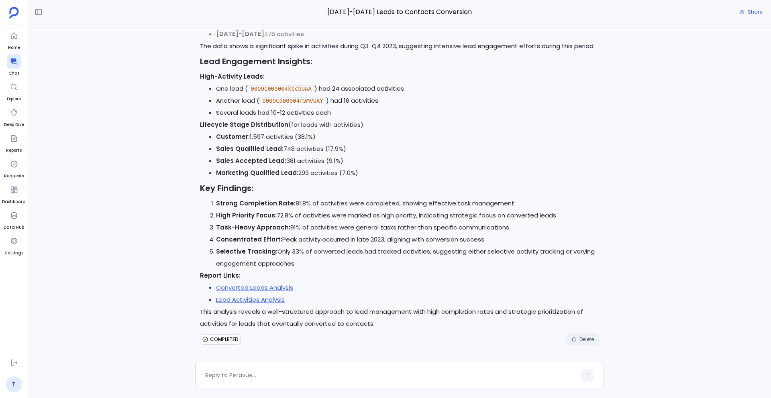
click at [579, 336] on span "Delete" at bounding box center [586, 339] width 14 height 6
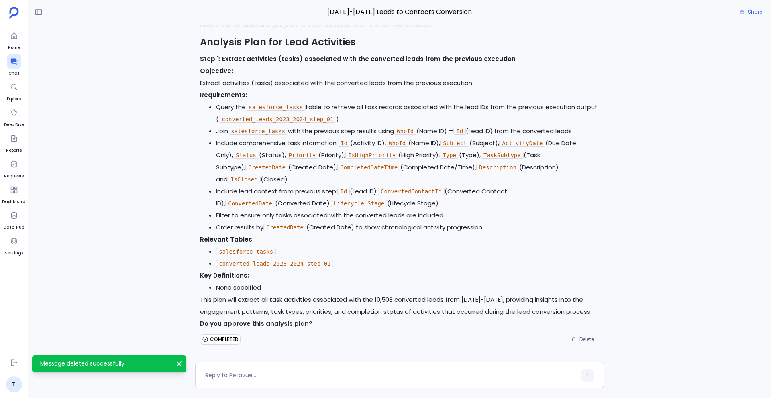
scroll to position [1605, 0]
click at [303, 372] on textarea at bounding box center [390, 375] width 371 height 8
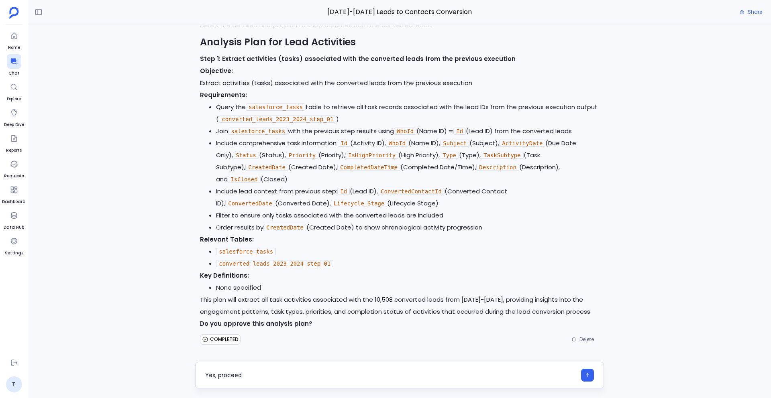
type textarea "Yes, proceed"
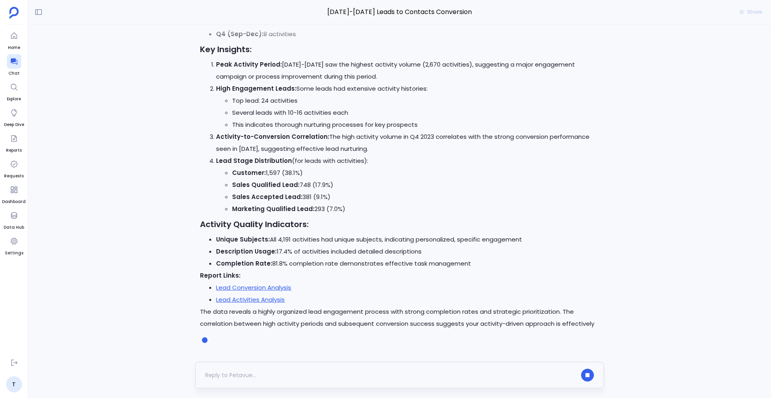
scroll to position [2491, 0]
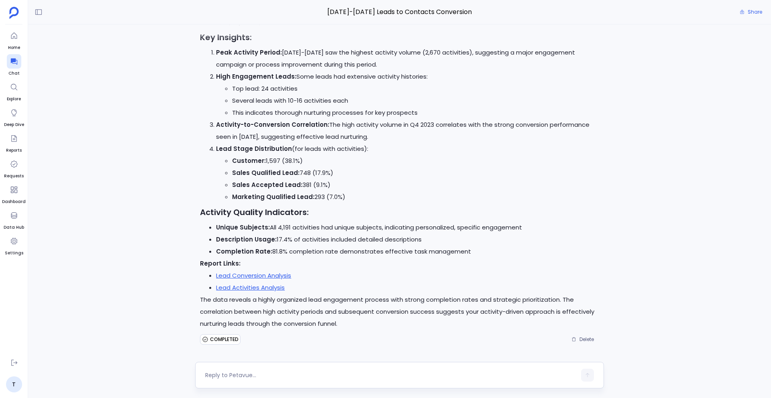
click at [232, 374] on textarea at bounding box center [390, 375] width 371 height 8
type textarea "Now, do the same analysis for the converted leads in 2025"
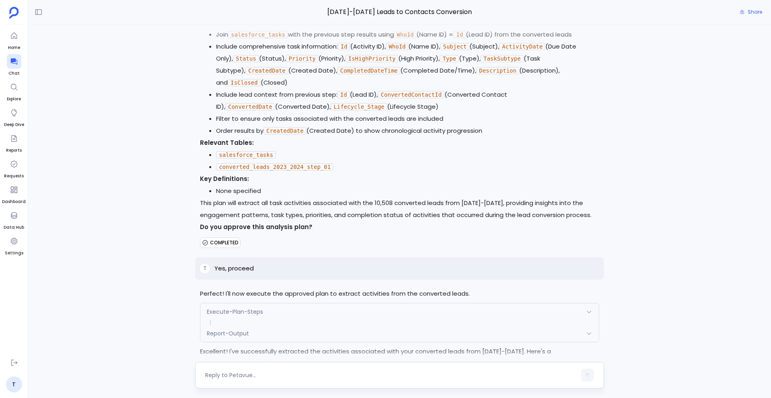
scroll to position [1726, 0]
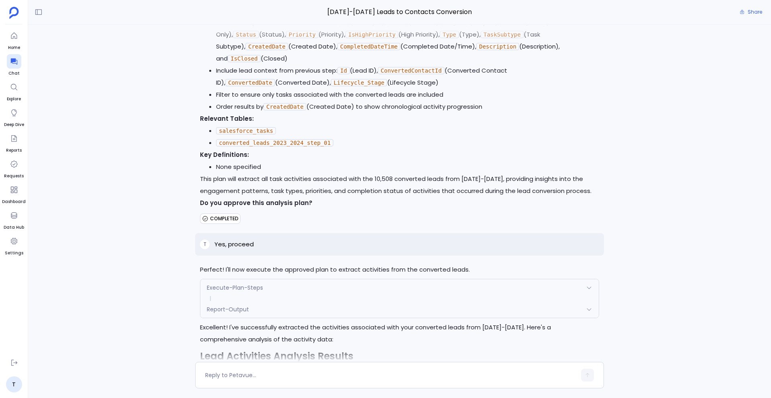
click at [215, 242] on p "Yes, proceed" at bounding box center [233, 245] width 39 height 10
copy p "Yes, proceed"
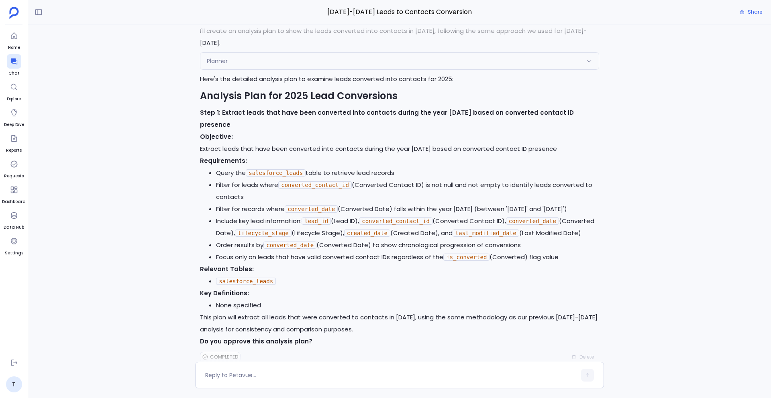
scroll to position [2856, 0]
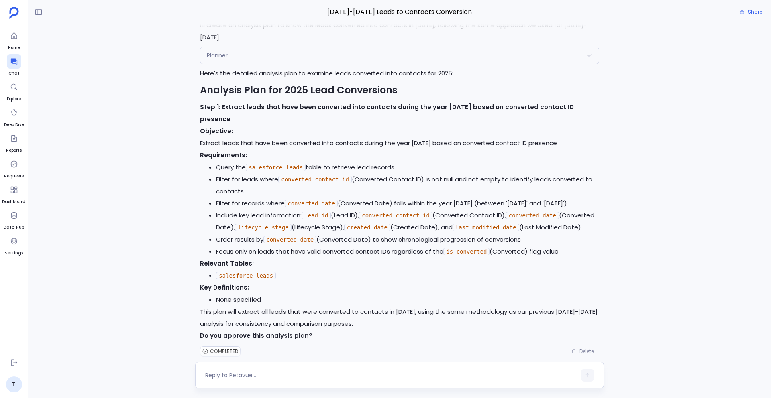
click at [254, 372] on textarea at bounding box center [390, 375] width 371 height 8
type textarea "y"
type textarea "Go ahead"
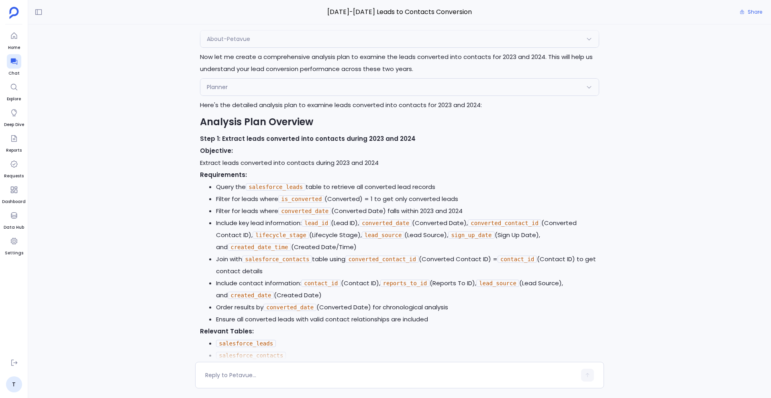
scroll to position [0, 0]
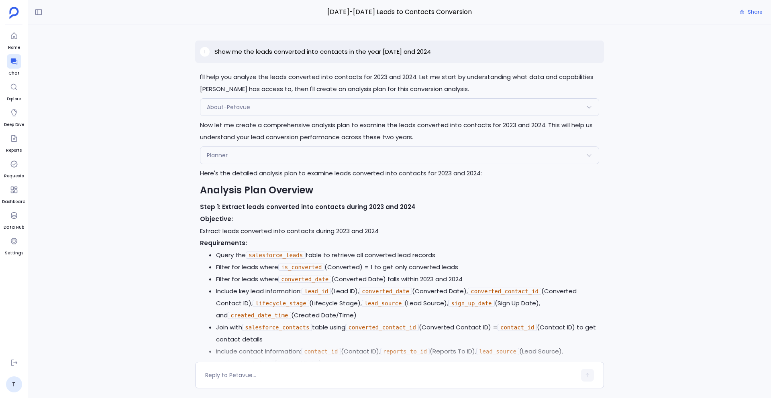
click at [287, 49] on p "Show me the leads converted into contacts in the year [DATE] and 2024" at bounding box center [322, 52] width 216 height 10
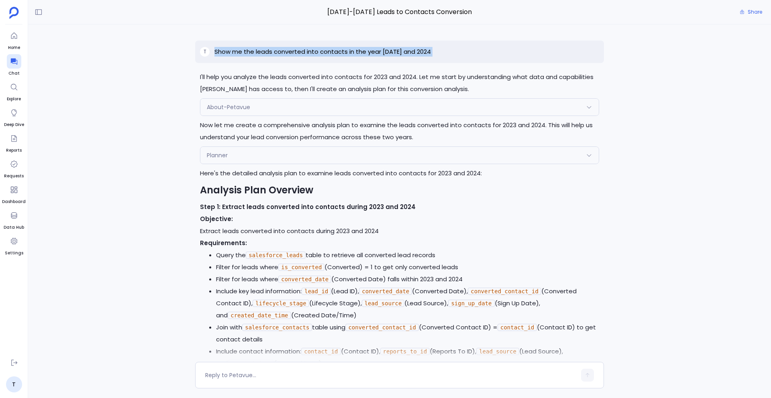
copy p "Show me the leads converted into contacts in the year [DATE] and 2024"
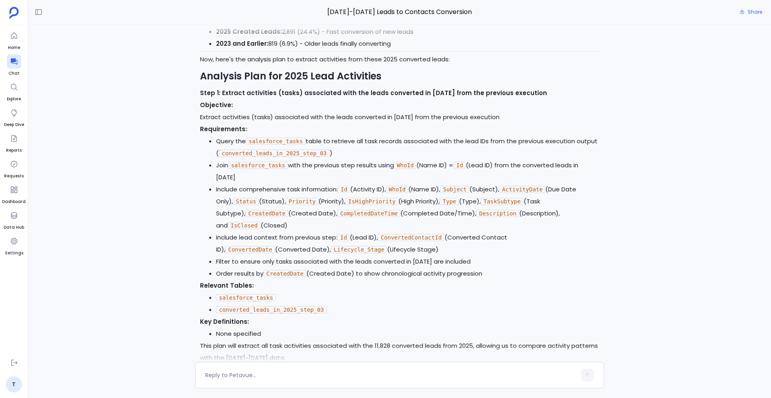
scroll to position [3848, 0]
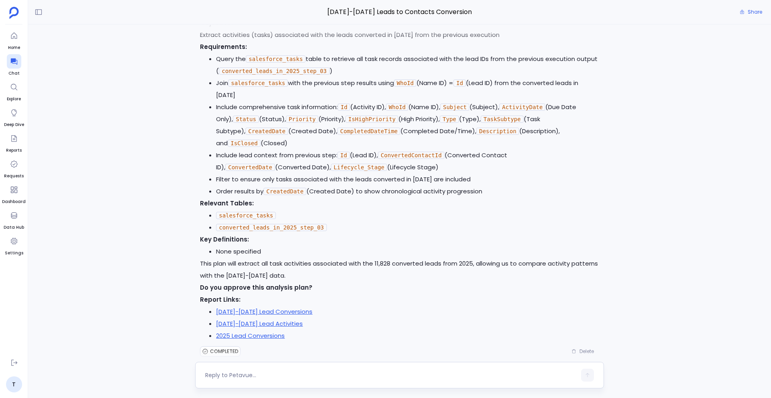
click at [293, 371] on textarea at bounding box center [390, 375] width 371 height 8
click at [220, 373] on textarea "Y" at bounding box center [390, 375] width 371 height 8
type textarea "Yes, approved"
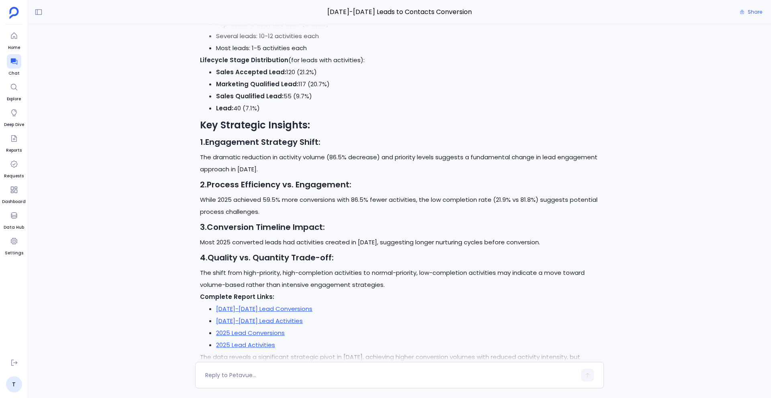
scroll to position [4992, 0]
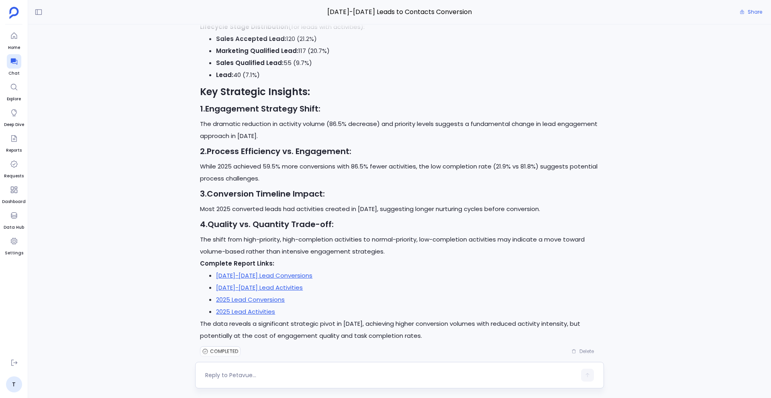
click at [219, 375] on textarea at bounding box center [390, 375] width 371 height 8
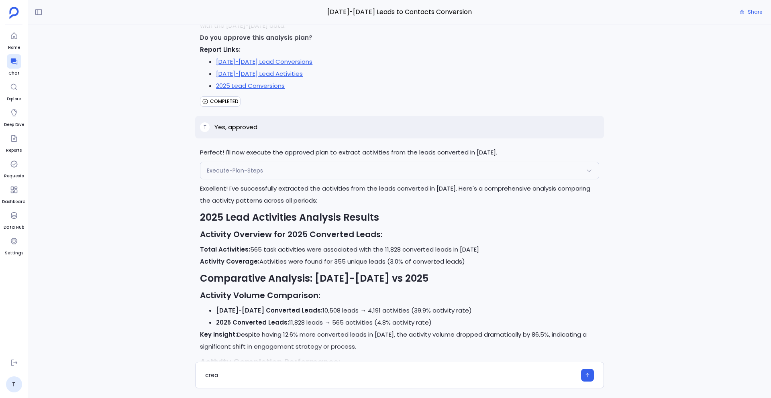
scroll to position [4080, 0]
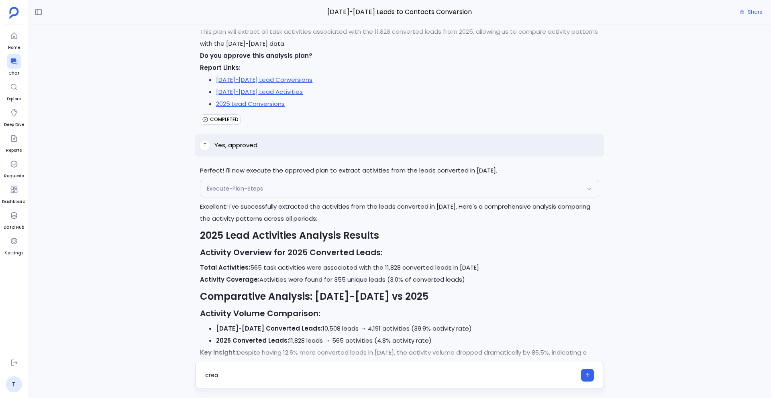
click at [253, 371] on textarea "crea" at bounding box center [390, 375] width 371 height 8
type textarea "t"
type textarea "create a dashboard for this analysis"
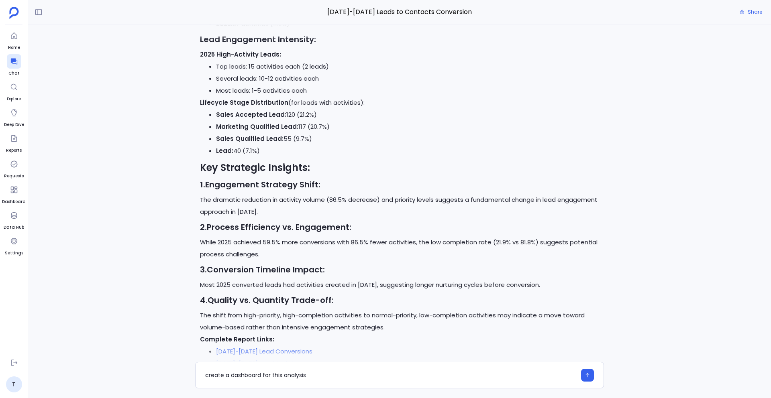
scroll to position [4992, 0]
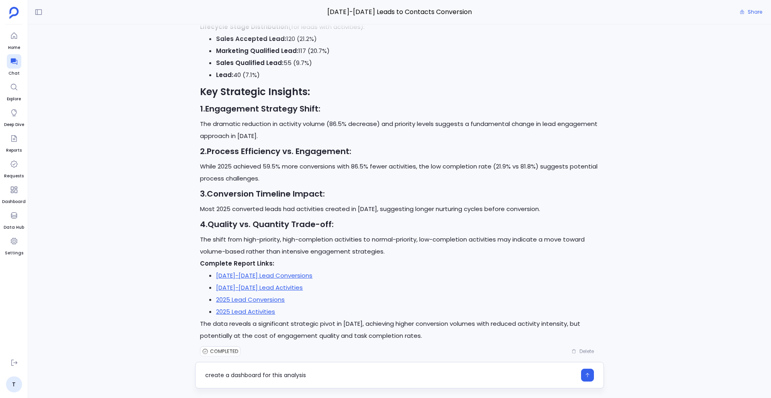
drag, startPoint x: 331, startPoint y: 378, endPoint x: 224, endPoint y: 374, distance: 106.8
click at [224, 374] on textarea "create a dashboard for this analysis" at bounding box center [390, 375] width 371 height 8
drag, startPoint x: 224, startPoint y: 374, endPoint x: 217, endPoint y: 374, distance: 7.6
click at [220, 374] on textarea "create a dashboard for this analysis" at bounding box center [390, 375] width 371 height 8
drag, startPoint x: 205, startPoint y: 376, endPoint x: 350, endPoint y: 380, distance: 144.9
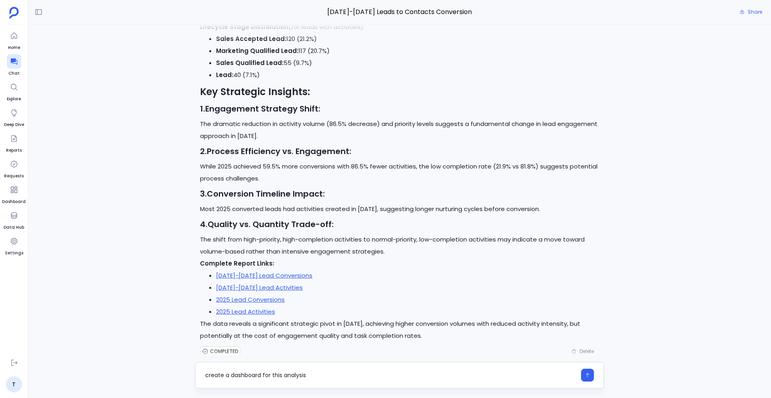
click at [351, 380] on div "create a dashboard for this analysis" at bounding box center [390, 375] width 371 height 13
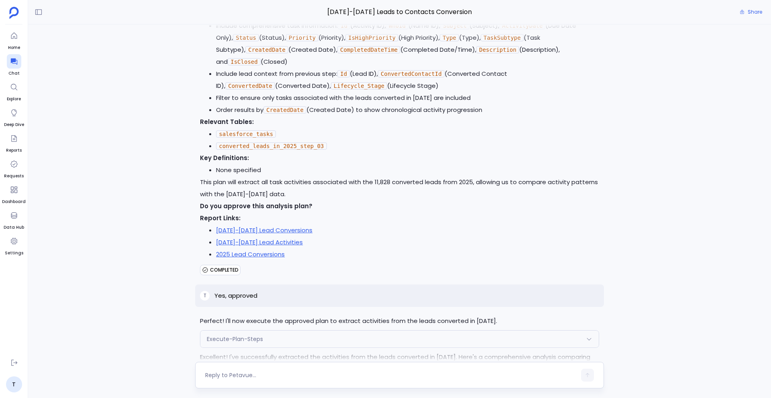
scroll to position [3928, 0]
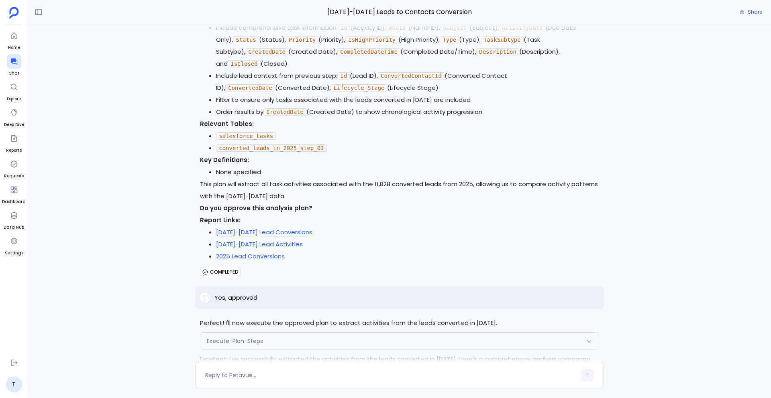
click at [246, 293] on p "Yes, approved" at bounding box center [235, 298] width 43 height 10
copy p "Yes, approved"
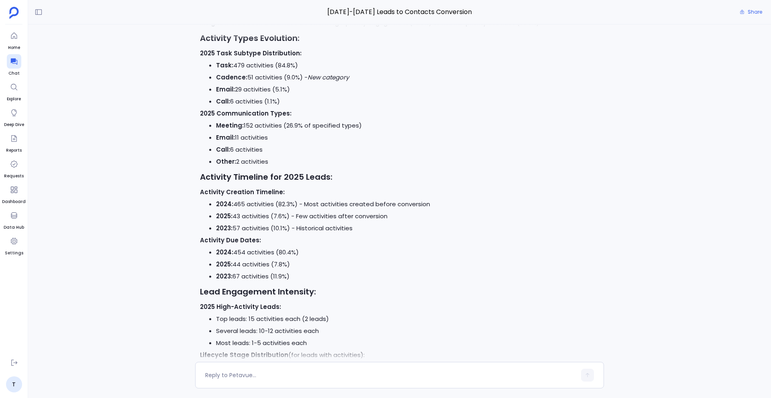
scroll to position [4992, 0]
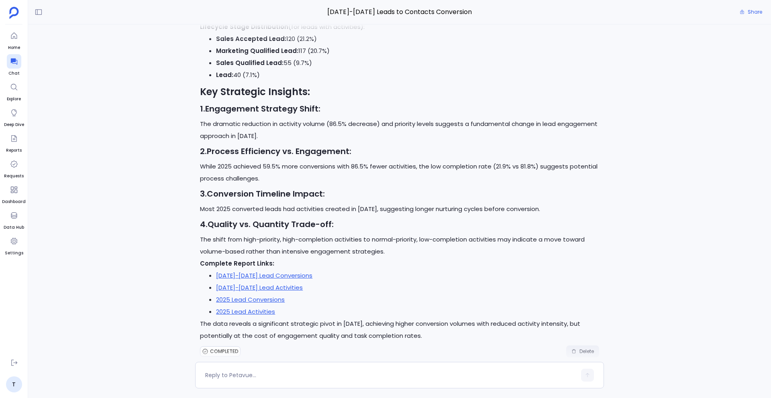
click at [582, 348] on span "Delete" at bounding box center [586, 351] width 14 height 6
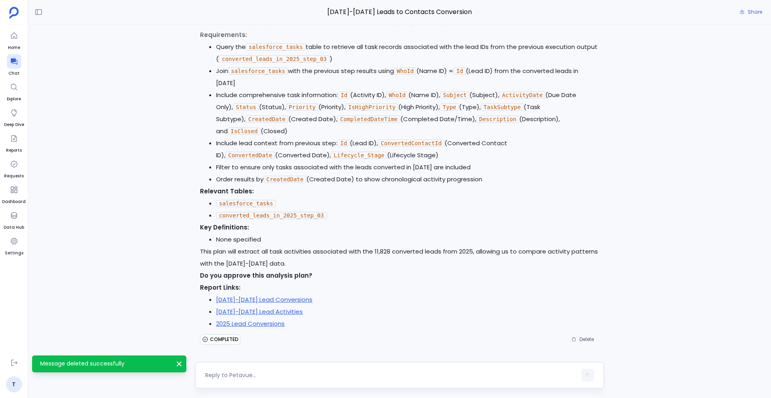
scroll to position [3848, 0]
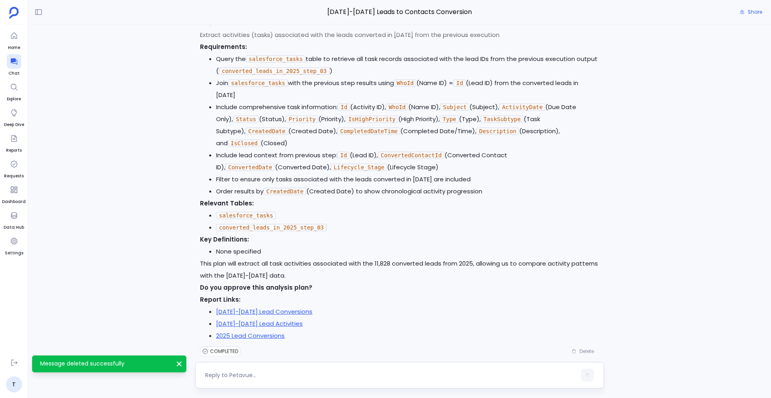
click at [253, 374] on textarea at bounding box center [390, 375] width 371 height 8
type textarea "Yes, approved"
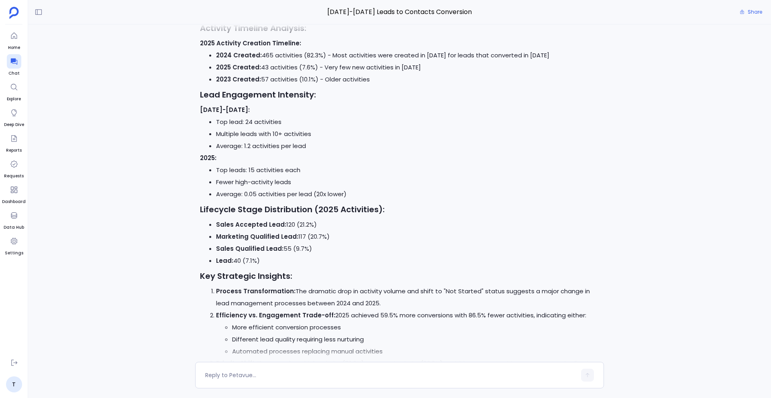
scroll to position [4976, 0]
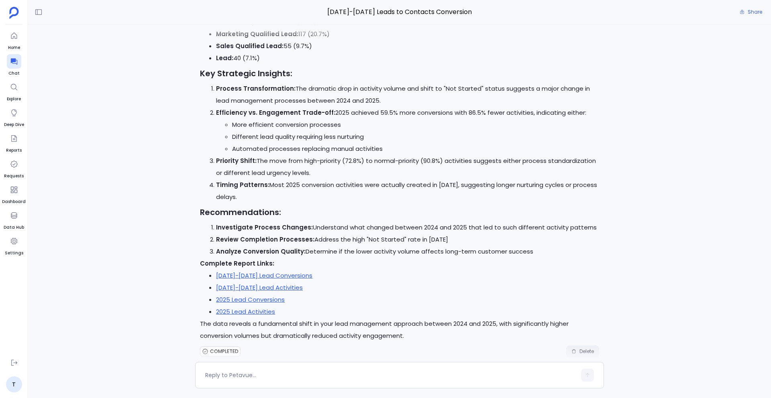
click at [582, 346] on button "Delete" at bounding box center [582, 352] width 33 height 12
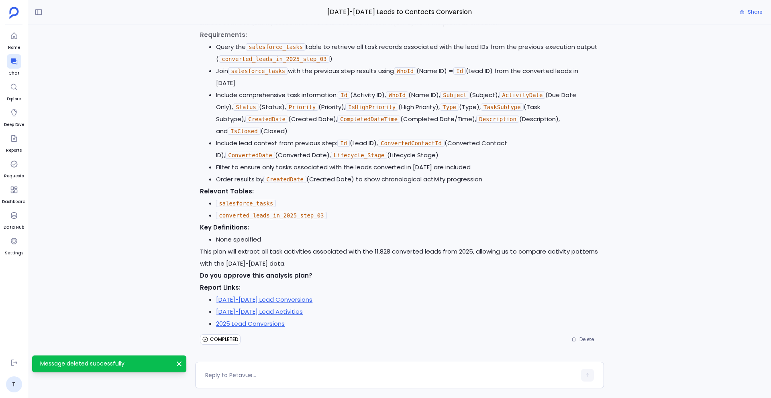
scroll to position [3848, 0]
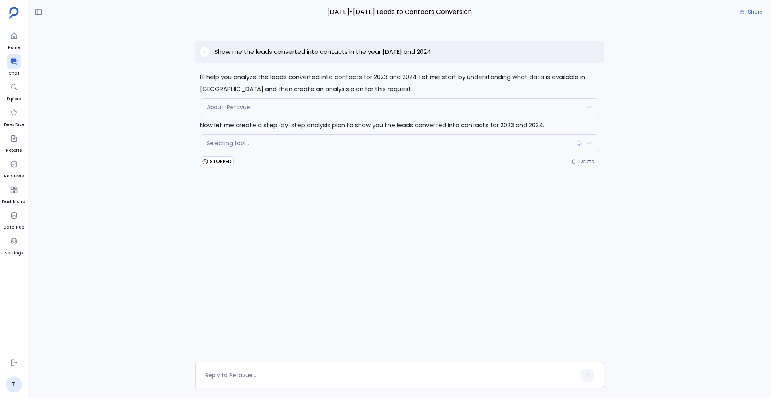
click at [274, 51] on p "Show me the leads converted into contacts in the year [DATE] and 2024" at bounding box center [322, 52] width 216 height 10
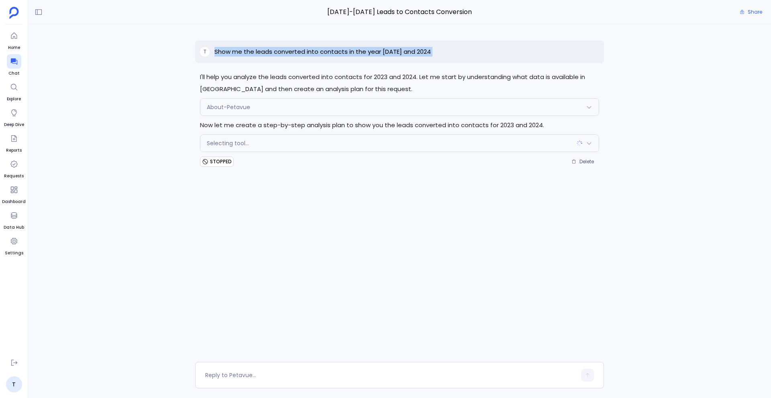
copy p "Show me the leads converted into contacts in the year [DATE] and 2024"
click at [586, 160] on span "Delete" at bounding box center [586, 162] width 14 height 6
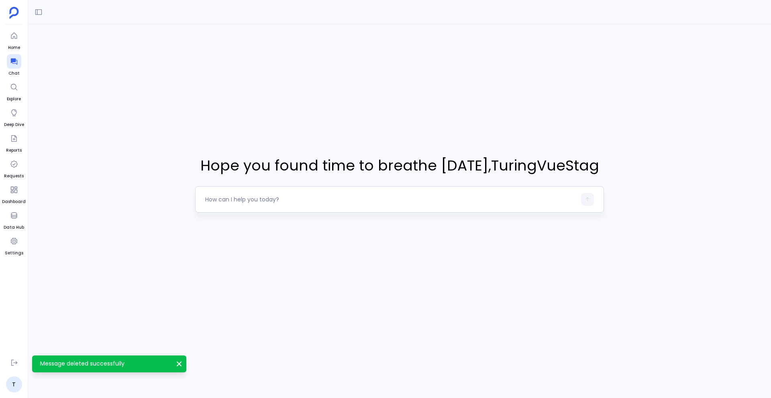
click at [241, 195] on textarea at bounding box center [390, 199] width 371 height 8
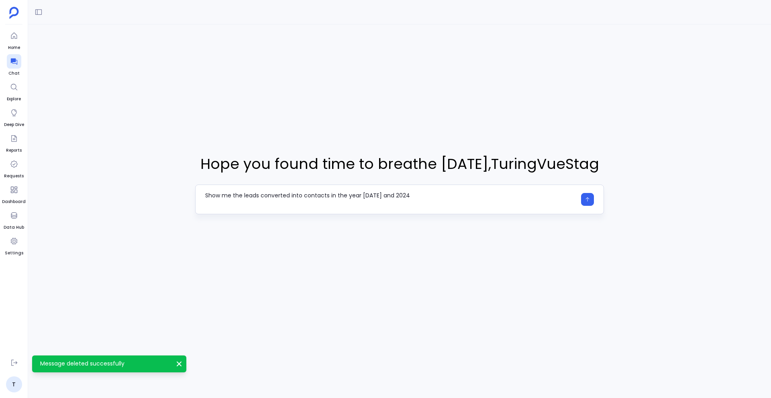
type textarea "Show me the leads converted into contacts in the year [DATE] and 2024"
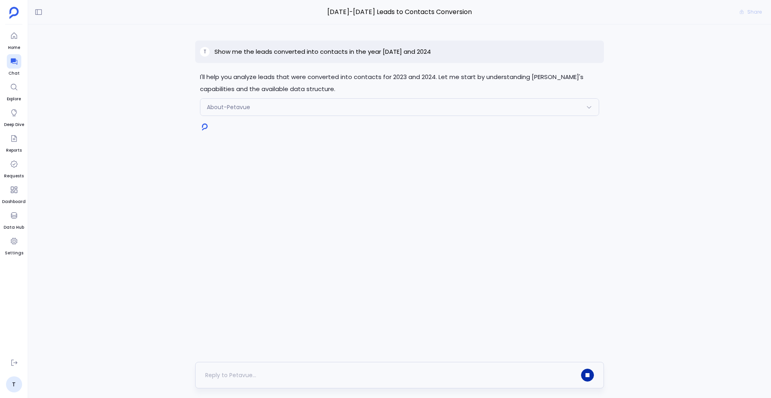
click at [586, 374] on icon "button" at bounding box center [587, 375] width 4 height 4
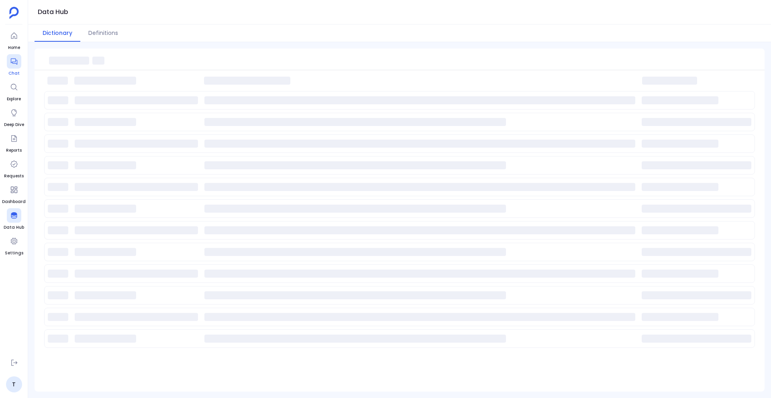
click at [10, 66] on div at bounding box center [14, 61] width 14 height 14
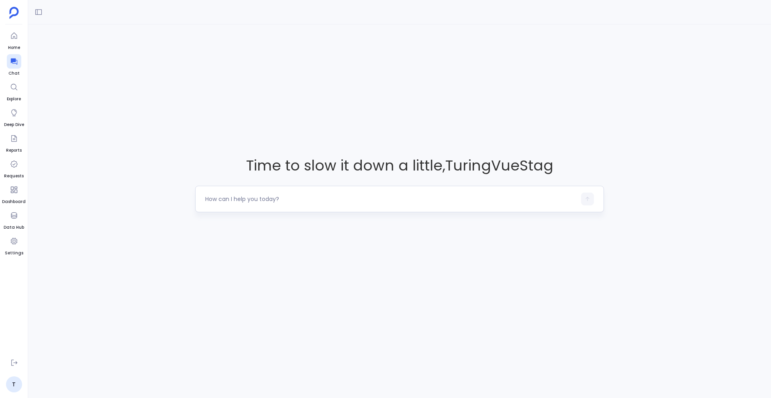
click at [242, 207] on div at bounding box center [399, 199] width 409 height 26
click at [240, 201] on textarea at bounding box center [390, 199] width 371 height 8
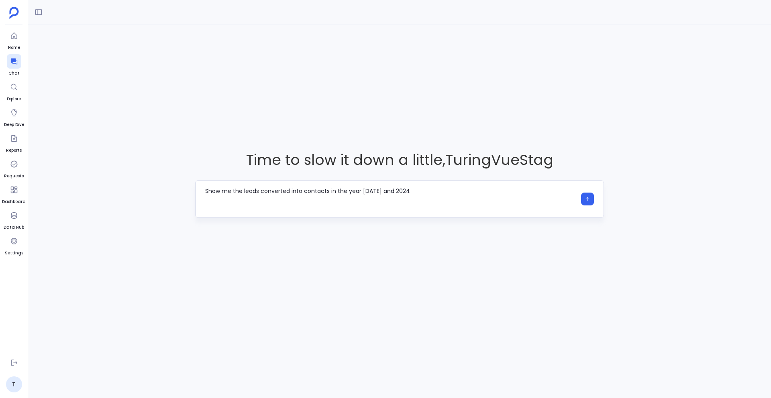
type textarea "Show me the leads converted into contacts in the year [DATE] and 2024"
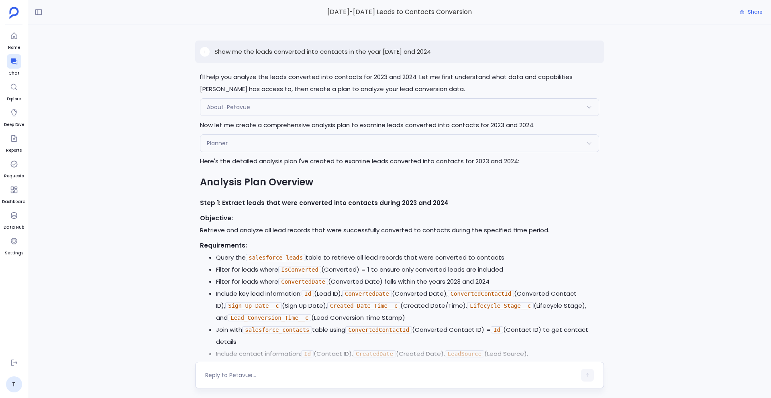
click at [270, 379] on div at bounding box center [390, 375] width 371 height 13
click at [260, 377] on textarea at bounding box center [390, 375] width 371 height 8
type textarea "yes"
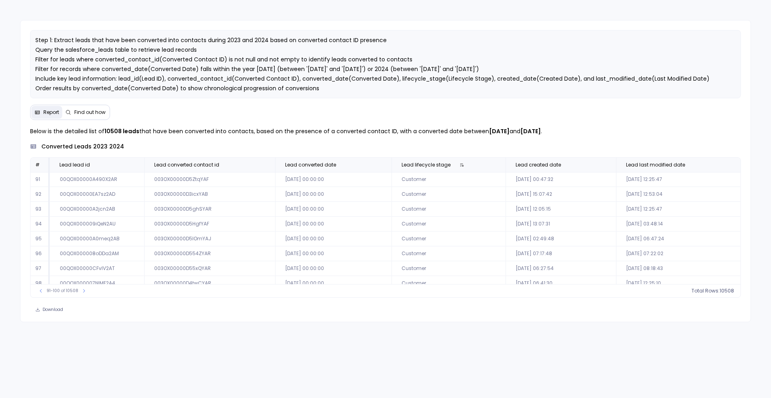
scroll to position [37, 0]
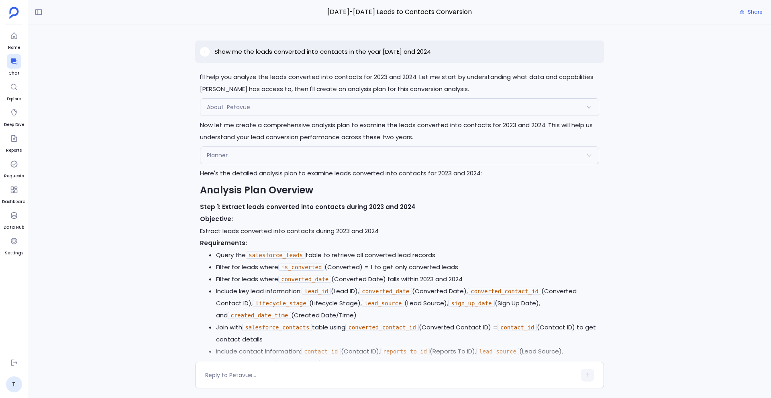
scroll to position [3848, 0]
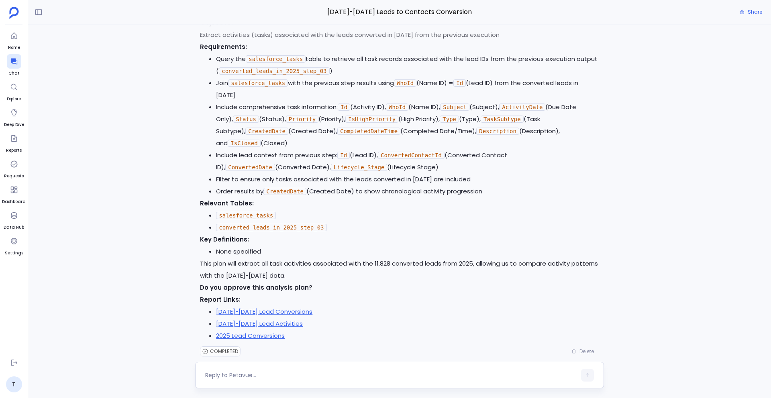
click at [248, 375] on textarea at bounding box center [390, 375] width 371 height 8
type textarea "Yes, approved"
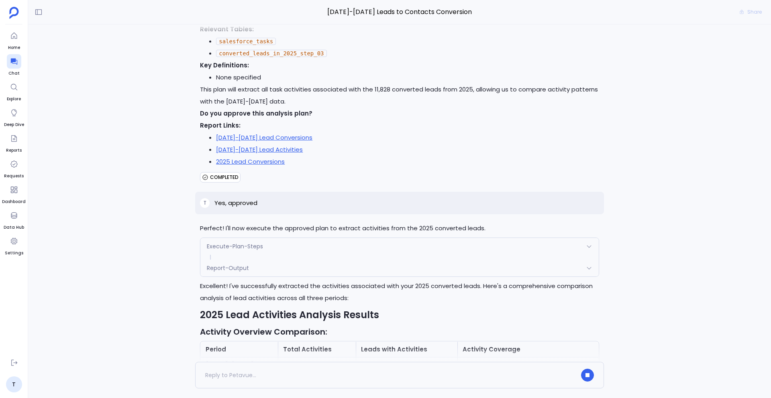
scroll to position [4021, 0]
click at [242, 199] on p "Yes, approved" at bounding box center [235, 204] width 43 height 10
copy p "Yes, approved"
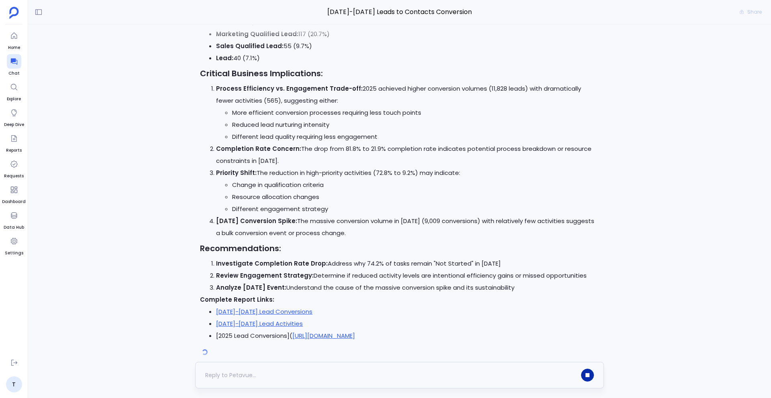
click at [590, 379] on button "button" at bounding box center [587, 375] width 13 height 13
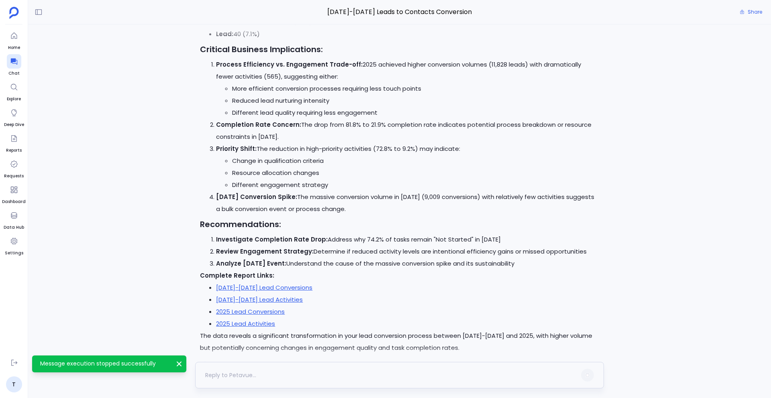
scroll to position [4928, 0]
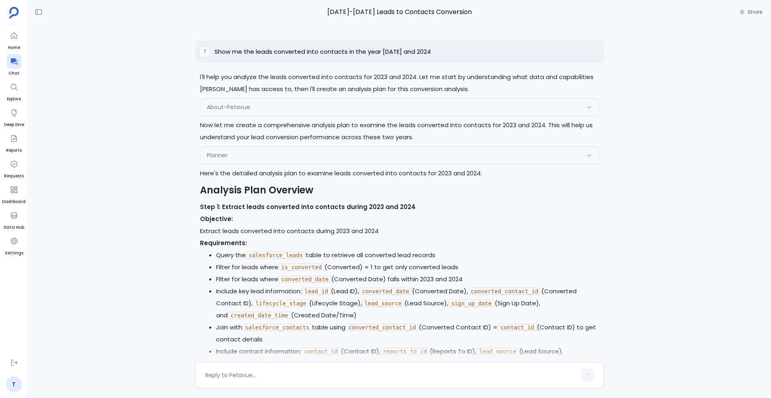
scroll to position [3957, 0]
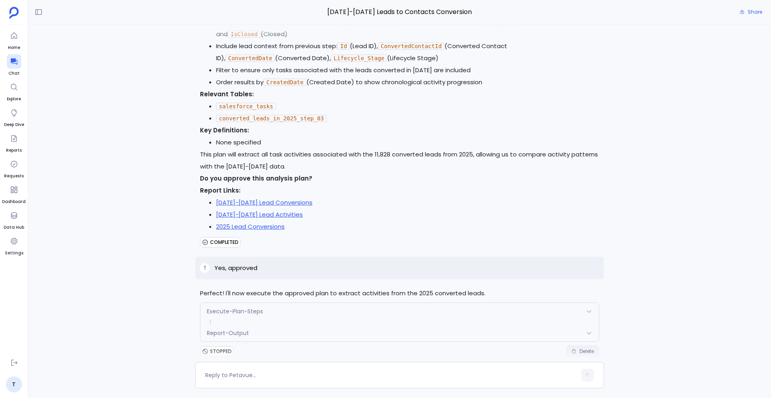
click at [579, 348] on span "Delete" at bounding box center [586, 351] width 14 height 6
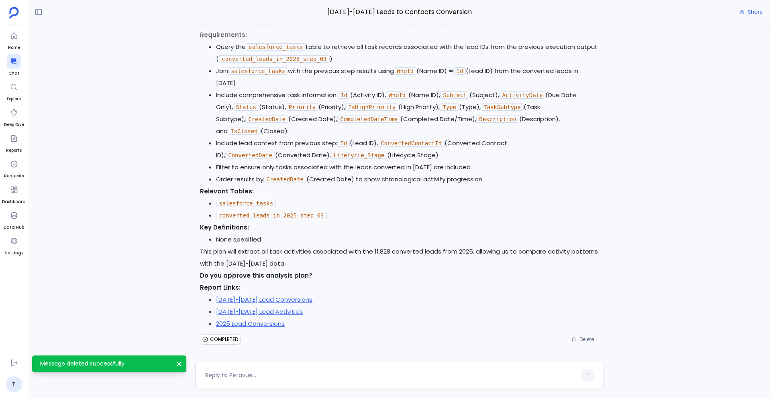
scroll to position [3848, 0]
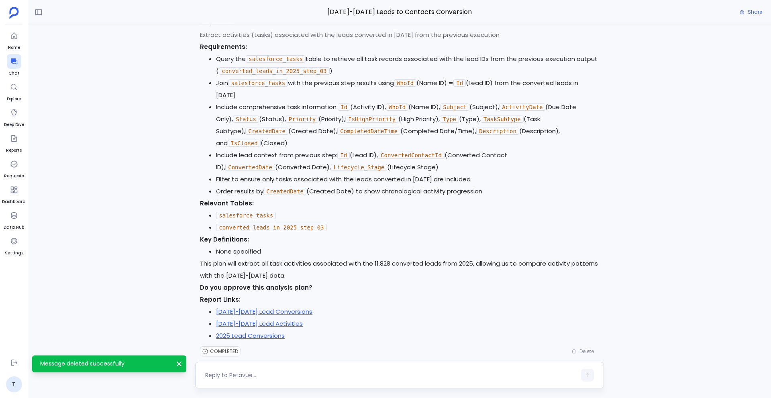
click at [251, 378] on textarea at bounding box center [390, 375] width 371 height 8
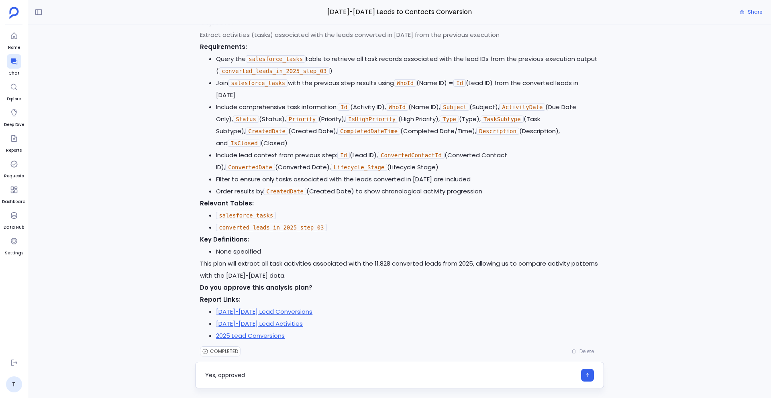
type textarea "Yes, approved"
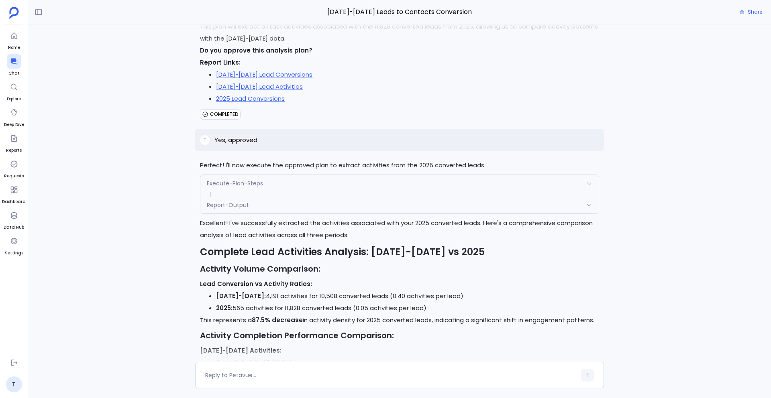
scroll to position [4083, 0]
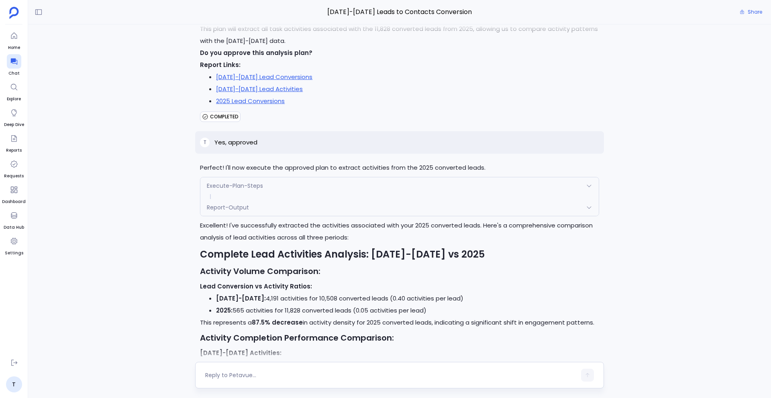
click at [250, 374] on textarea at bounding box center [390, 375] width 371 height 8
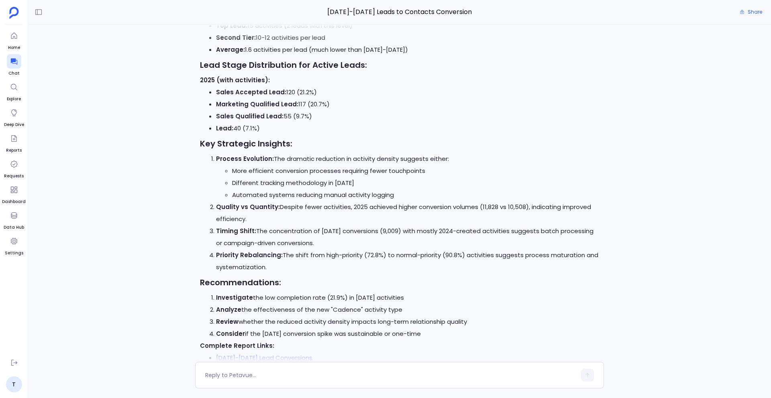
scroll to position [4976, 0]
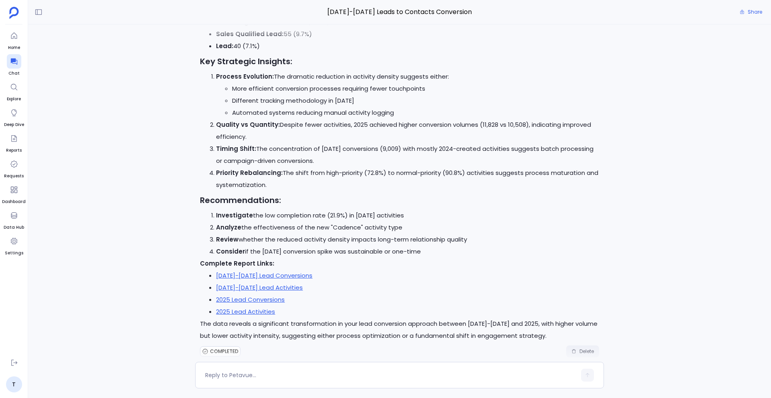
click at [579, 348] on span "Delete" at bounding box center [586, 351] width 14 height 6
click at [354, 374] on textarea at bounding box center [390, 375] width 371 height 8
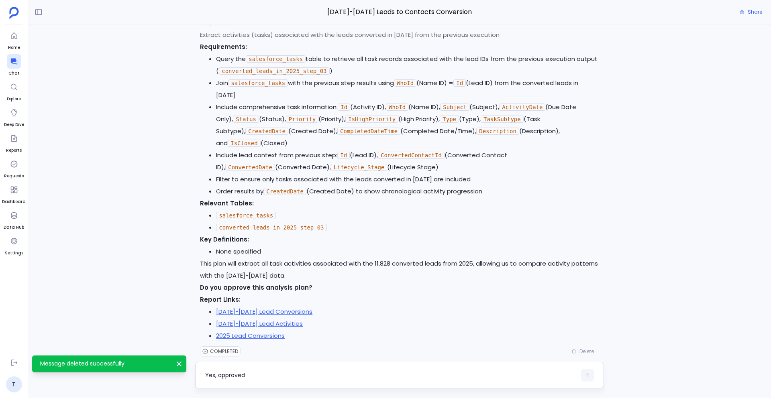
scroll to position [0, 0]
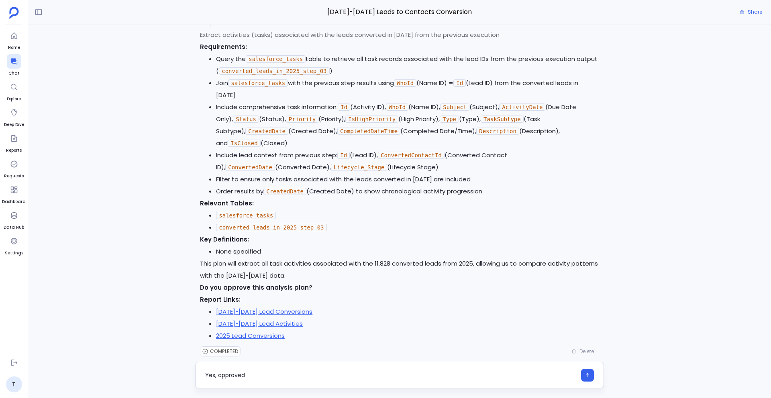
type textarea "Yes, approved"
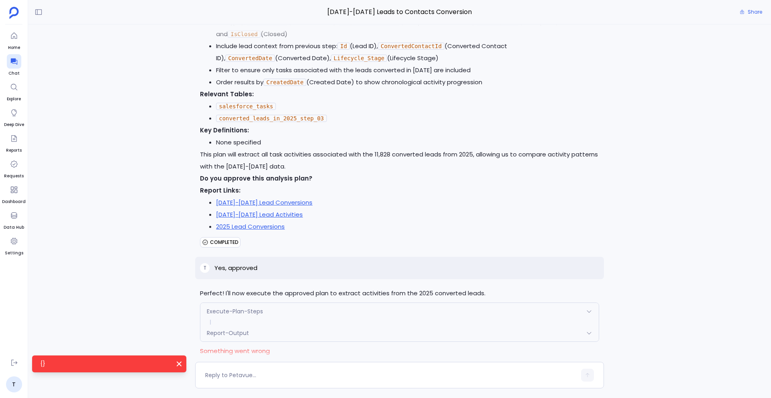
scroll to position [3972, 0]
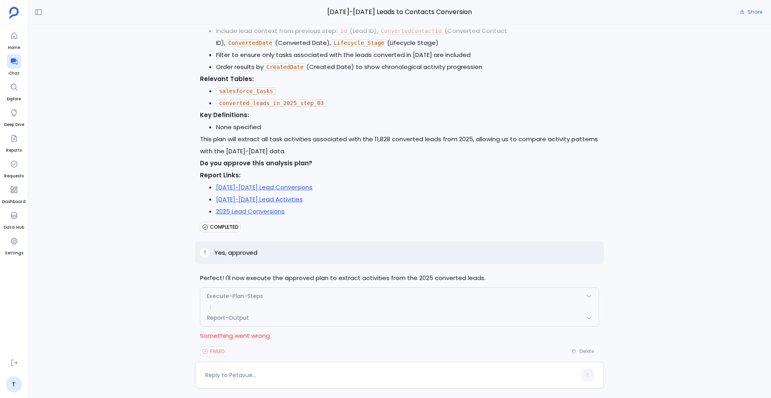
click at [342, 309] on div "Report-Output" at bounding box center [399, 317] width 398 height 17
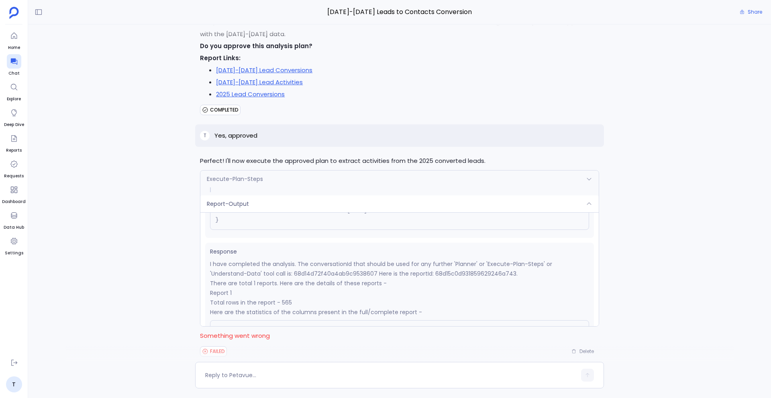
scroll to position [0, 0]
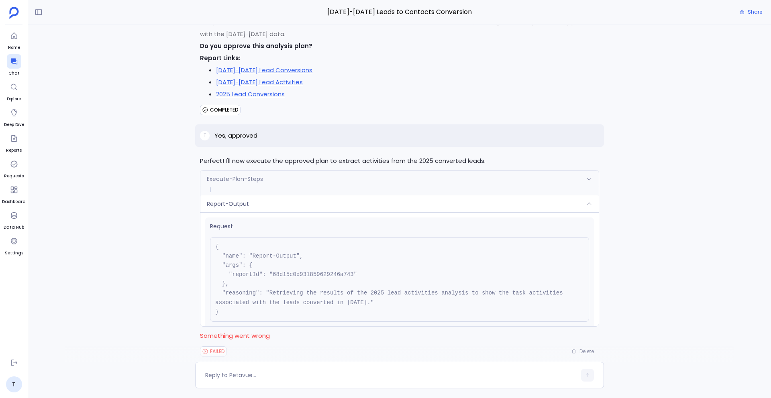
click at [357, 198] on div "Report-Output" at bounding box center [399, 203] width 398 height 17
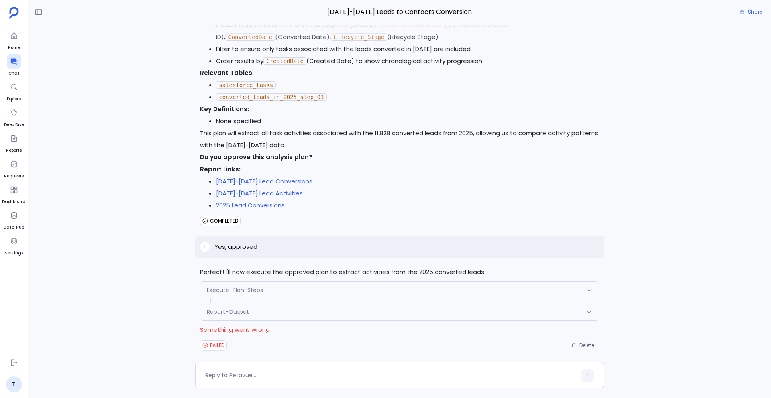
scroll to position [3972, 0]
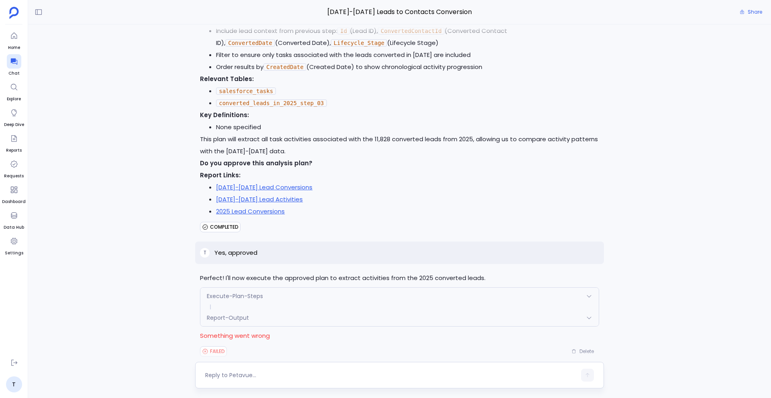
click at [236, 376] on textarea at bounding box center [390, 375] width 371 height 8
type textarea "try again"
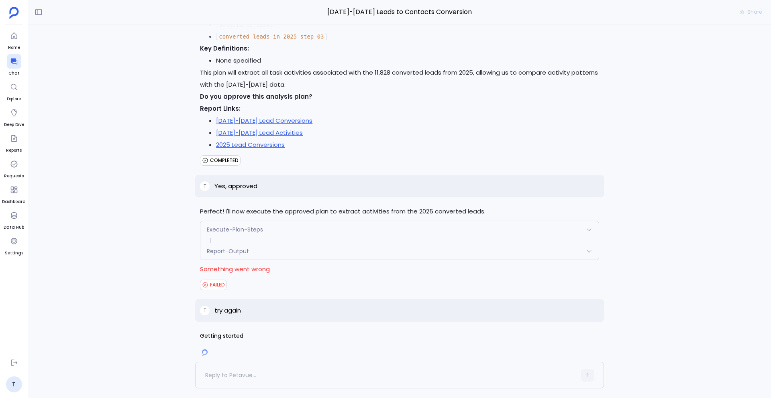
click at [224, 247] on span "Report-Output" at bounding box center [228, 251] width 42 height 8
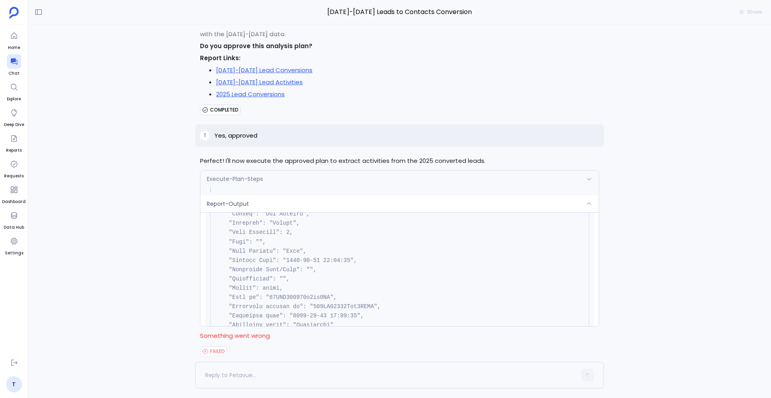
scroll to position [4156, 0]
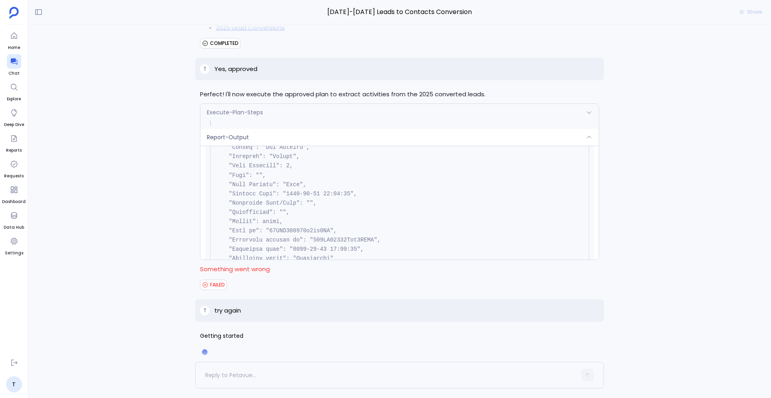
click at [258, 130] on div "Report-Output" at bounding box center [399, 137] width 398 height 17
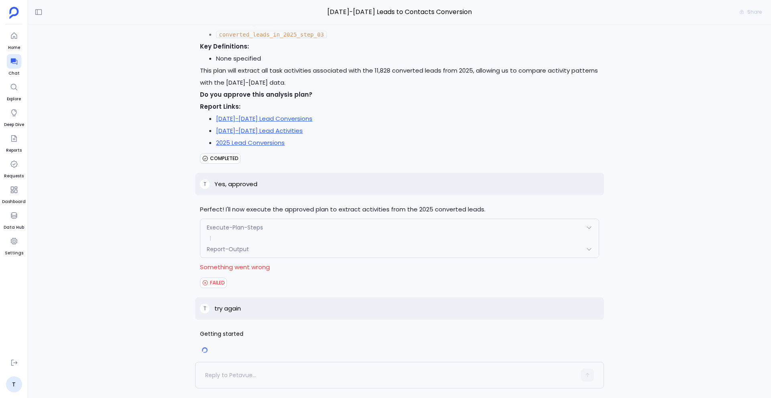
scroll to position [4039, 0]
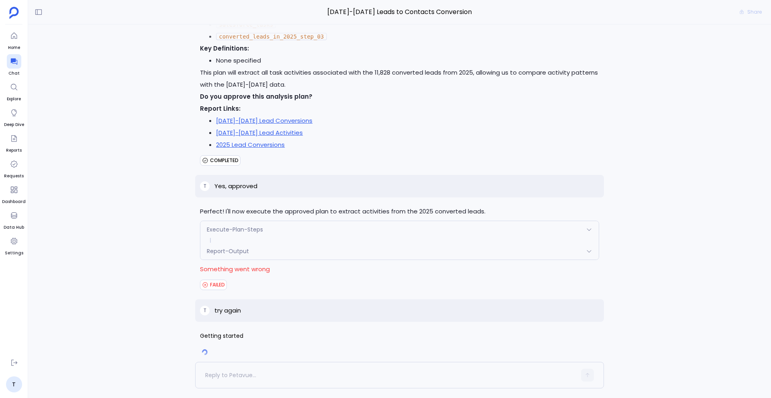
click at [234, 247] on span "Report-Output" at bounding box center [228, 251] width 42 height 8
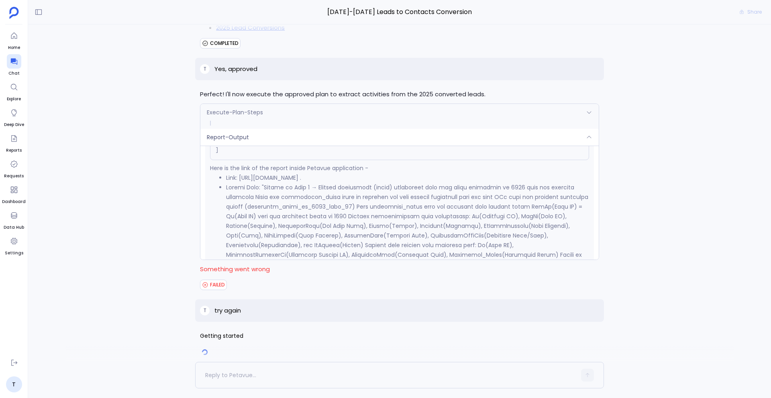
scroll to position [3562, 0]
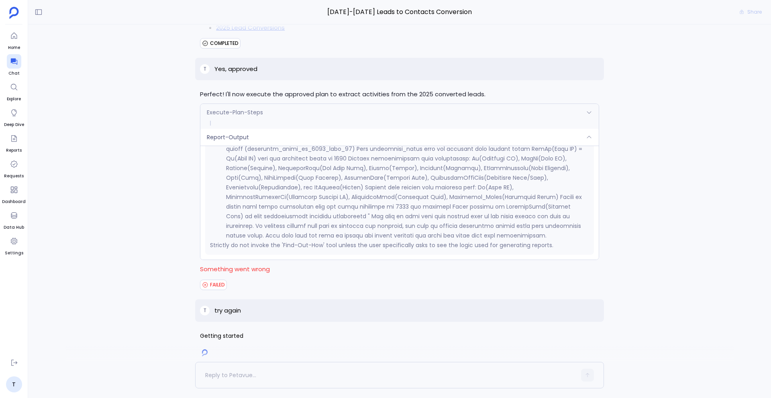
click at [244, 133] on span "Report-Output" at bounding box center [228, 137] width 42 height 8
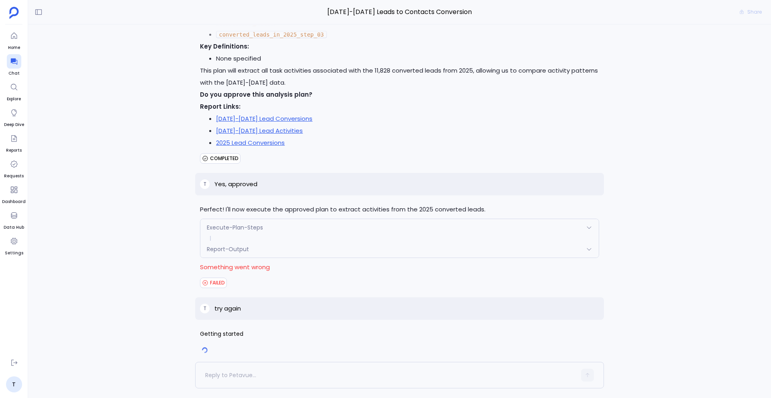
scroll to position [4039, 0]
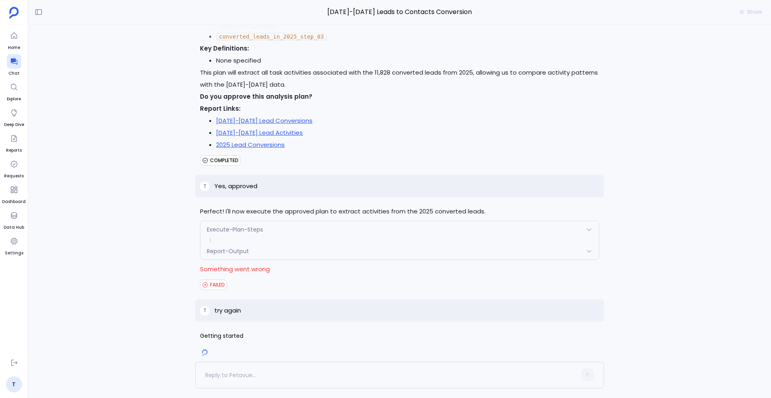
click at [232, 247] on span "Report-Output" at bounding box center [228, 251] width 42 height 8
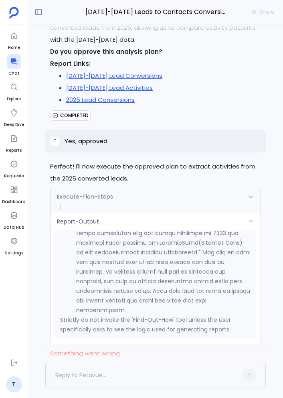
scroll to position [5406, 0]
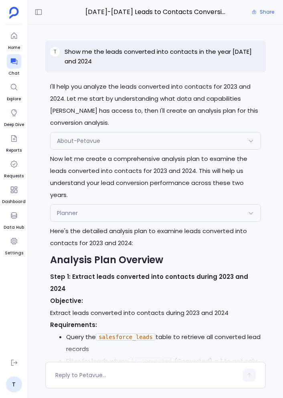
scroll to position [5207, 0]
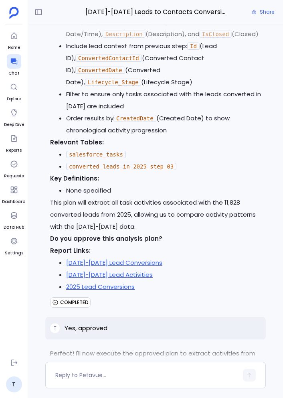
click at [122, 397] on div "Report-Output" at bounding box center [156, 405] width 210 height 17
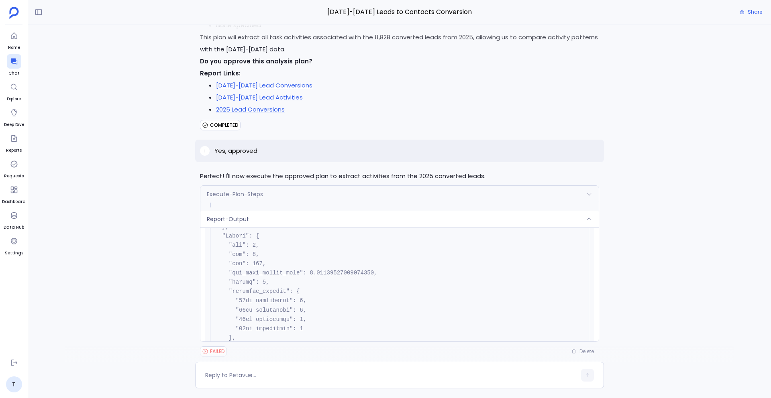
scroll to position [1890, 0]
click at [243, 215] on span "Report-Output" at bounding box center [228, 219] width 42 height 8
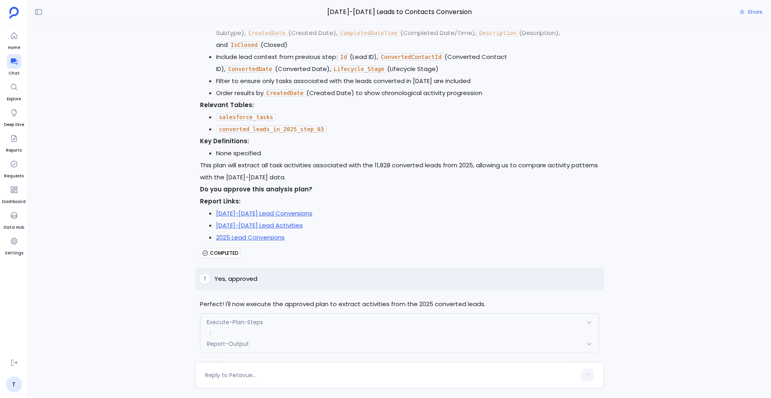
scroll to position [3957, 0]
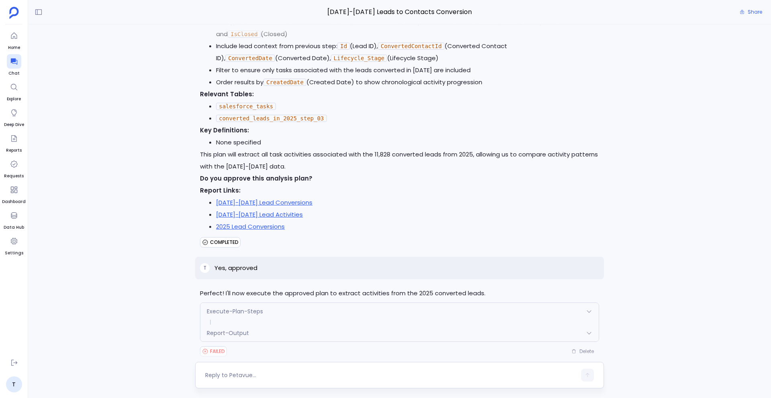
click at [229, 376] on textarea at bounding box center [390, 375] width 371 height 8
type textarea "Try again"
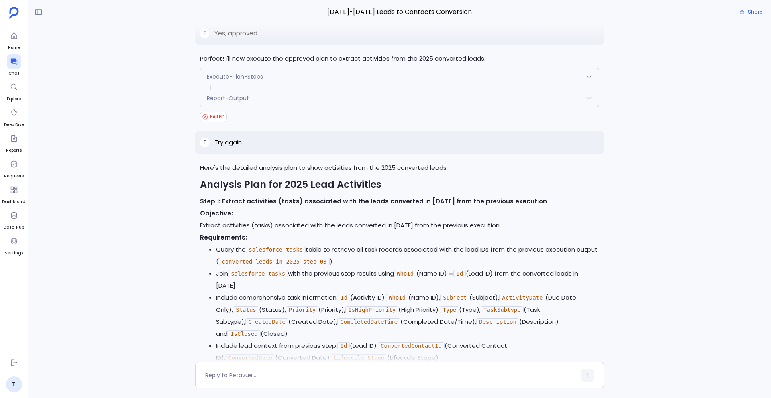
scroll to position [4335, 0]
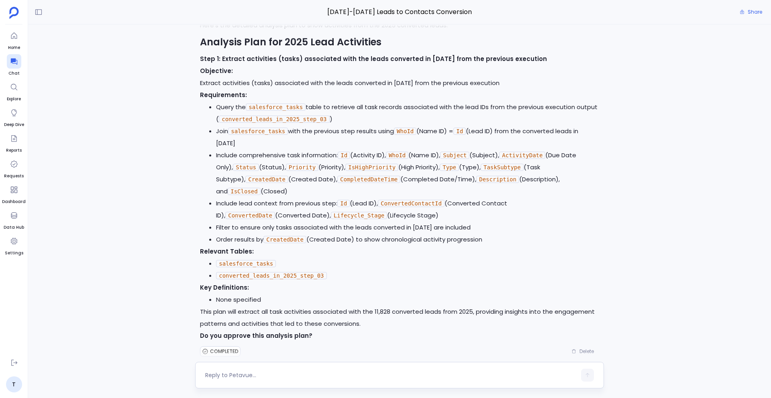
click at [237, 372] on textarea at bounding box center [390, 375] width 371 height 8
type textarea "yes"
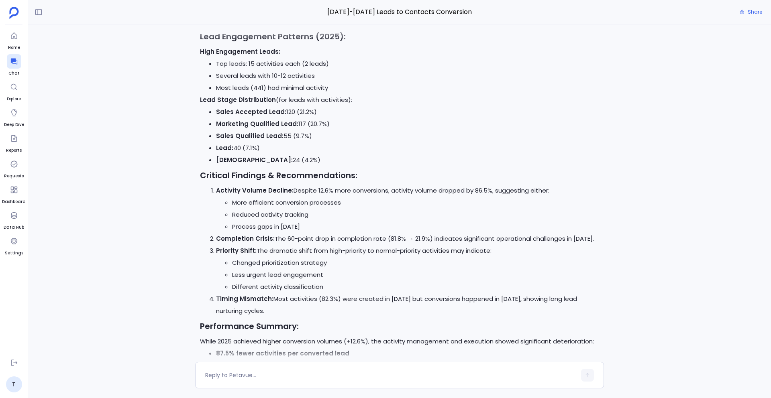
scroll to position [5494, 0]
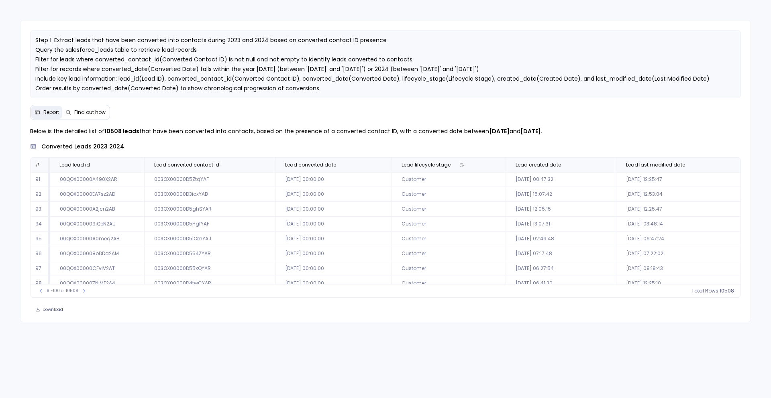
scroll to position [37, 0]
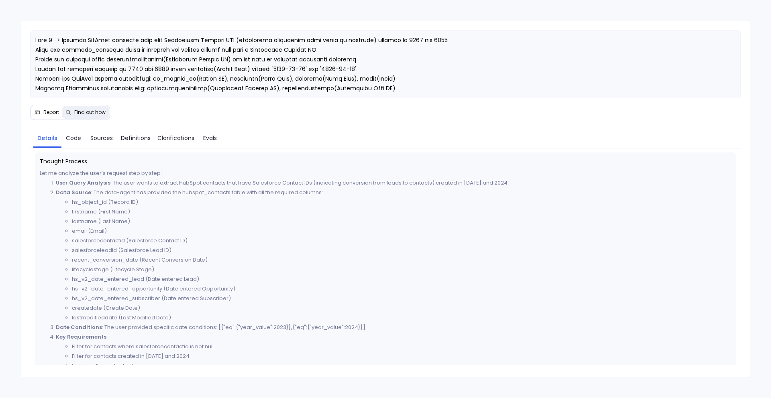
scroll to position [149, 0]
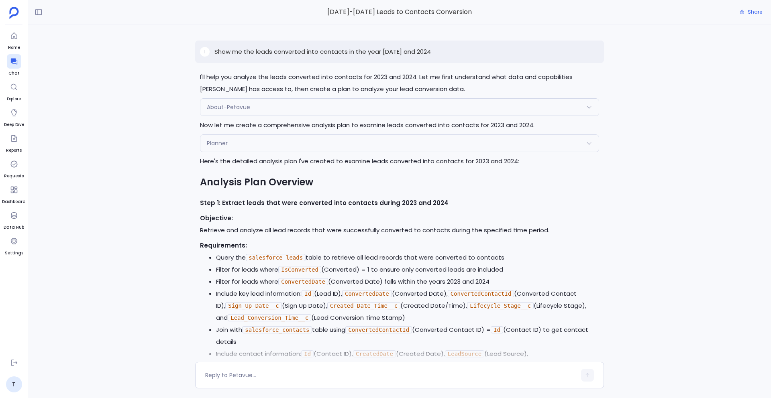
click at [313, 50] on p "Show me the leads converted into contacts in the year [DATE] and 2024" at bounding box center [322, 52] width 216 height 10
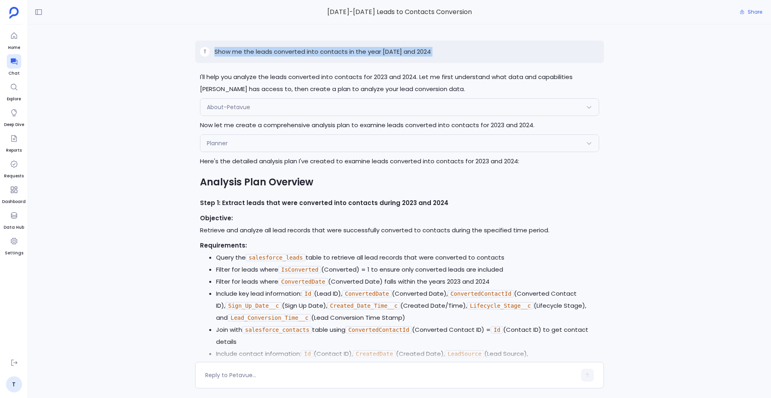
copy p "Show me the leads converted into contacts in the year [DATE] and 2024"
click at [10, 66] on div at bounding box center [14, 61] width 14 height 14
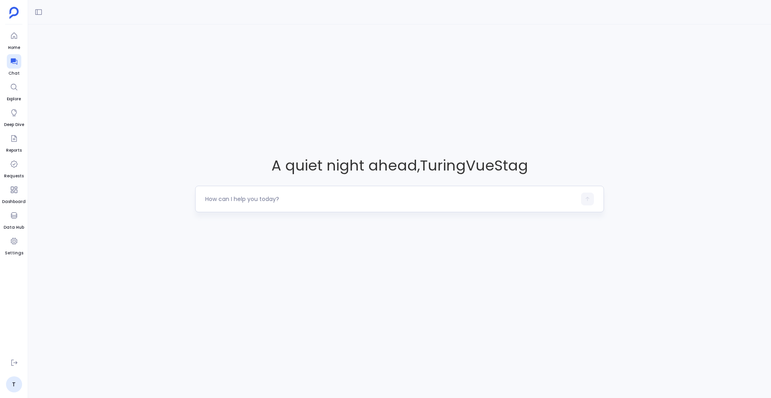
click at [274, 197] on textarea at bounding box center [390, 199] width 371 height 8
type textarea "Show me the leads converted into contacts in the year [DATE] and 2024"
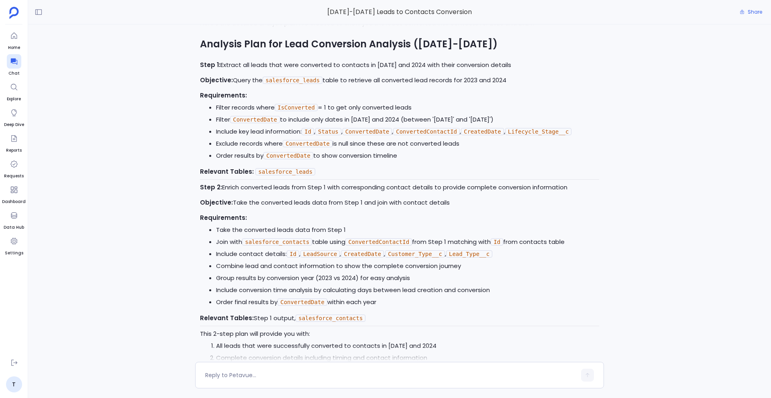
scroll to position [270, 0]
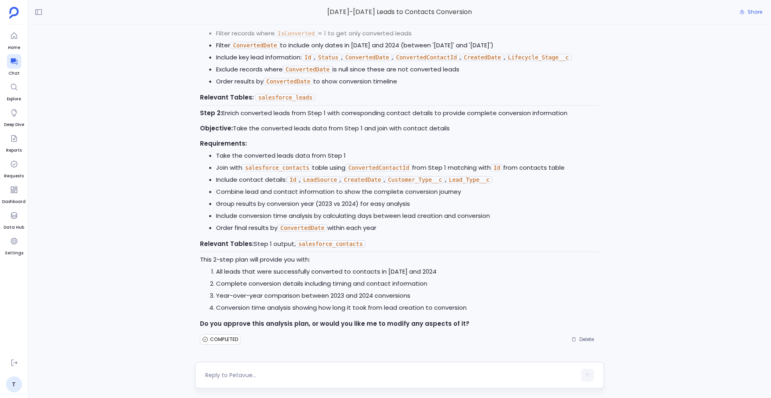
click at [285, 380] on div at bounding box center [390, 375] width 371 height 13
click at [274, 372] on textarea at bounding box center [390, 375] width 371 height 8
type textarea "yes"
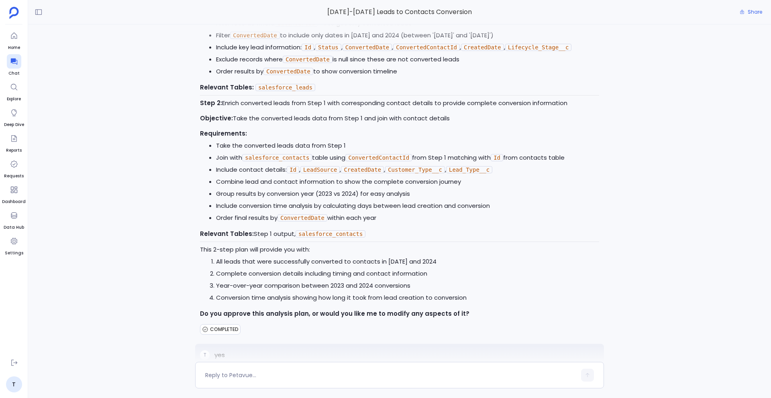
scroll to position [1528, 0]
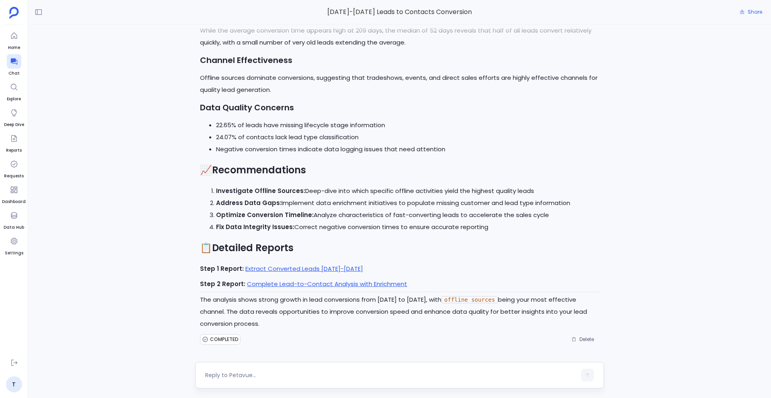
click at [253, 378] on textarea at bounding box center [390, 375] width 371 height 8
type textarea "get me a summary for converted leads"
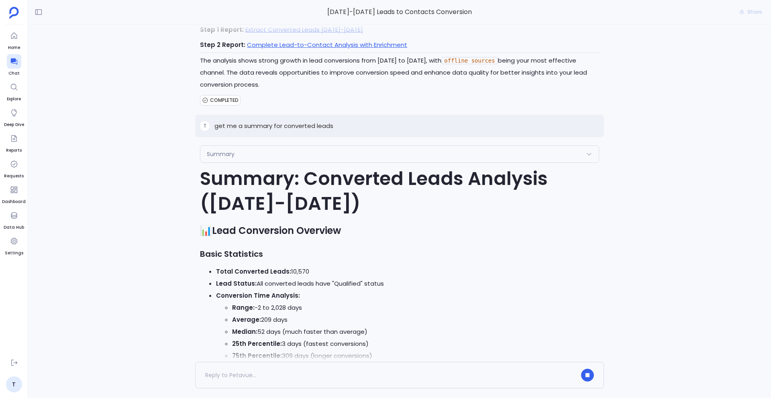
scroll to position [1759, 0]
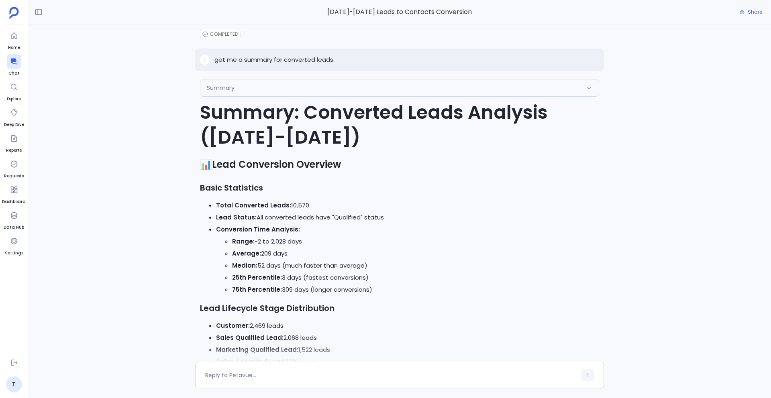
scroll to position [1773, 0]
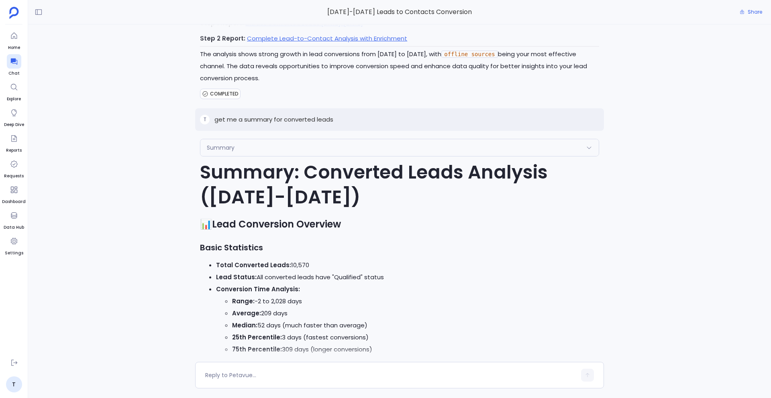
click at [317, 144] on div "Summary" at bounding box center [399, 147] width 398 height 17
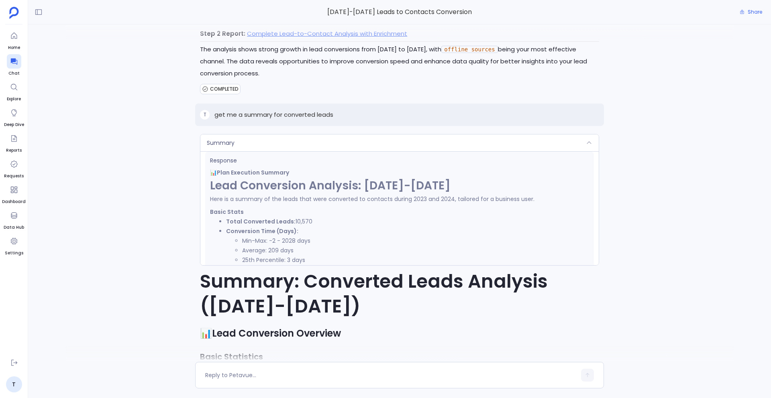
scroll to position [139, 0]
click at [267, 114] on p "get me a summary for converted leads" at bounding box center [273, 115] width 119 height 10
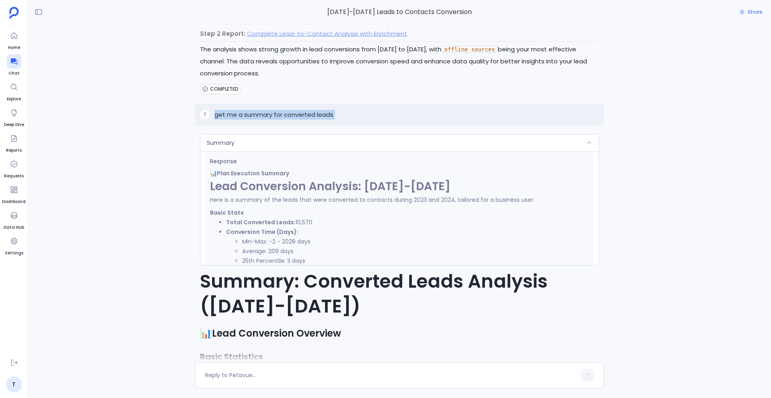
copy p "get me a summary for converted leads"
